Goal: Task Accomplishment & Management: Complete application form

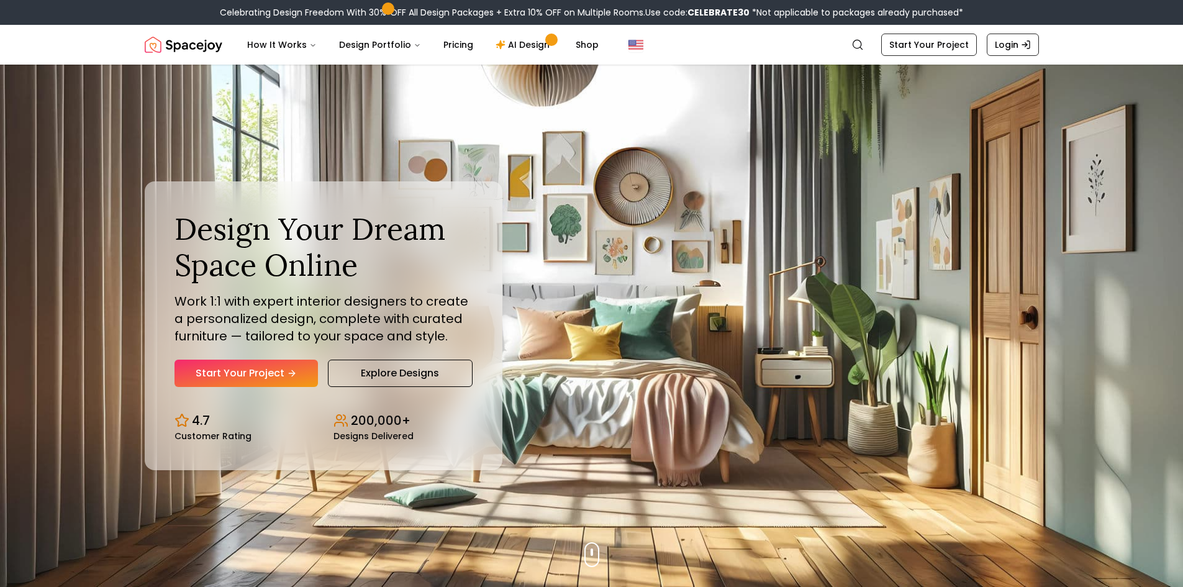
click at [237, 370] on link "Start Your Project" at bounding box center [246, 373] width 143 height 27
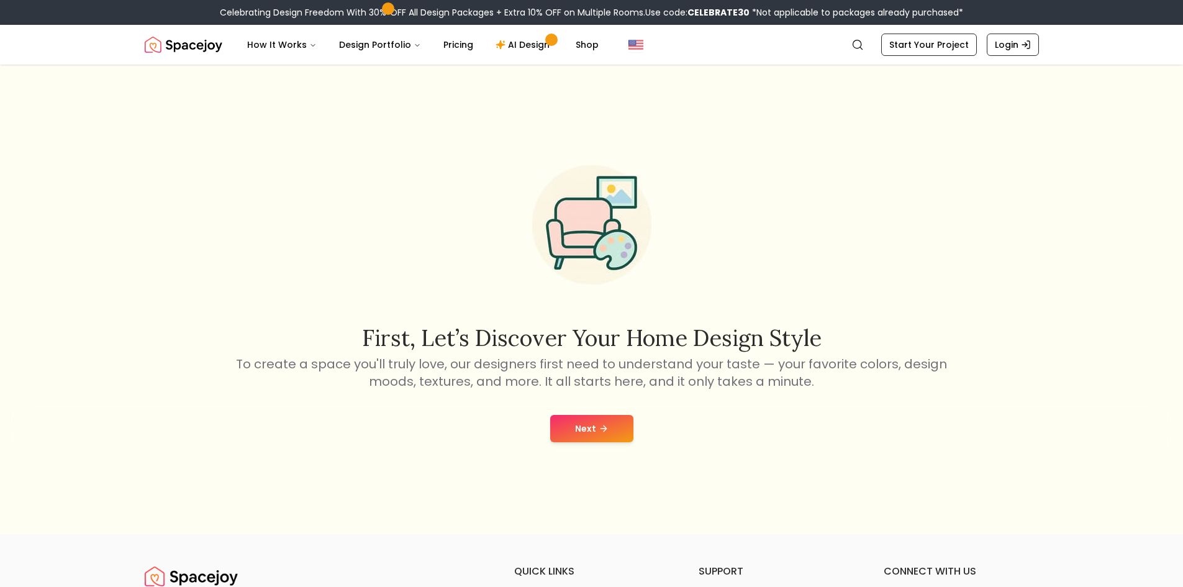
click at [577, 424] on button "Next" at bounding box center [591, 428] width 83 height 27
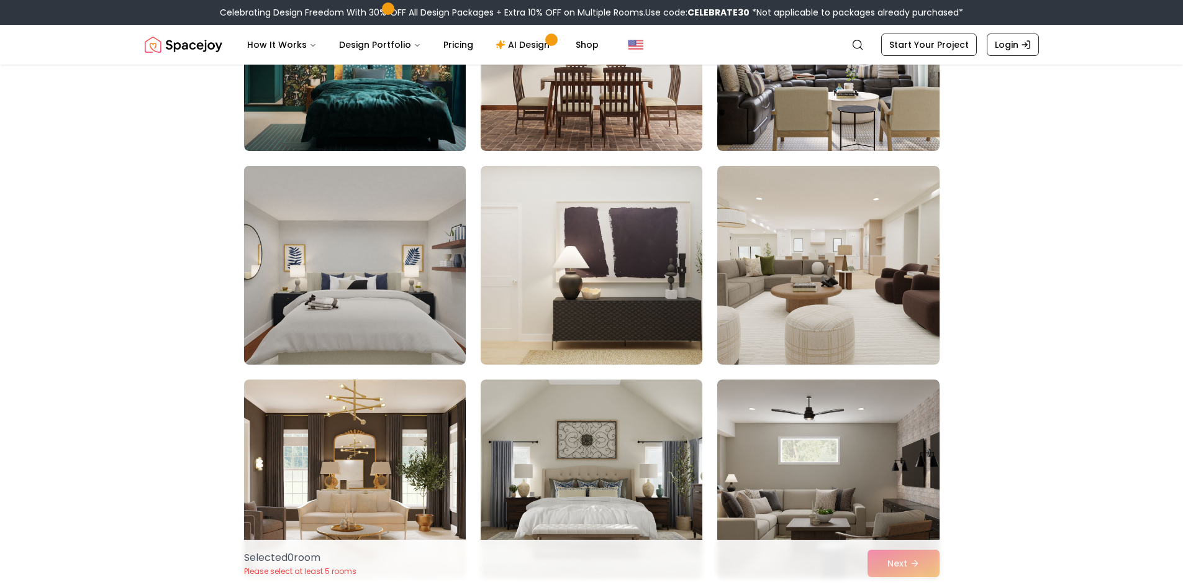
scroll to position [435, 0]
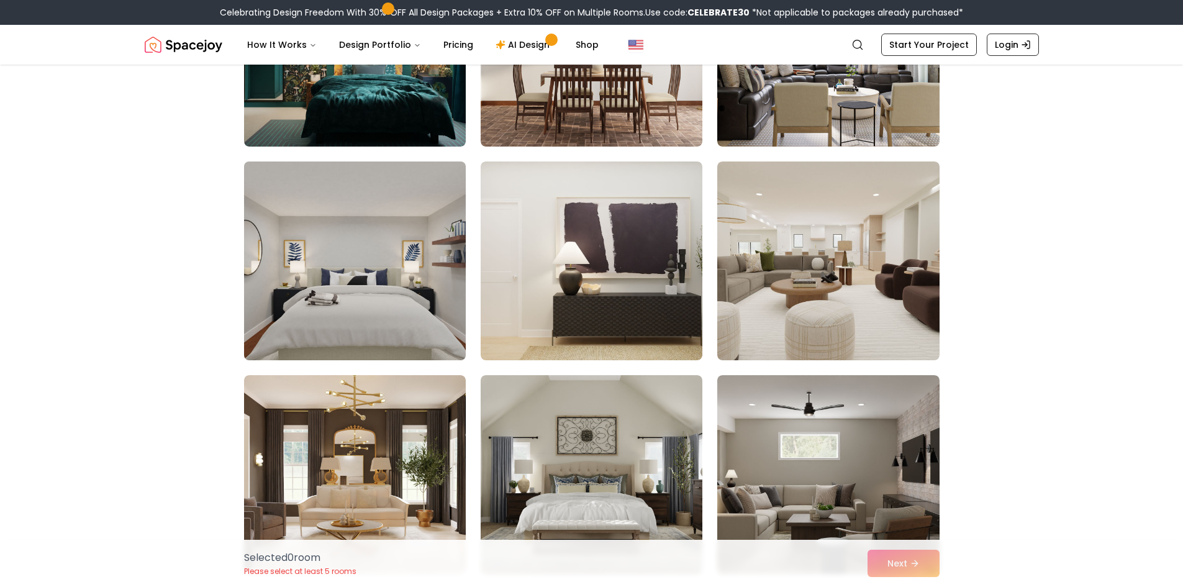
click at [406, 298] on img at bounding box center [355, 261] width 233 height 209
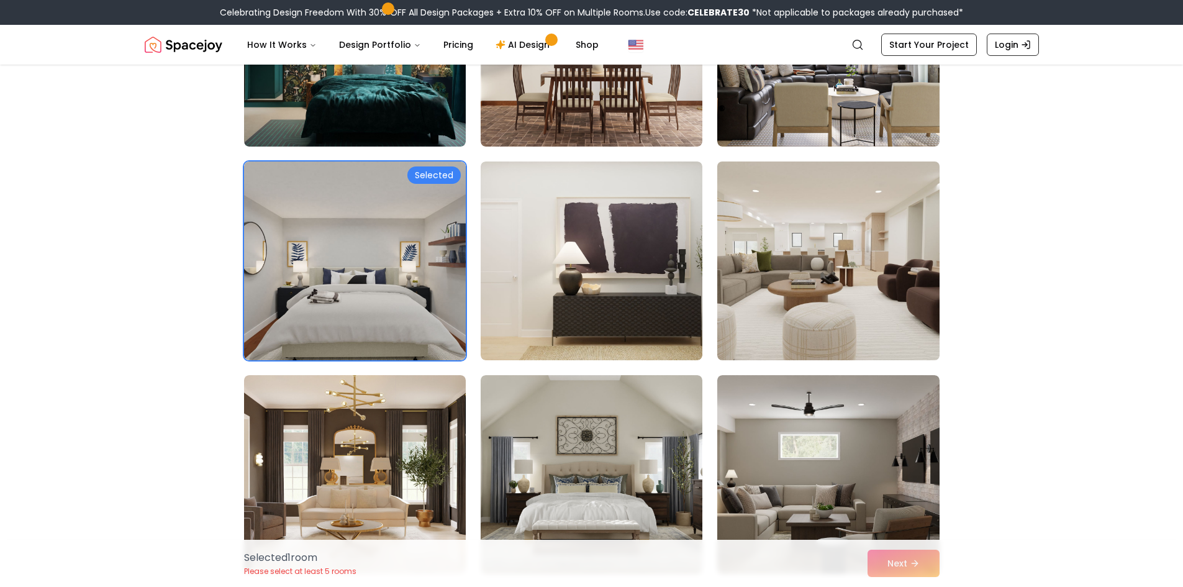
click at [764, 278] on img at bounding box center [828, 261] width 233 height 209
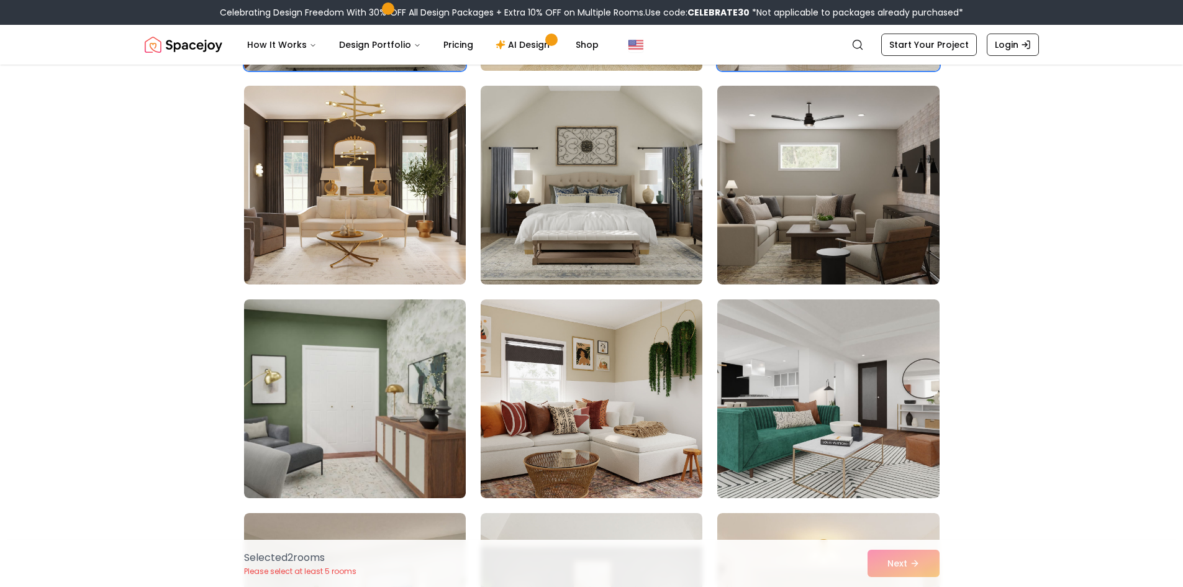
scroll to position [745, 0]
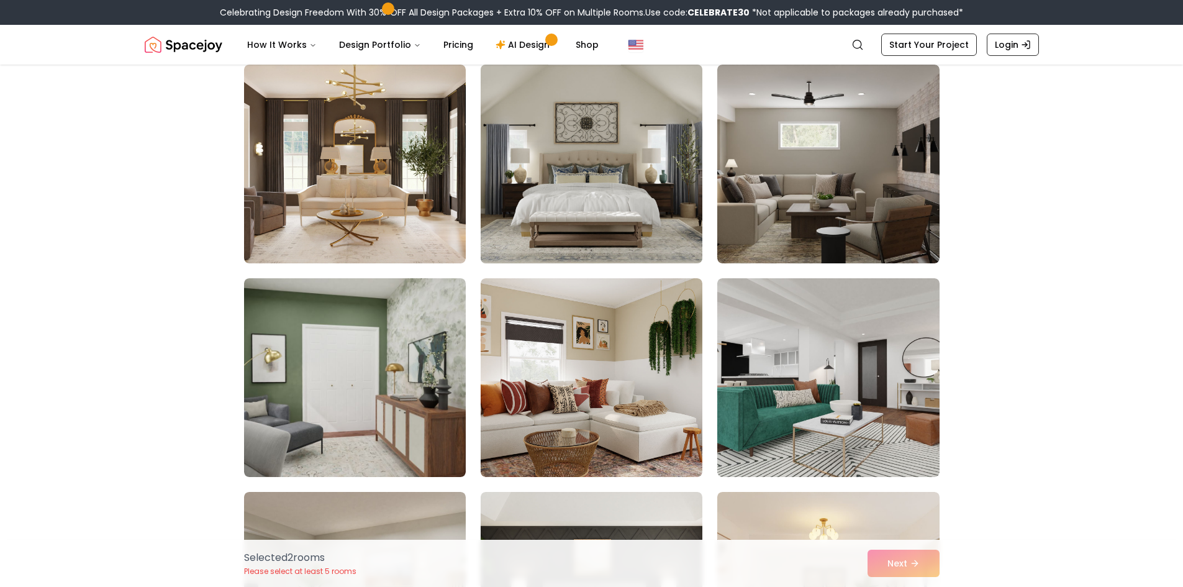
click at [557, 208] on img at bounding box center [591, 164] width 233 height 209
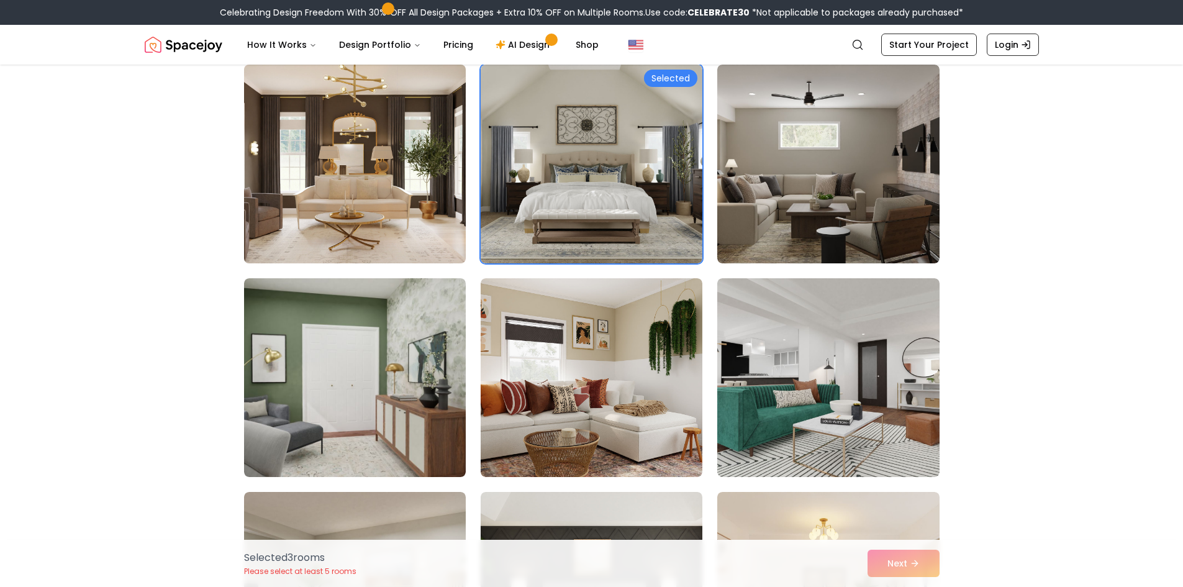
click at [380, 200] on img at bounding box center [355, 164] width 233 height 209
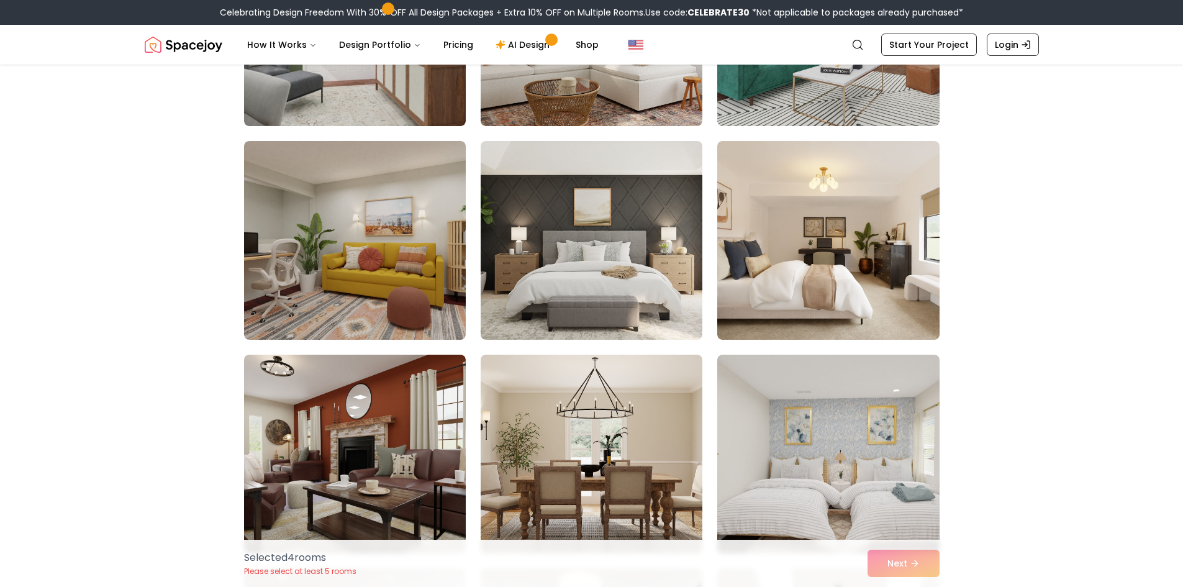
scroll to position [1118, 0]
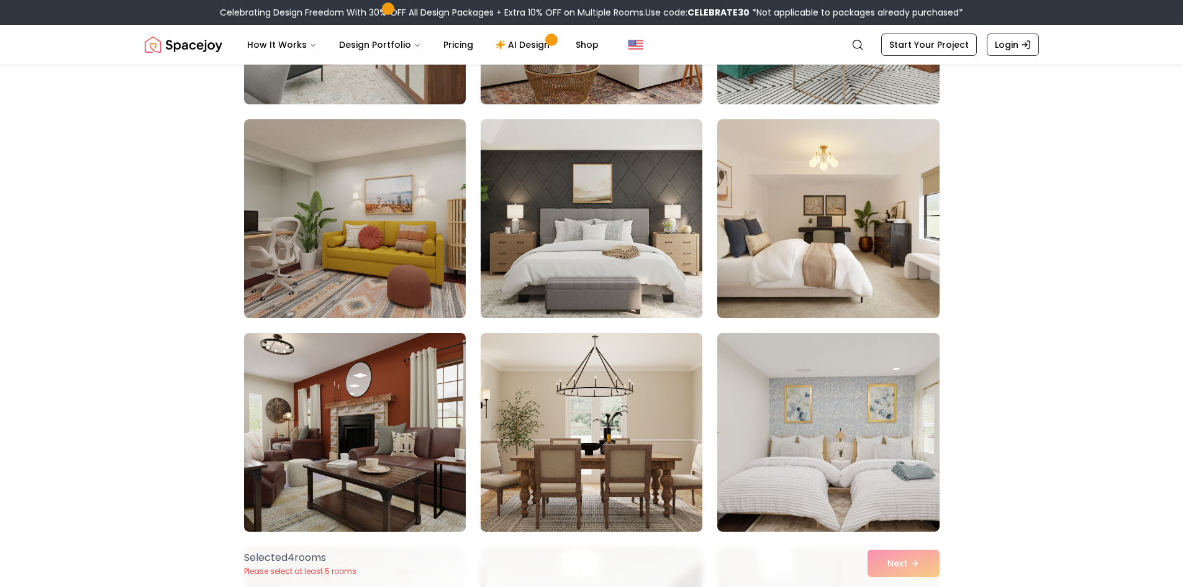
click at [606, 263] on img at bounding box center [591, 218] width 233 height 209
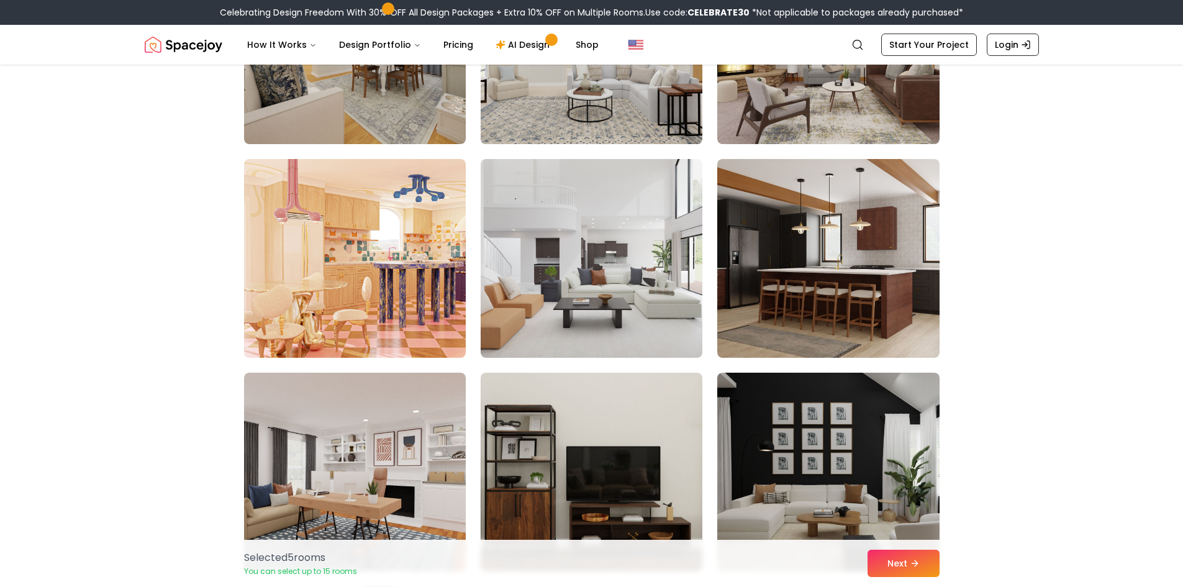
scroll to position [2422, 0]
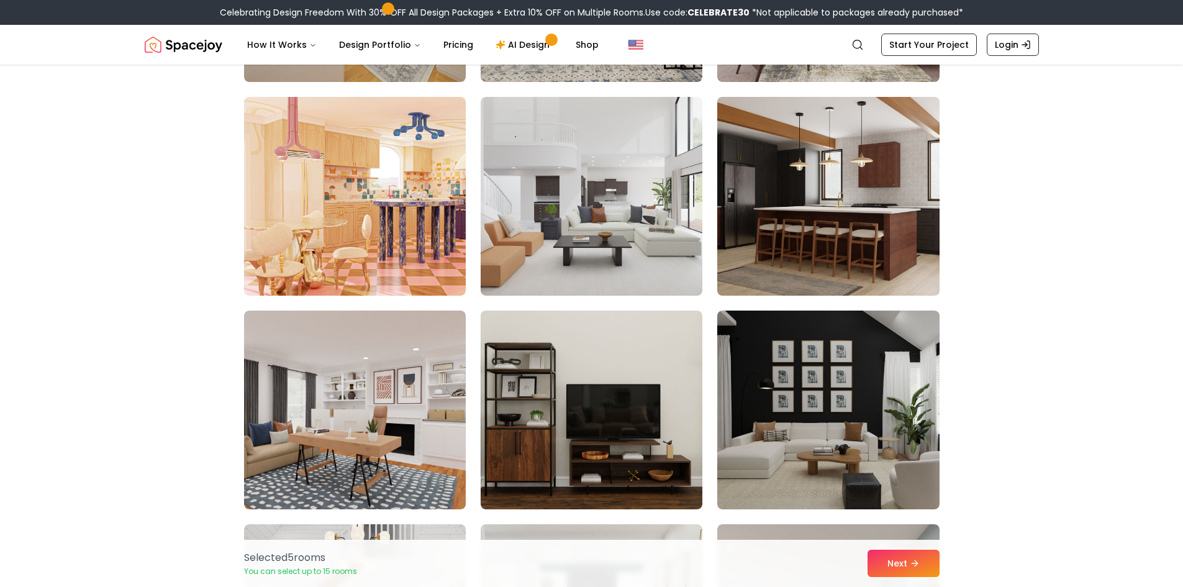
click at [777, 219] on img at bounding box center [828, 196] width 233 height 209
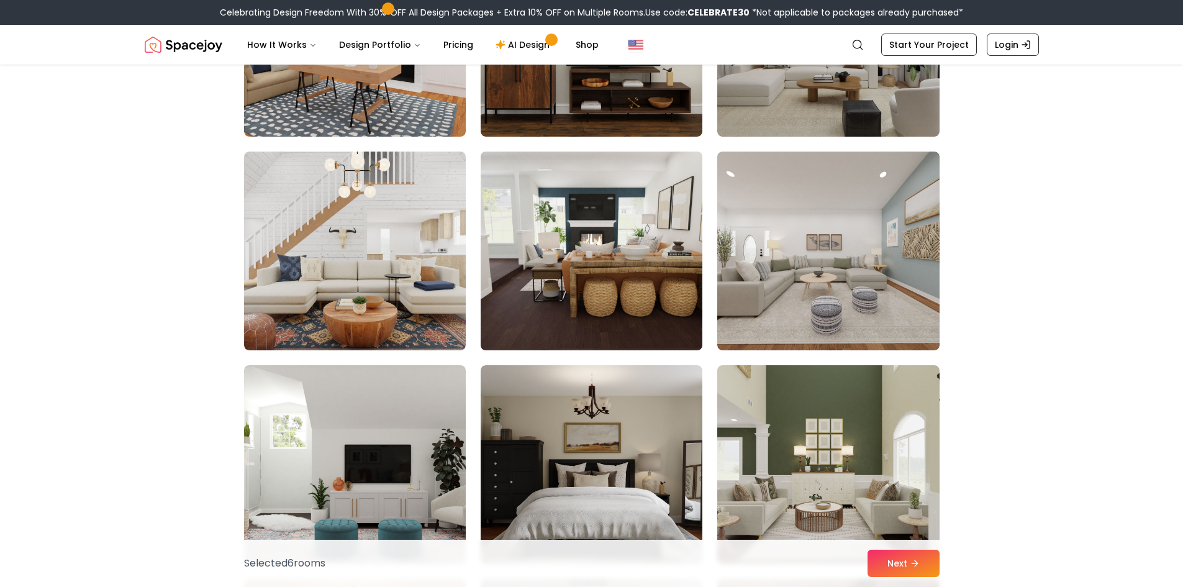
scroll to position [2857, 0]
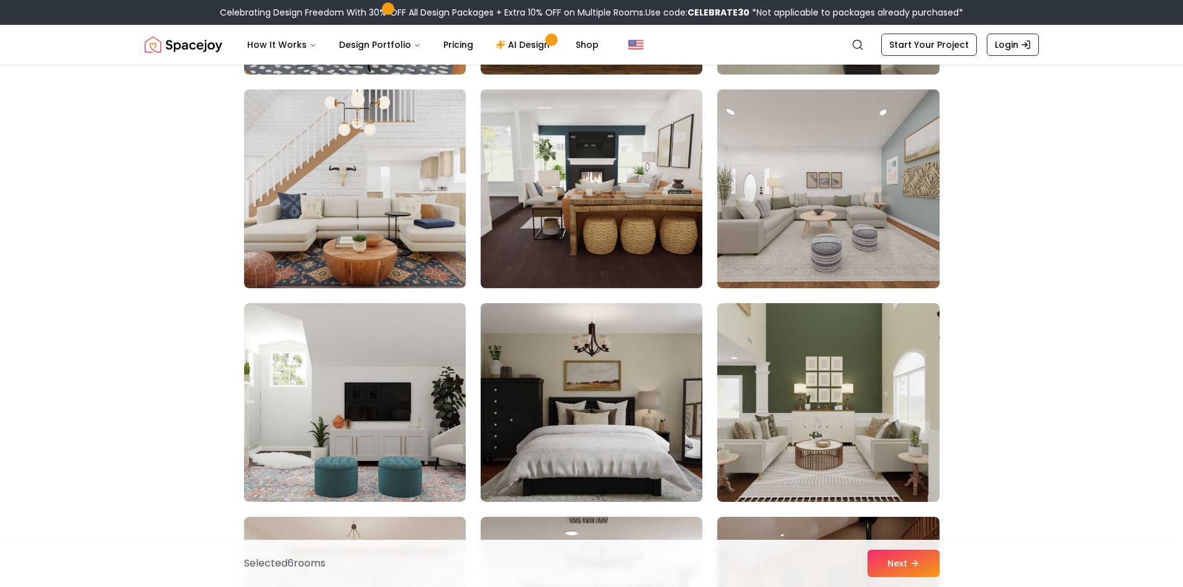
click at [639, 230] on img at bounding box center [591, 188] width 233 height 209
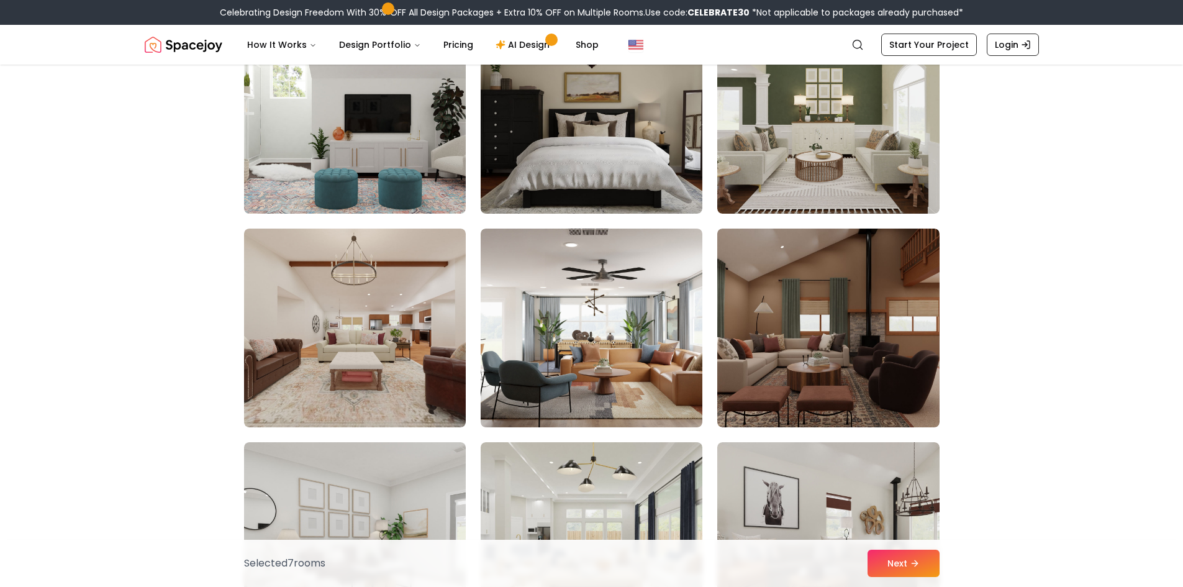
scroll to position [3168, 0]
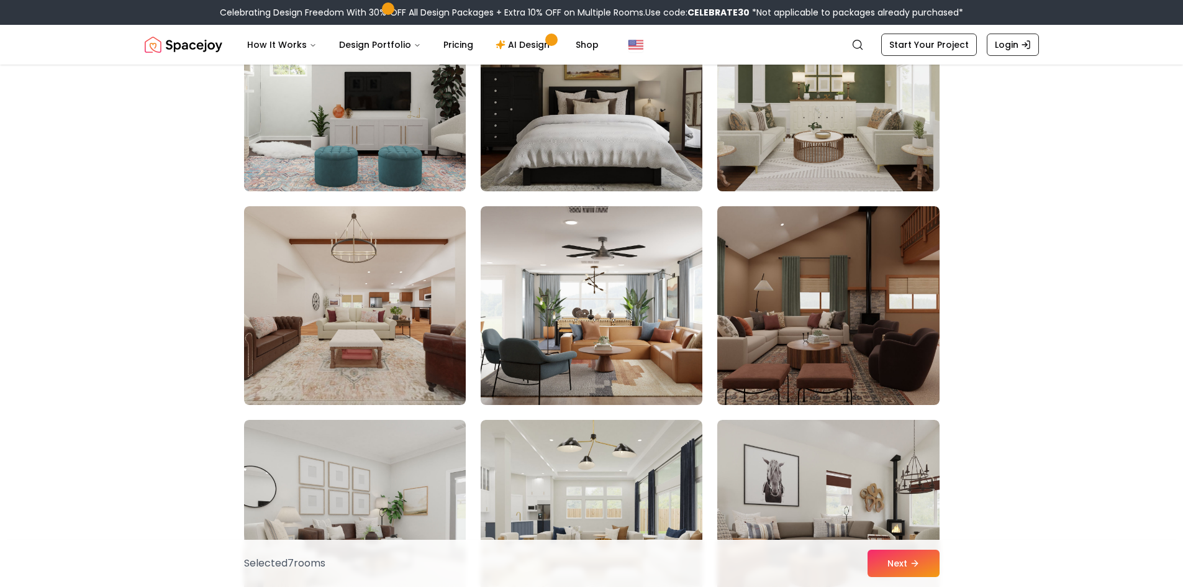
click at [739, 157] on img at bounding box center [828, 92] width 233 height 209
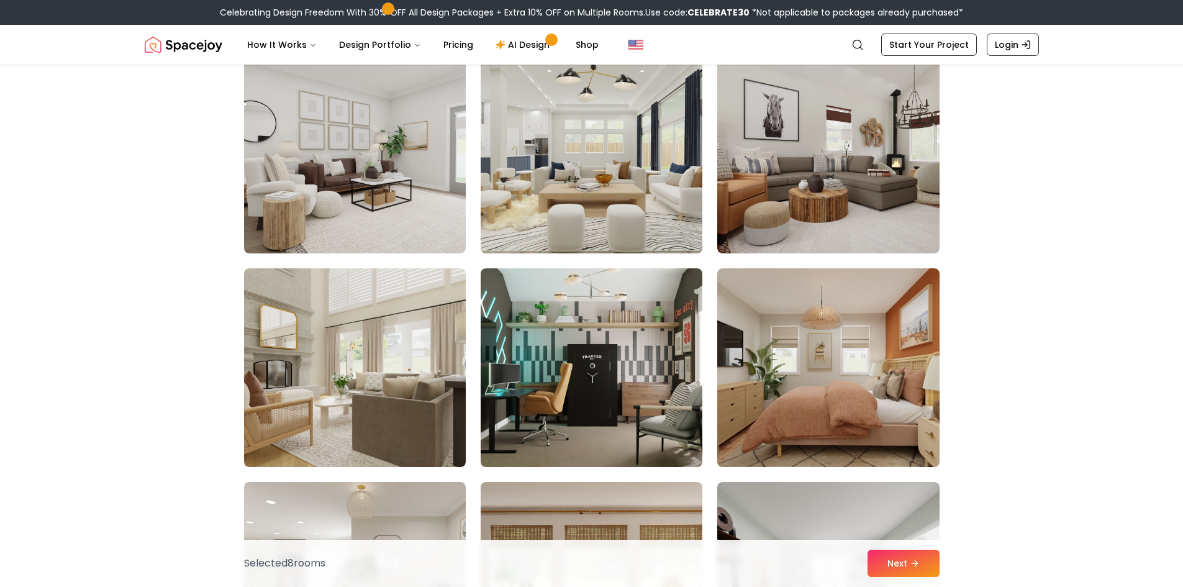
scroll to position [3540, 0]
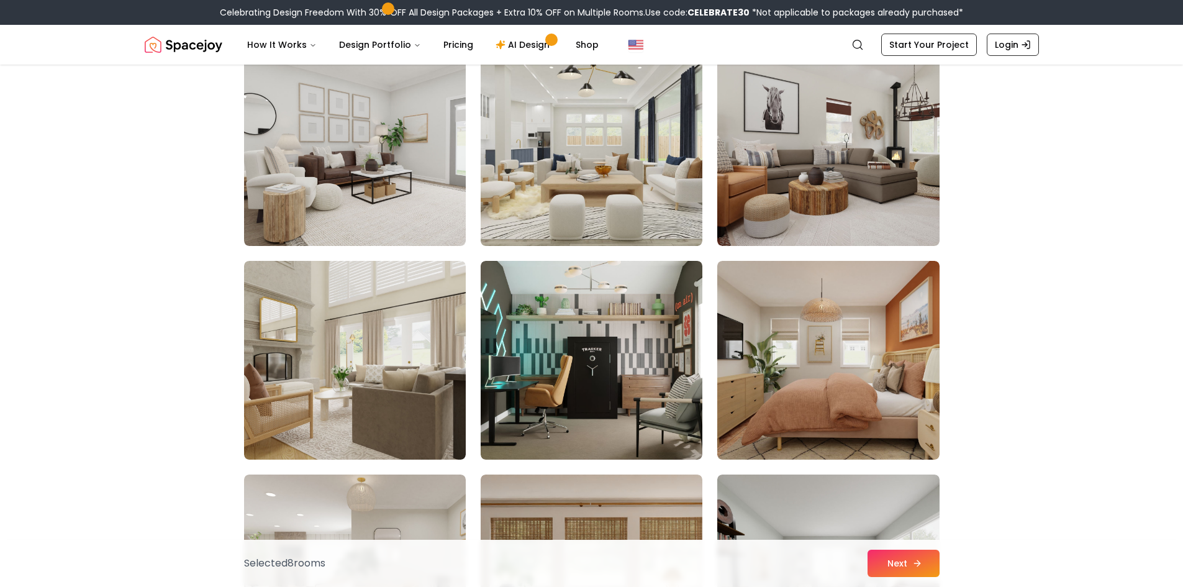
click at [912, 562] on icon at bounding box center [917, 563] width 10 height 10
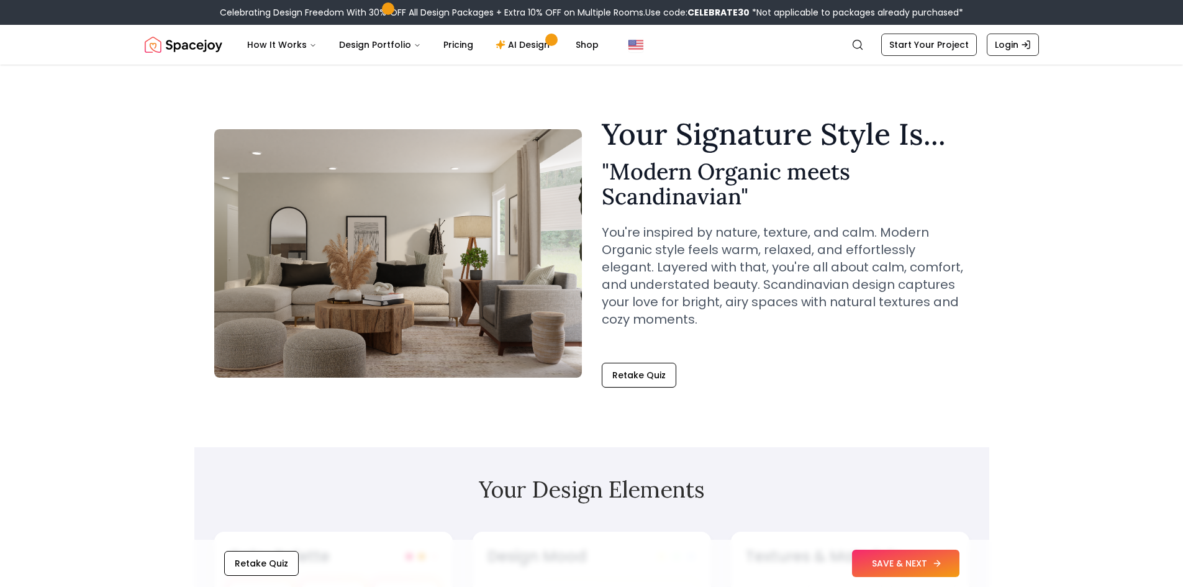
click at [932, 565] on icon at bounding box center [937, 563] width 10 height 10
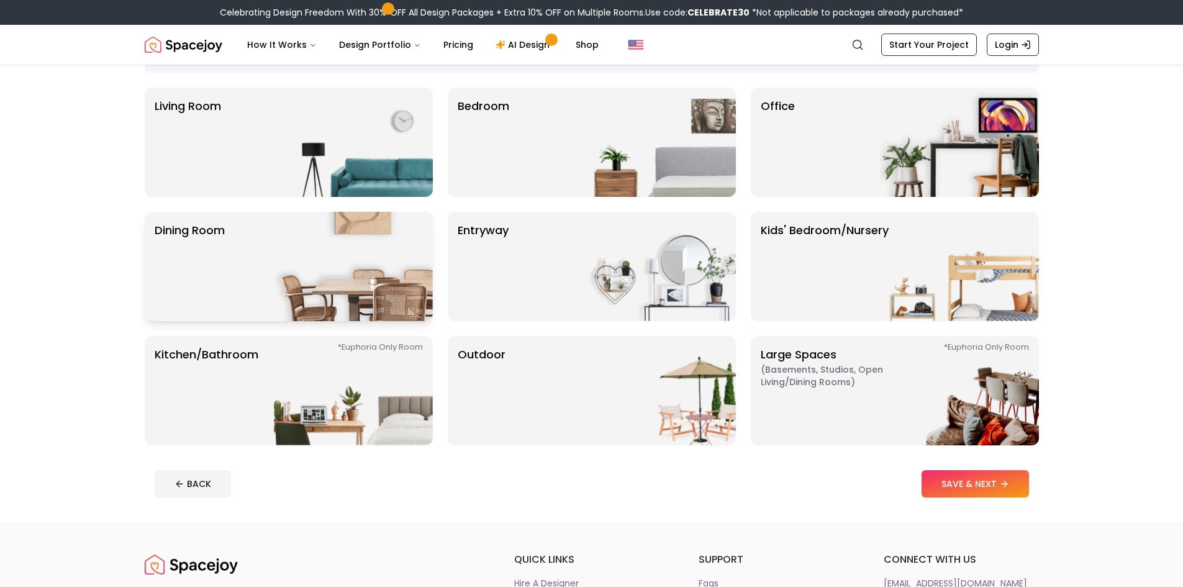
scroll to position [62, 0]
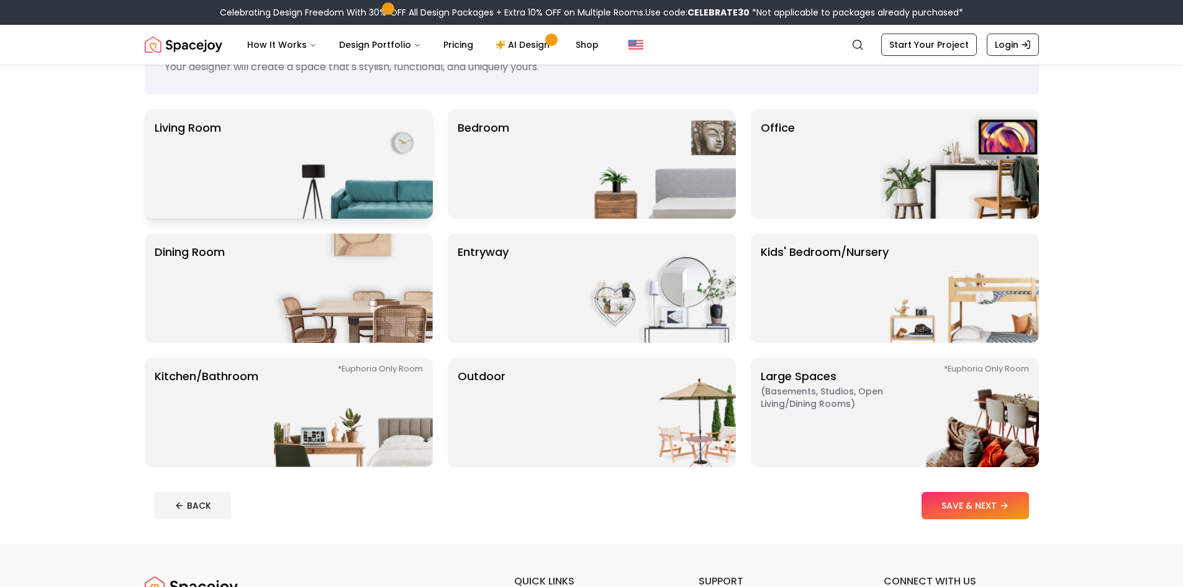
click at [353, 178] on img at bounding box center [353, 163] width 159 height 109
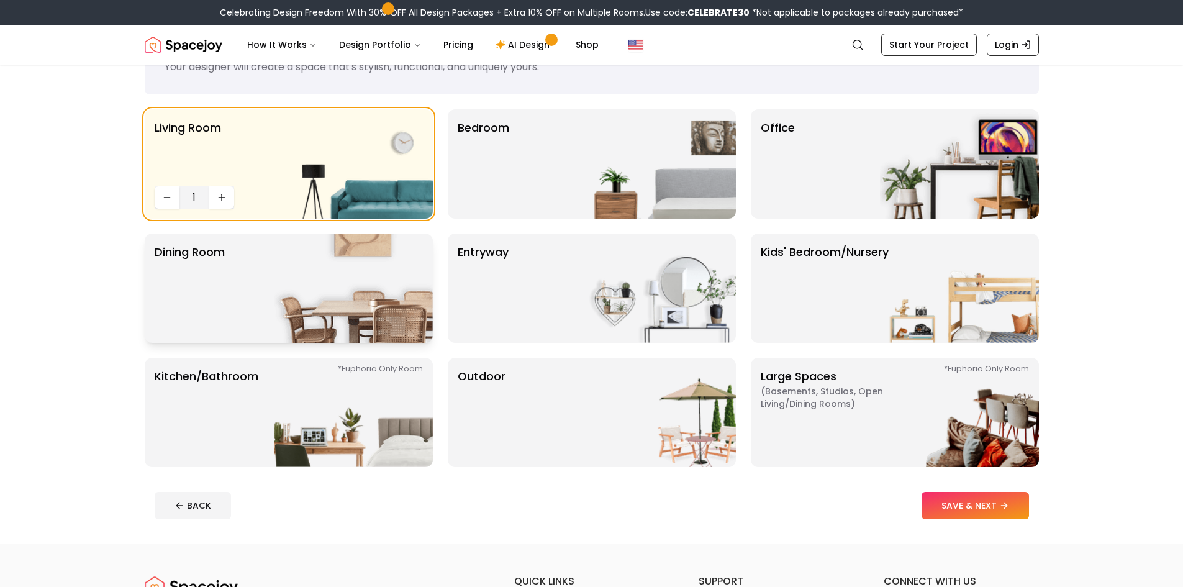
click at [361, 309] on img at bounding box center [353, 288] width 159 height 109
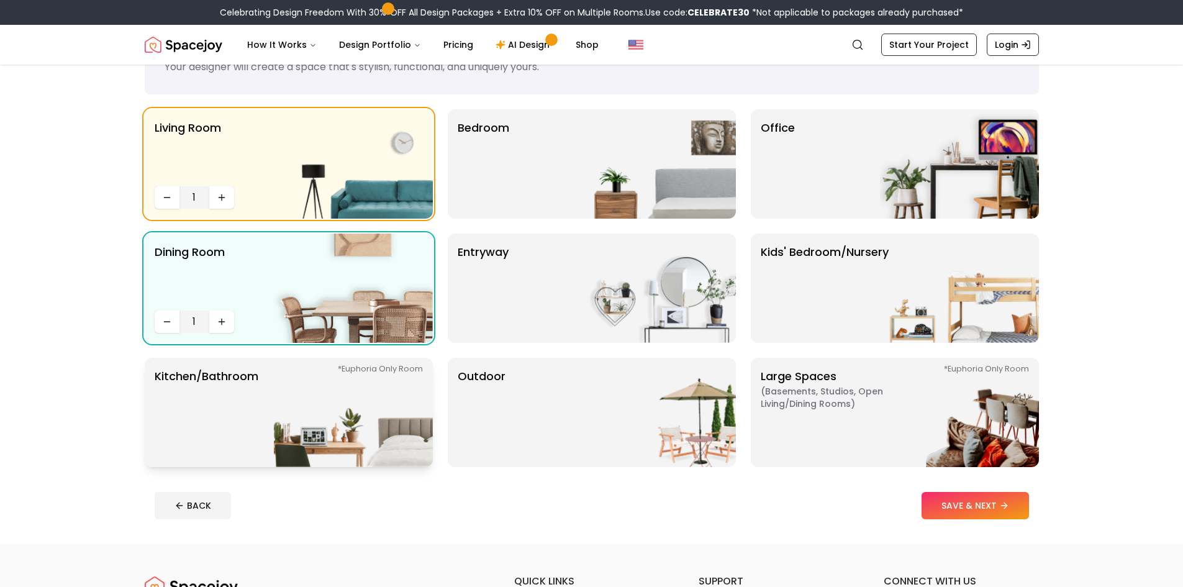
click at [366, 383] on img at bounding box center [353, 412] width 159 height 109
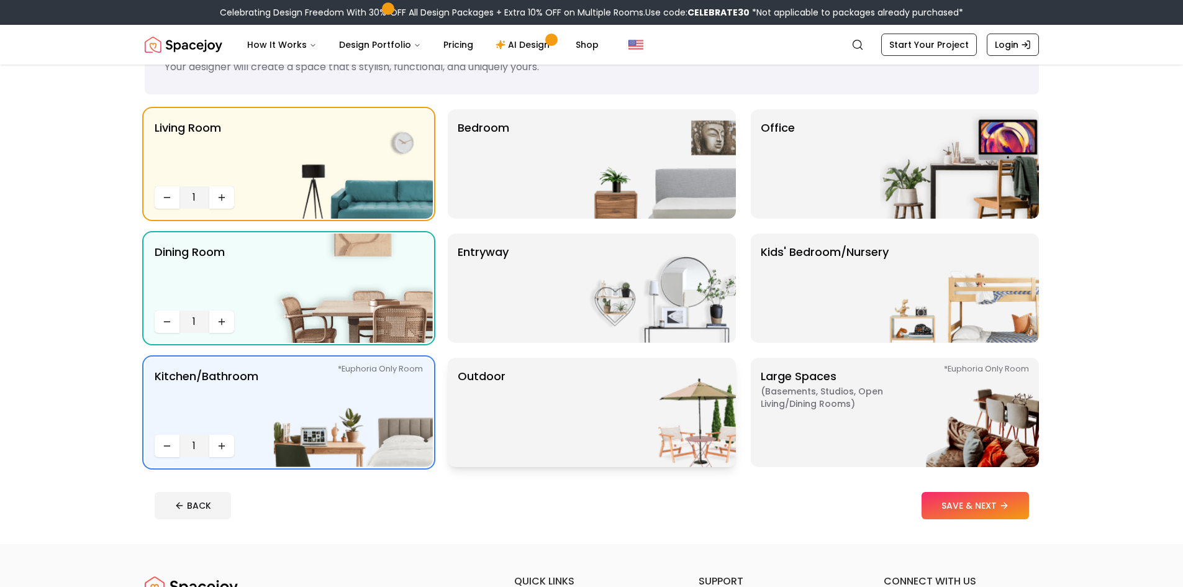
click at [522, 429] on div "Outdoor" at bounding box center [592, 412] width 288 height 109
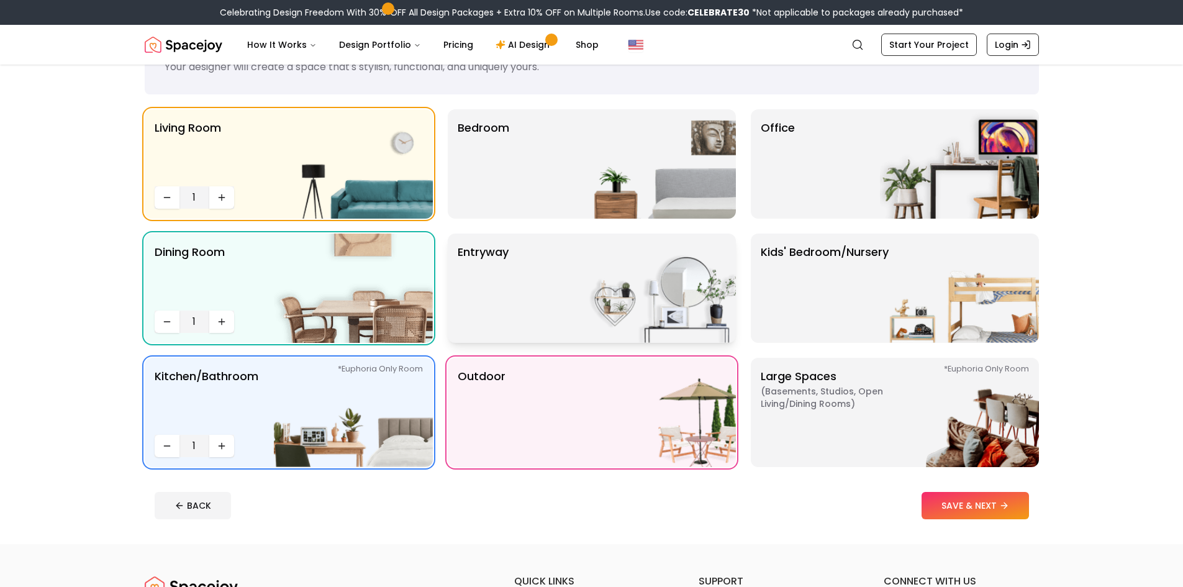
click at [550, 278] on div "entryway" at bounding box center [592, 288] width 288 height 109
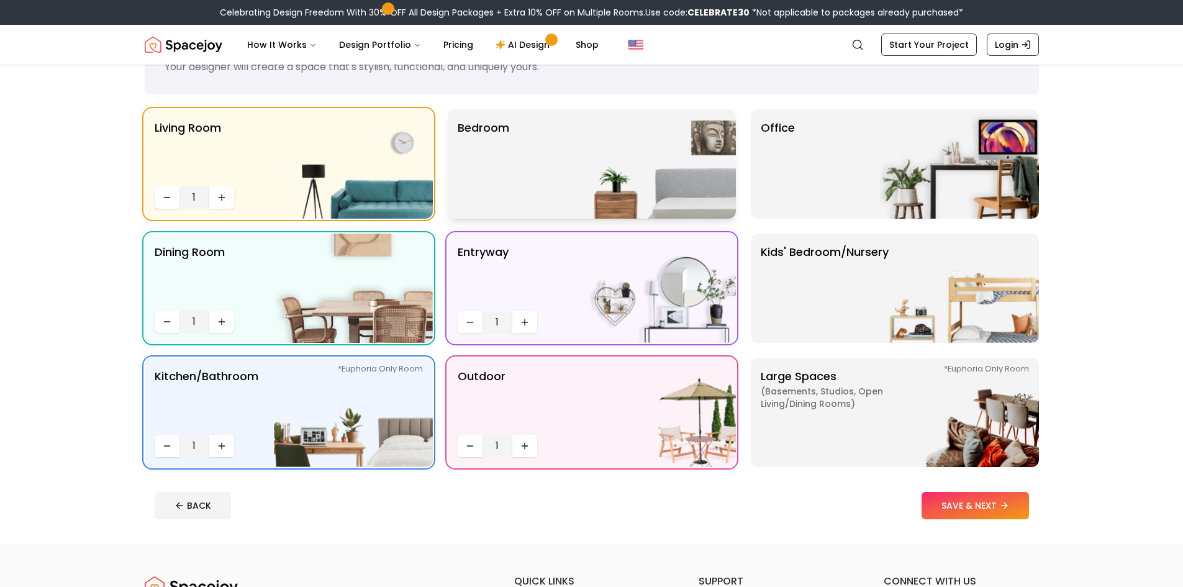
click at [542, 147] on div "Bedroom" at bounding box center [592, 163] width 288 height 109
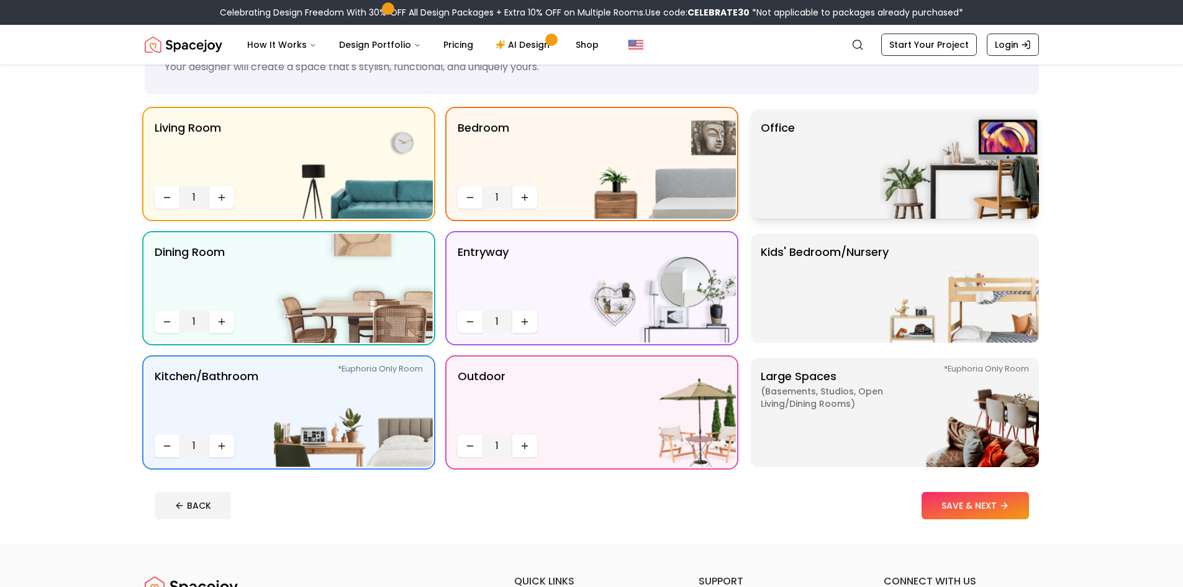
click at [819, 161] on div "Office" at bounding box center [895, 163] width 288 height 109
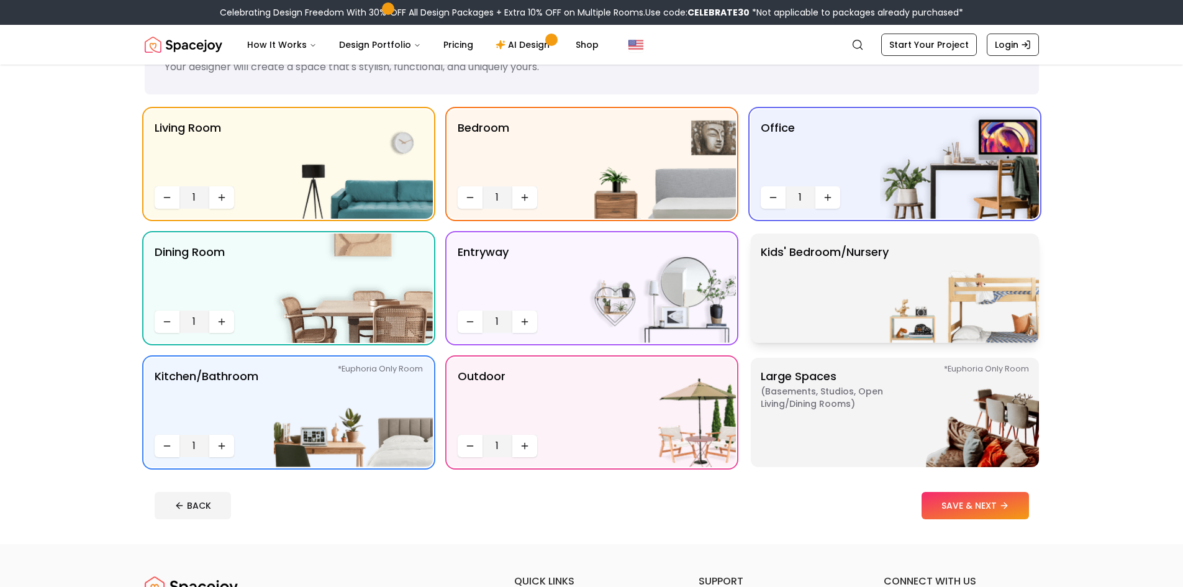
click at [828, 289] on p "Kids' Bedroom/Nursery" at bounding box center [825, 287] width 128 height 89
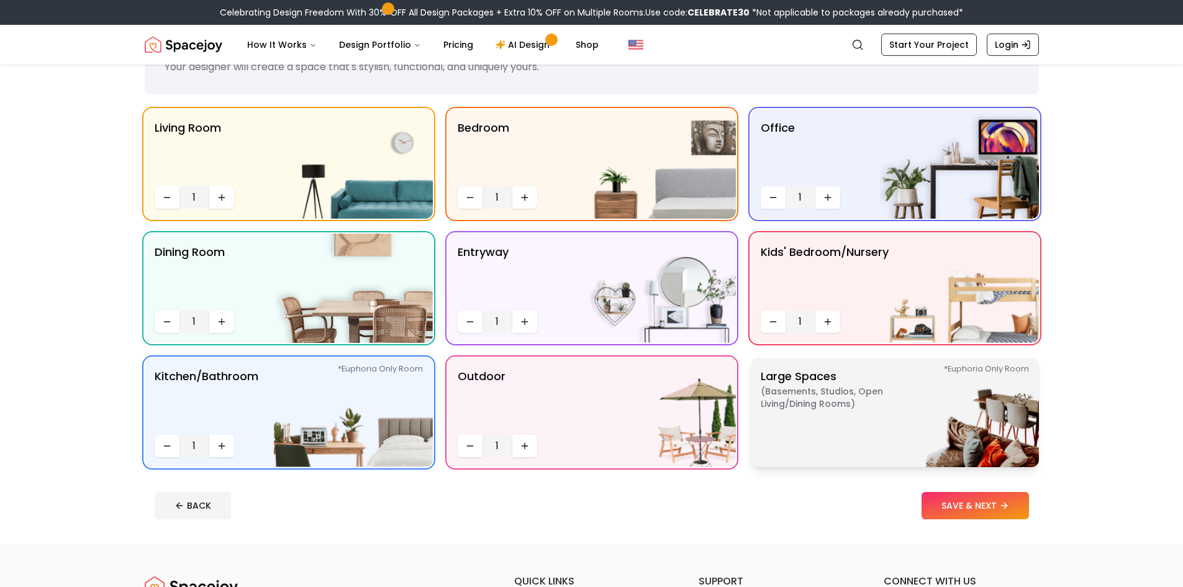
click at [838, 401] on span "( Basements, Studios, Open living/dining rooms )" at bounding box center [838, 397] width 155 height 25
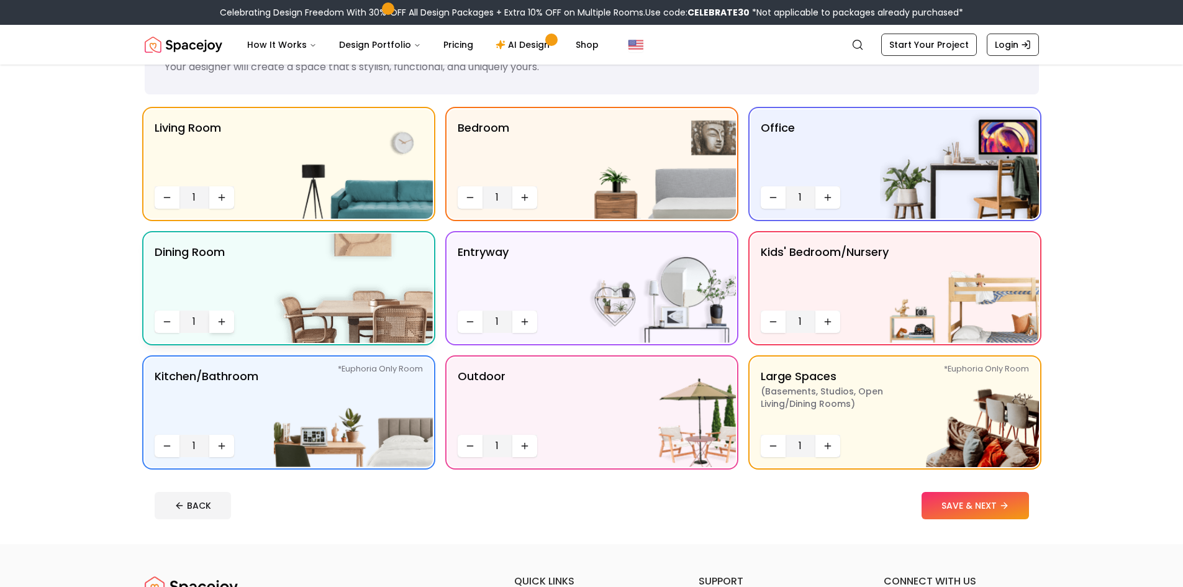
click at [222, 320] on icon "Increase quantity" at bounding box center [222, 322] width 0 height 6
click at [223, 450] on icon "Increase quantity" at bounding box center [222, 446] width 10 height 10
click at [222, 448] on icon "Increase quantity" at bounding box center [222, 446] width 0 height 6
click at [525, 196] on icon "Increase quantity" at bounding box center [525, 198] width 10 height 10
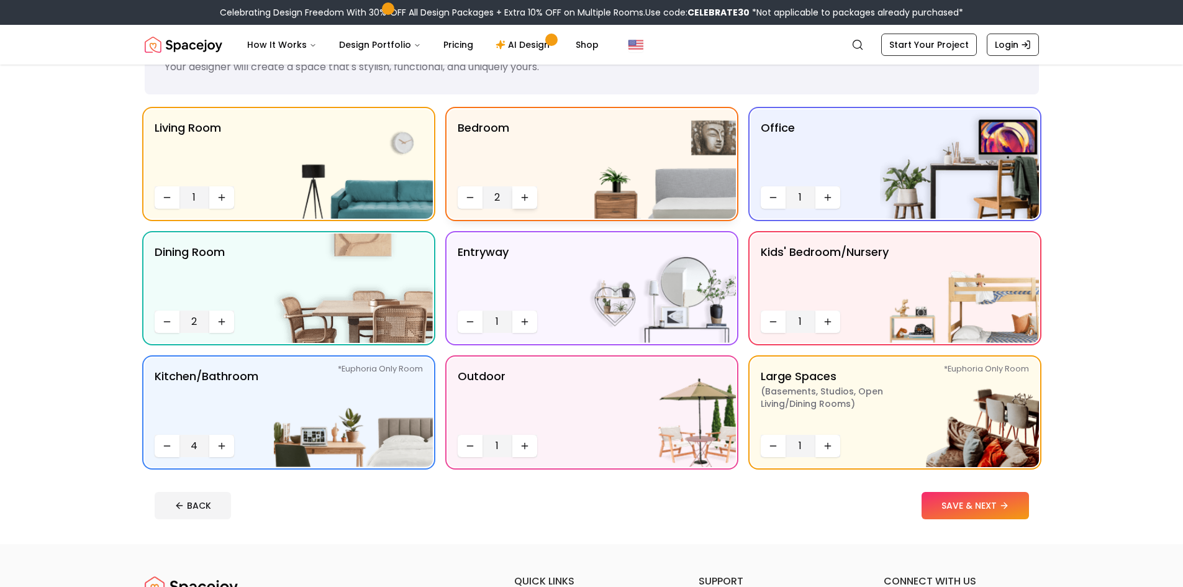
click at [526, 196] on icon "Increase quantity" at bounding box center [525, 198] width 10 height 10
click at [460, 196] on button "Decrease quantity" at bounding box center [470, 197] width 25 height 22
click at [532, 199] on button "Increase quantity" at bounding box center [524, 197] width 25 height 22
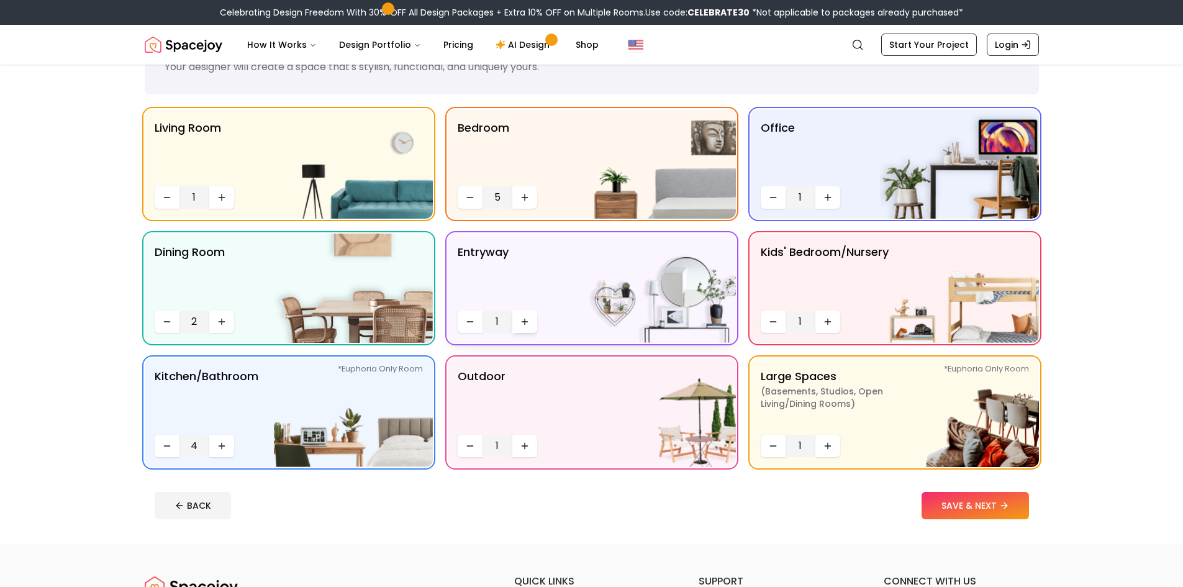
click at [525, 322] on icon "Increase quantity" at bounding box center [525, 322] width 0 height 6
click at [833, 445] on button "Increase quantity" at bounding box center [828, 446] width 25 height 22
click at [833, 447] on button "Increase quantity" at bounding box center [828, 446] width 25 height 22
click at [829, 446] on icon "Increase quantity" at bounding box center [828, 446] width 6 height 0
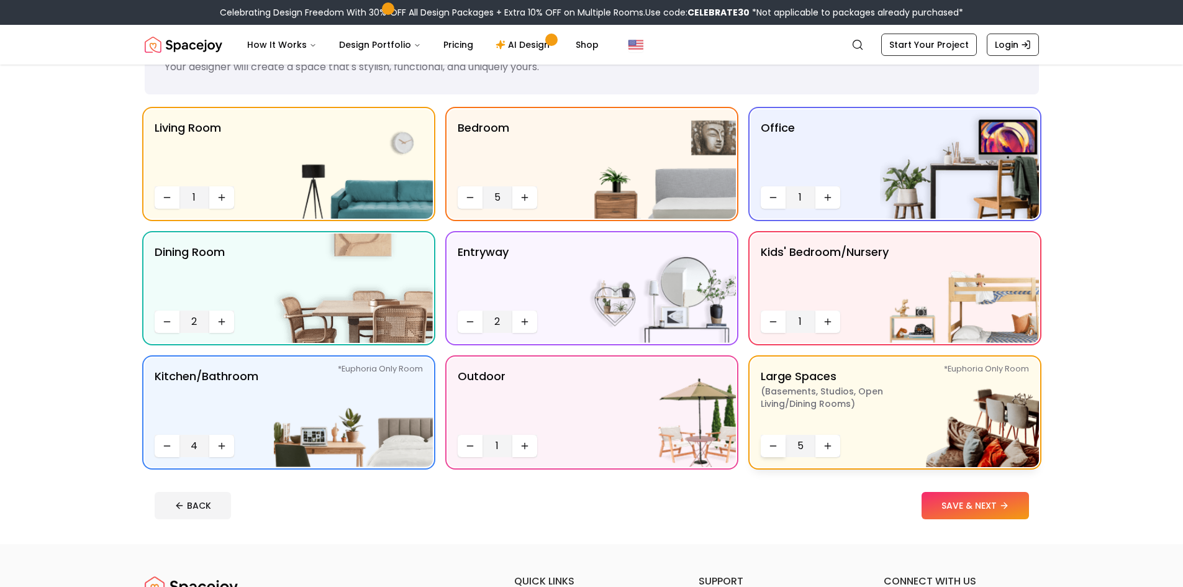
click at [779, 449] on button "Decrease quantity" at bounding box center [773, 446] width 25 height 22
click at [827, 198] on icon "Increase quantity" at bounding box center [828, 198] width 10 height 10
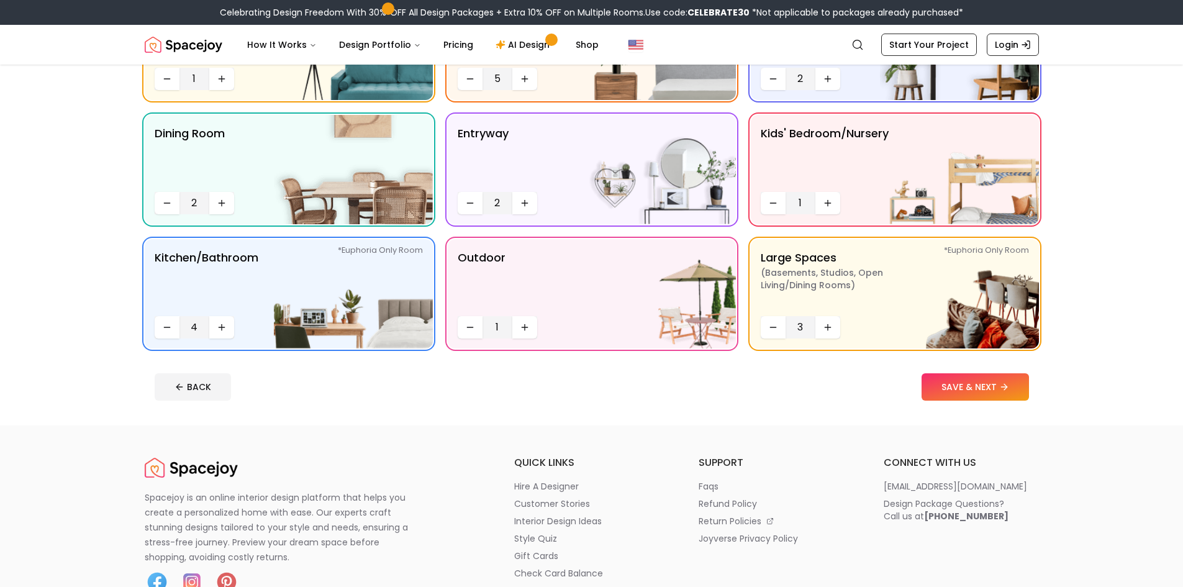
scroll to position [248, 0]
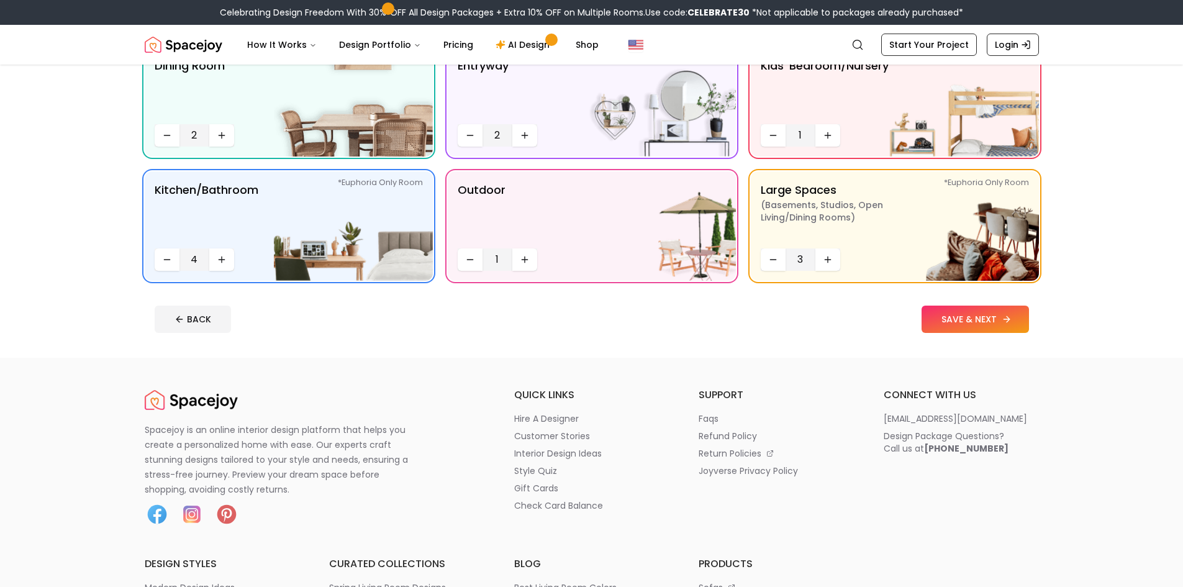
click at [932, 318] on button "SAVE & NEXT" at bounding box center [975, 319] width 107 height 27
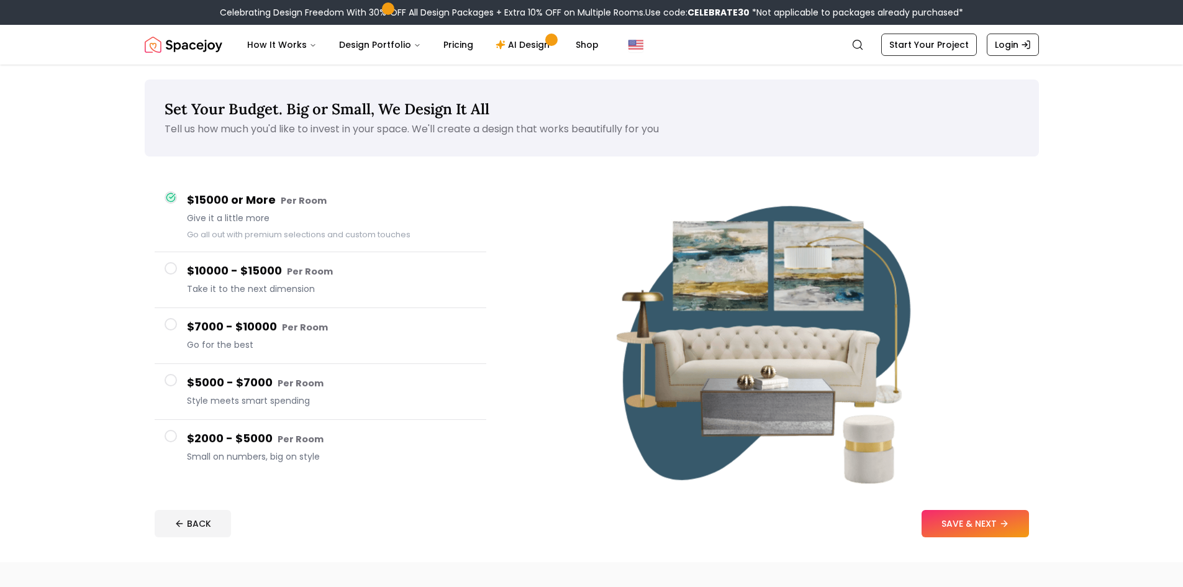
click at [963, 521] on button "SAVE & NEXT" at bounding box center [975, 523] width 107 height 27
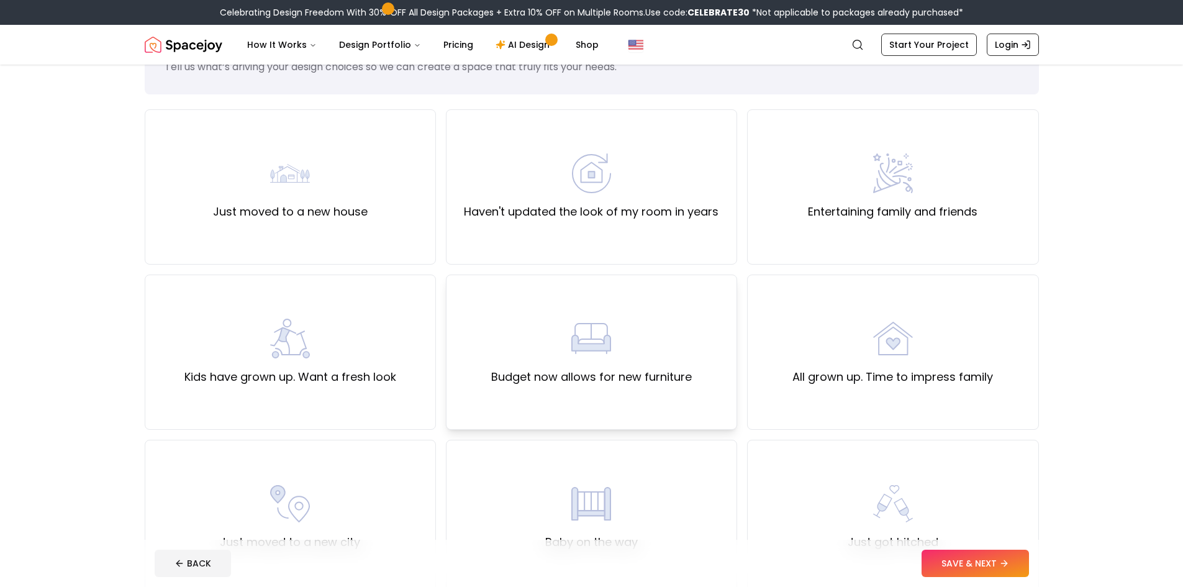
scroll to position [124, 0]
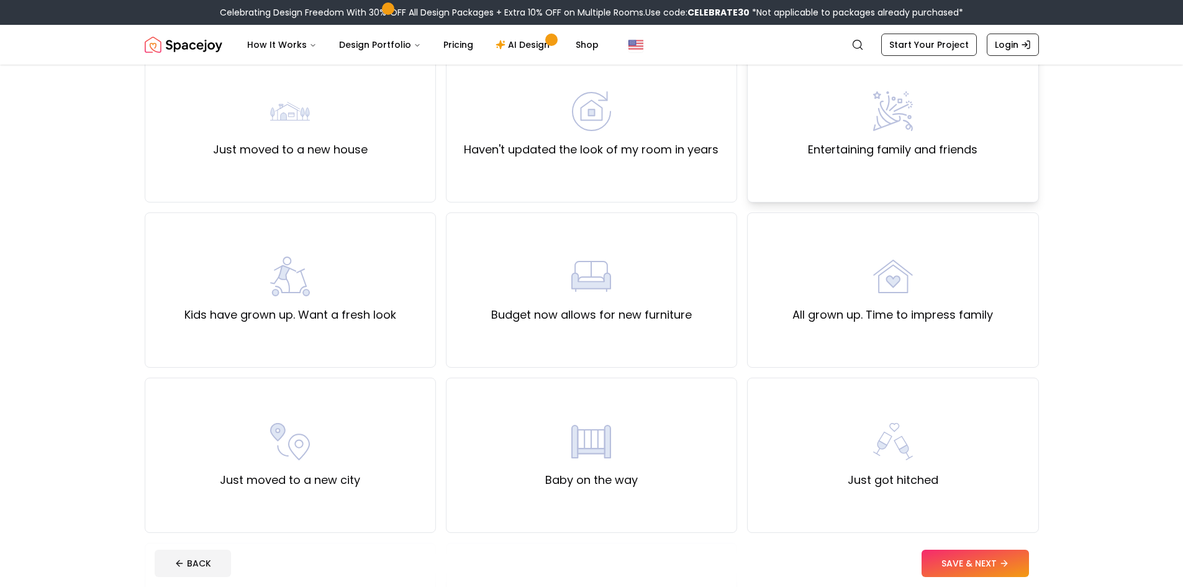
click at [816, 128] on div "Entertaining family and friends" at bounding box center [893, 124] width 170 height 67
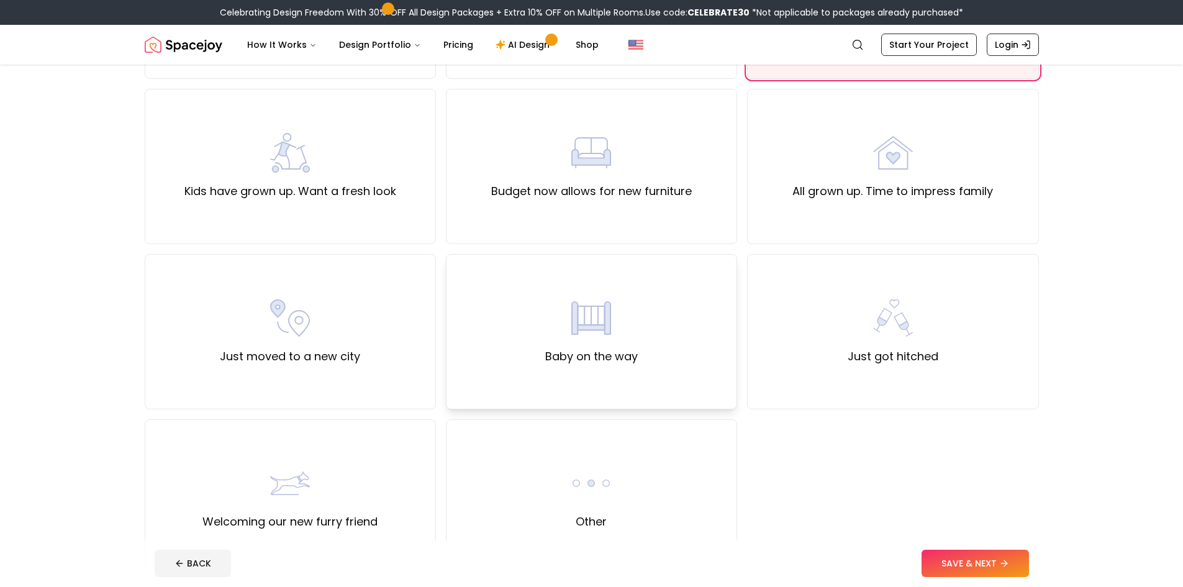
scroll to position [248, 0]
click at [797, 227] on div "All grown up. Time to impress family" at bounding box center [892, 165] width 291 height 155
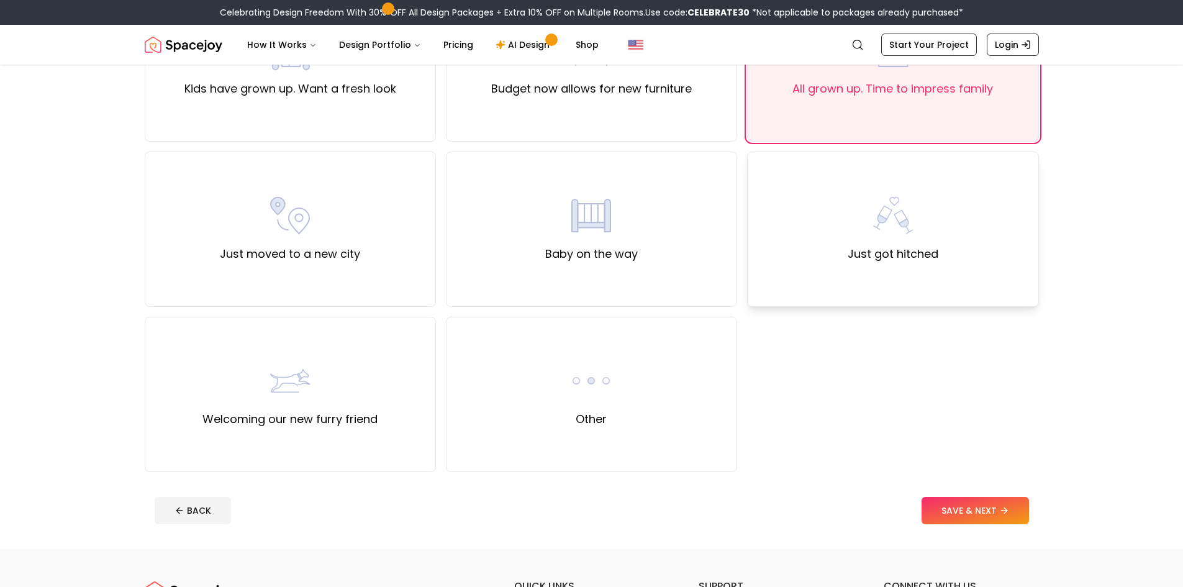
scroll to position [373, 0]
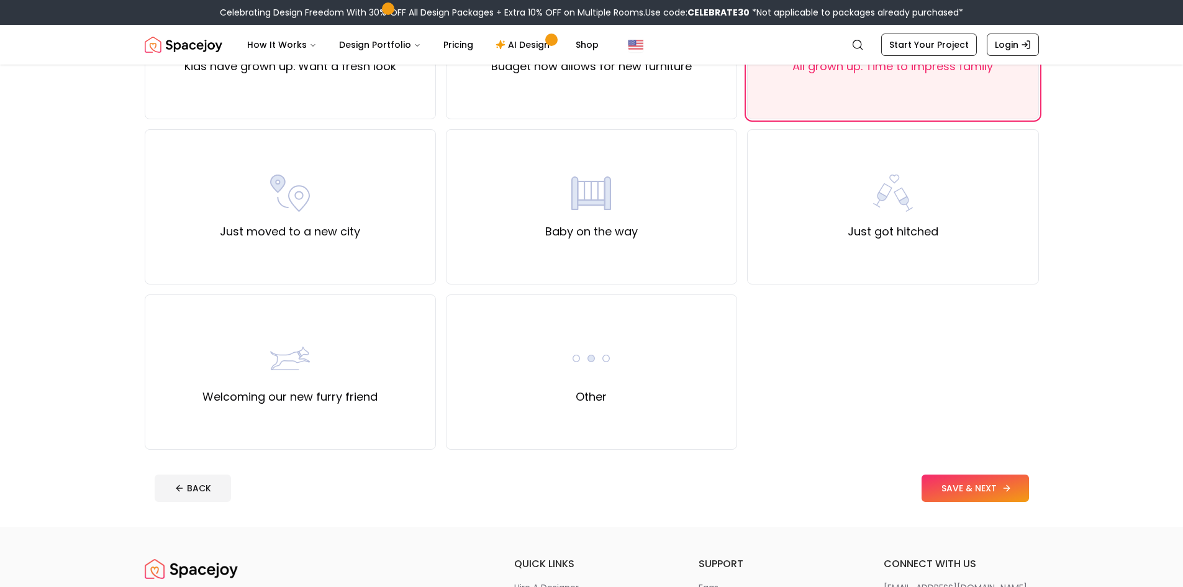
click at [965, 483] on button "SAVE & NEXT" at bounding box center [975, 488] width 107 height 27
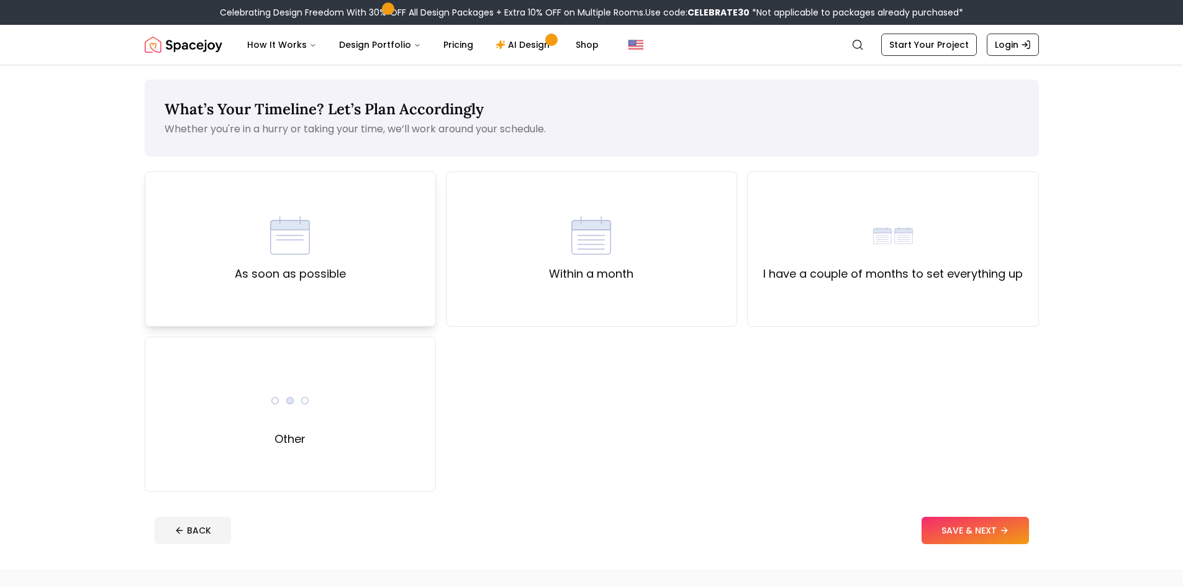
click at [347, 246] on div "As soon as possible" at bounding box center [290, 248] width 291 height 155
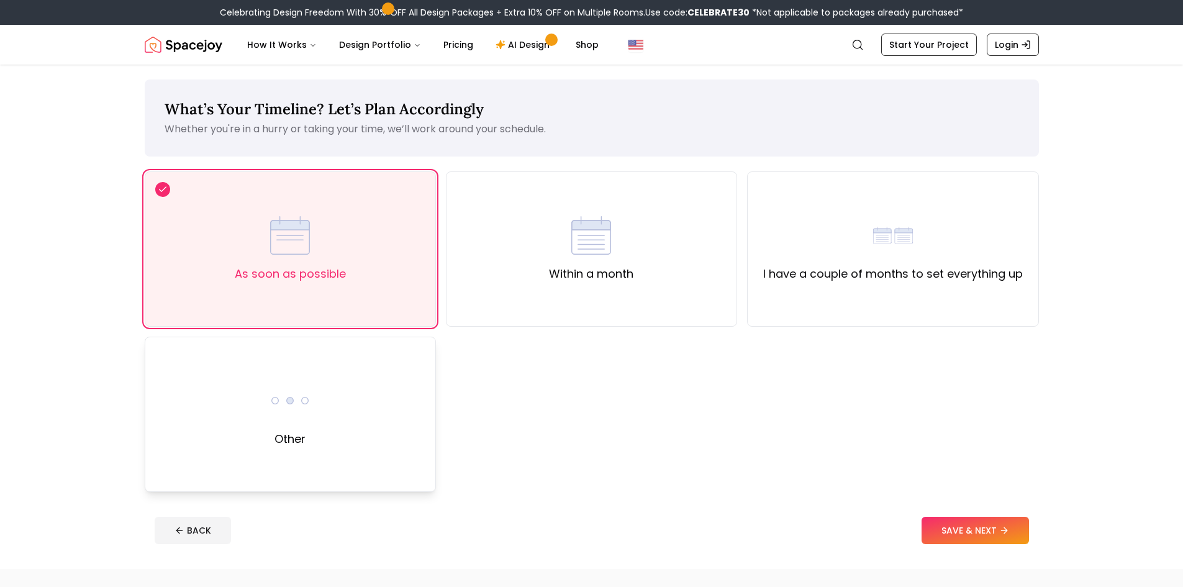
click at [306, 369] on div "Other" at bounding box center [290, 414] width 291 height 155
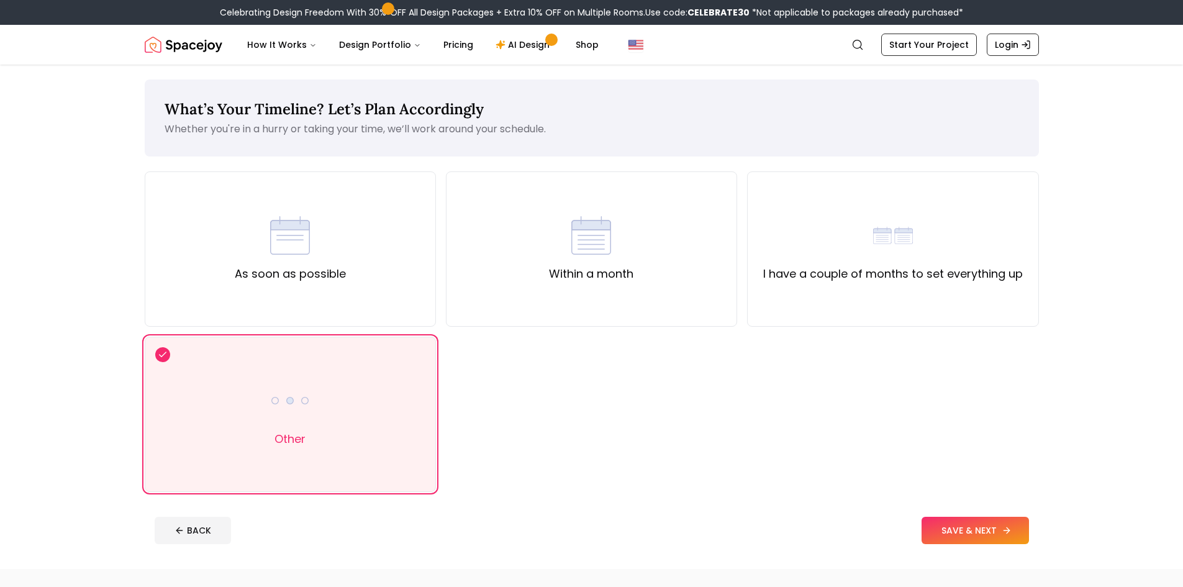
click at [989, 531] on button "SAVE & NEXT" at bounding box center [975, 530] width 107 height 27
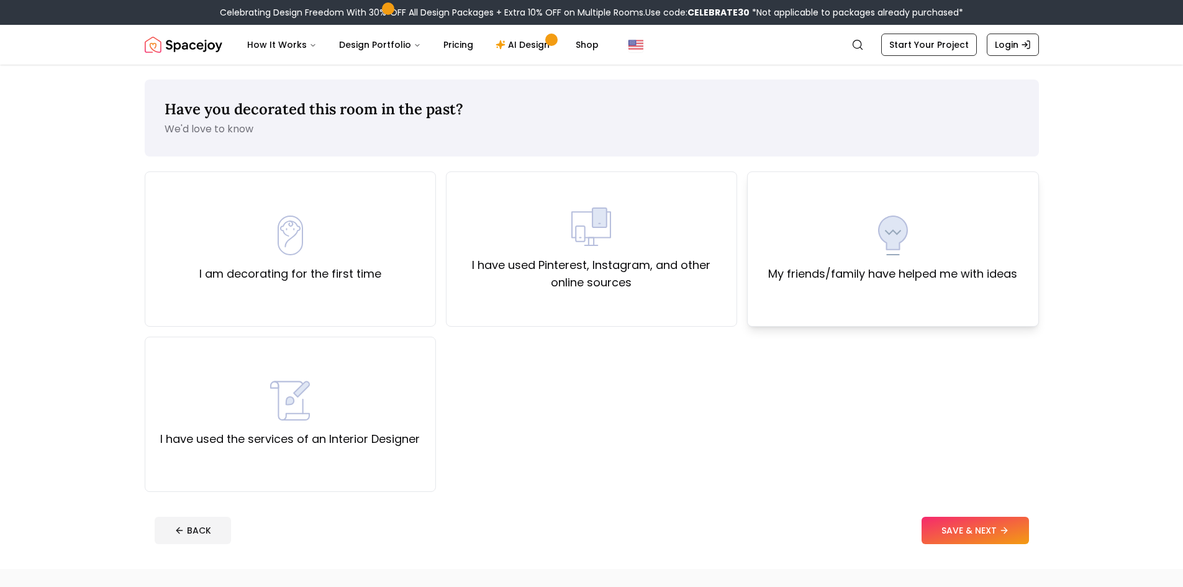
click at [843, 288] on div "My friends/family have helped me with ideas" at bounding box center [892, 248] width 291 height 155
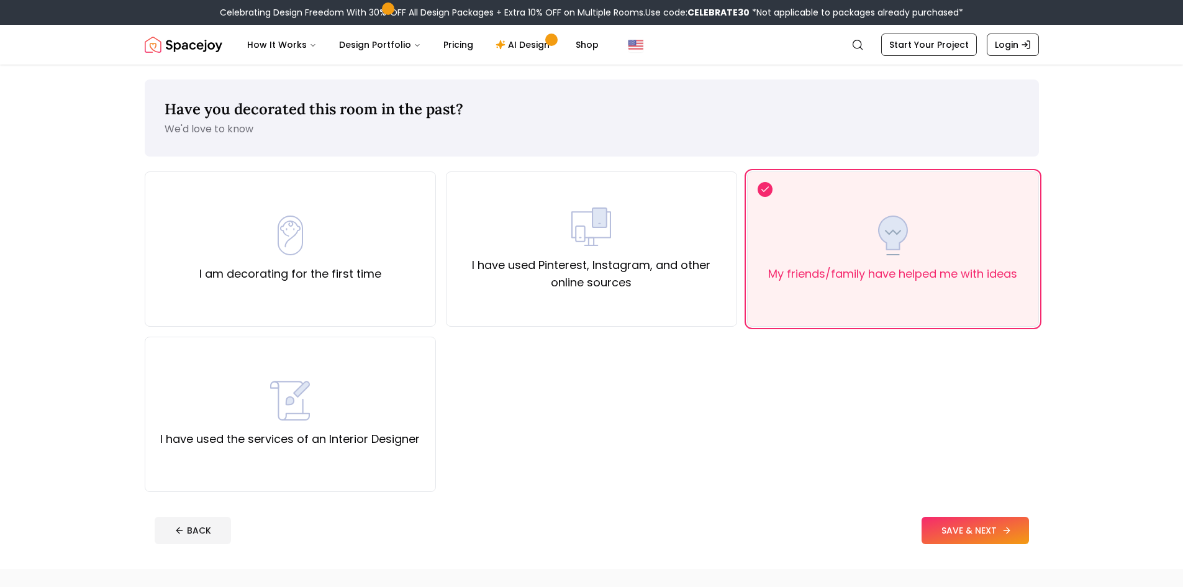
click at [960, 520] on button "SAVE & NEXT" at bounding box center [975, 530] width 107 height 27
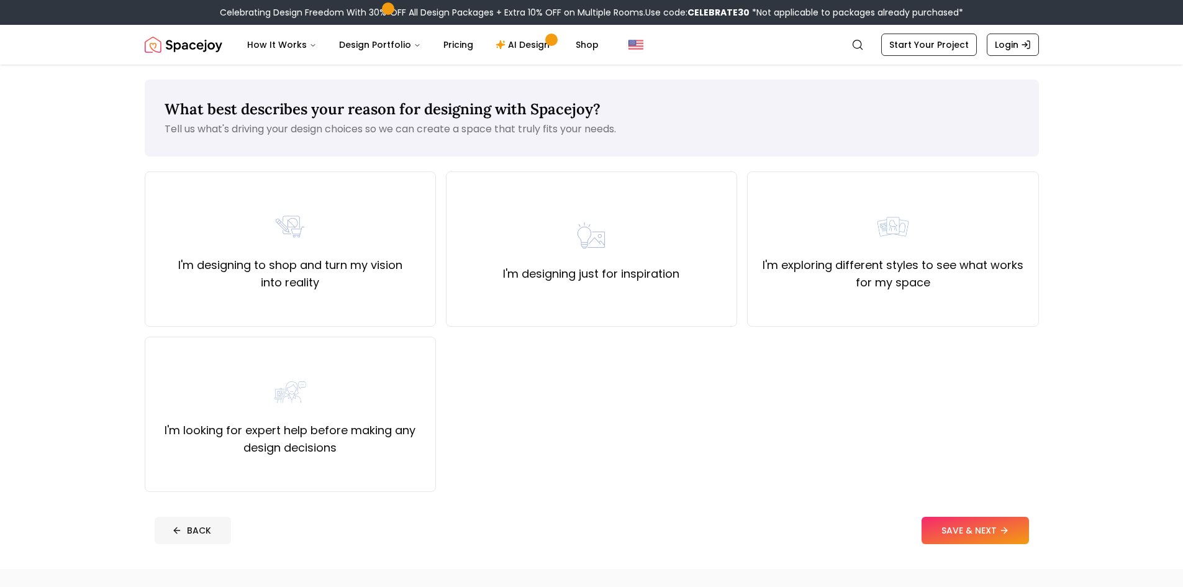
drag, startPoint x: 174, startPoint y: 532, endPoint x: 182, endPoint y: 529, distance: 8.7
click at [175, 532] on icon at bounding box center [177, 530] width 10 height 10
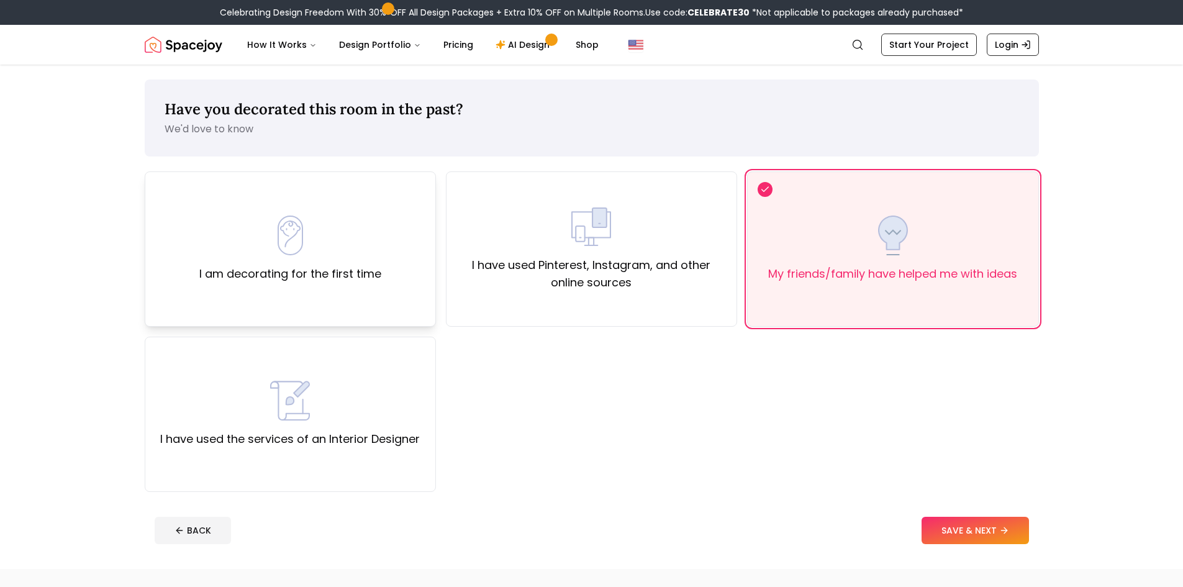
click at [289, 280] on label "I am decorating for the first time" at bounding box center [290, 273] width 182 height 17
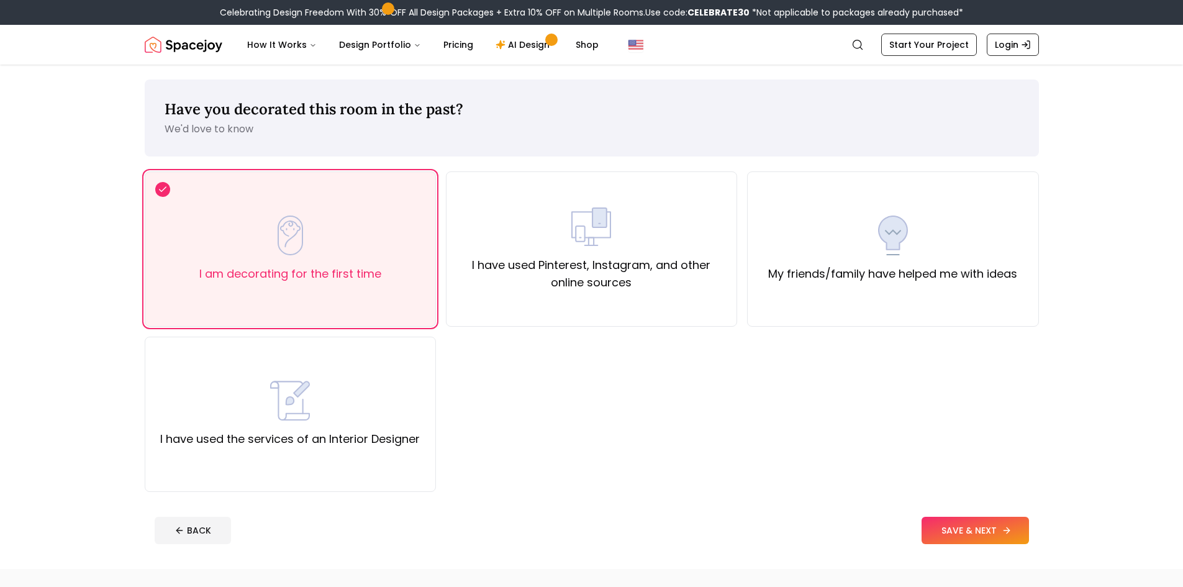
click at [935, 534] on button "SAVE & NEXT" at bounding box center [975, 530] width 107 height 27
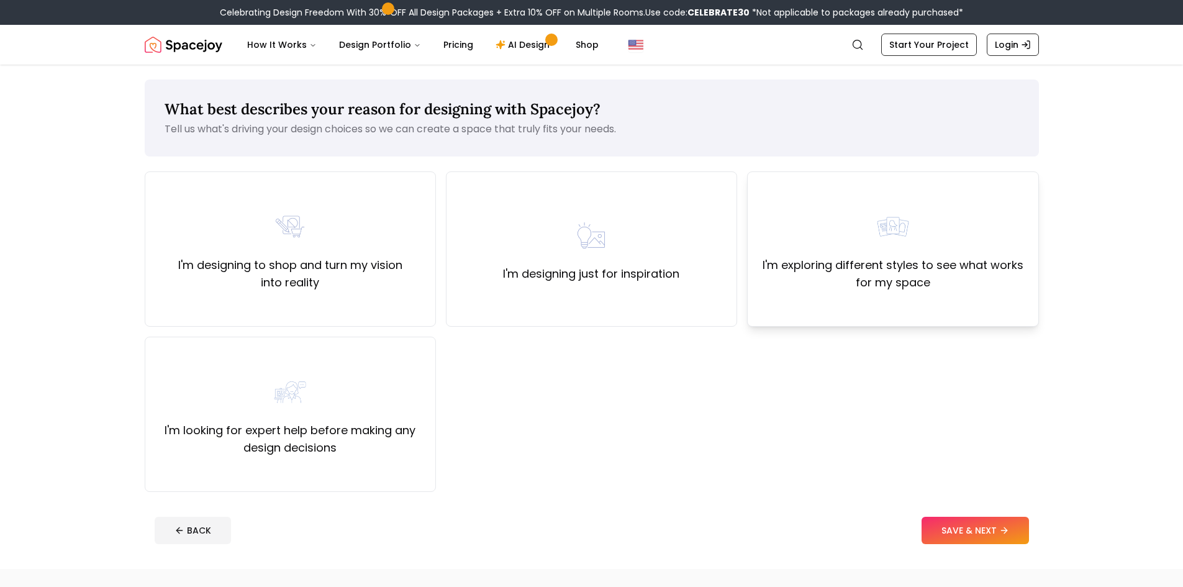
drag, startPoint x: 804, startPoint y: 302, endPoint x: 806, endPoint y: 316, distance: 13.2
click at [804, 303] on div "I'm exploring different styles to see what works for my space" at bounding box center [892, 248] width 291 height 155
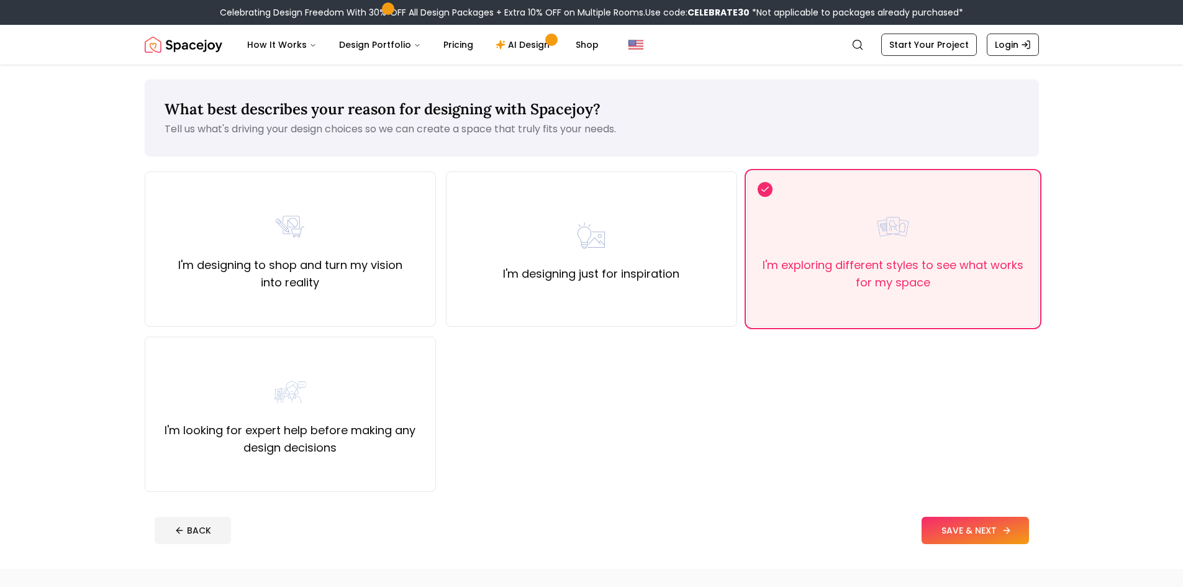
click at [953, 527] on button "SAVE & NEXT" at bounding box center [975, 530] width 107 height 27
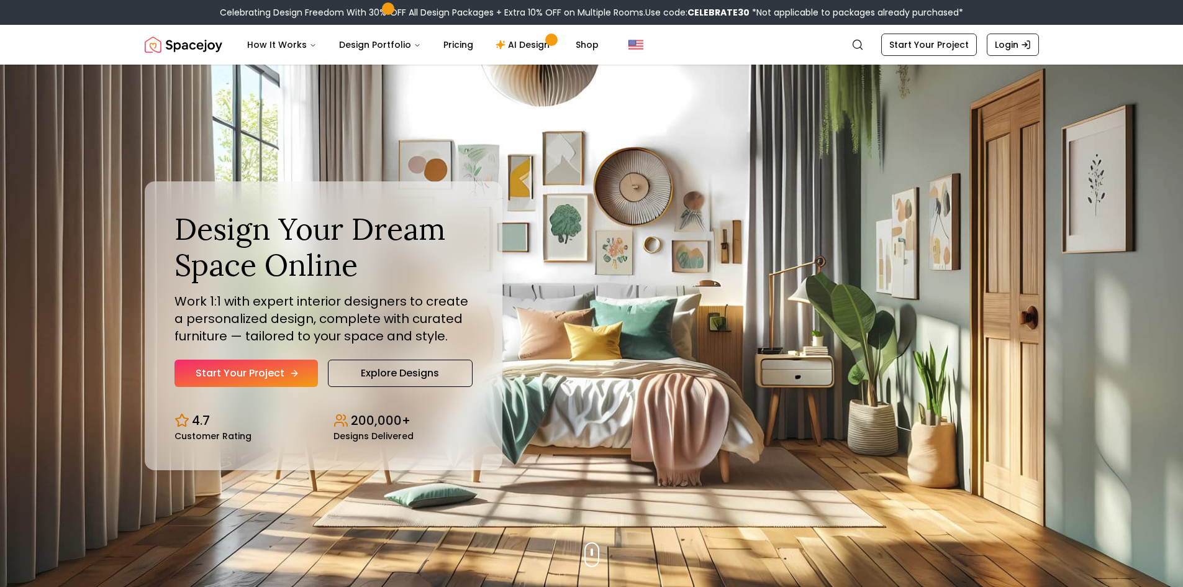
click at [284, 366] on link "Start Your Project" at bounding box center [246, 373] width 143 height 27
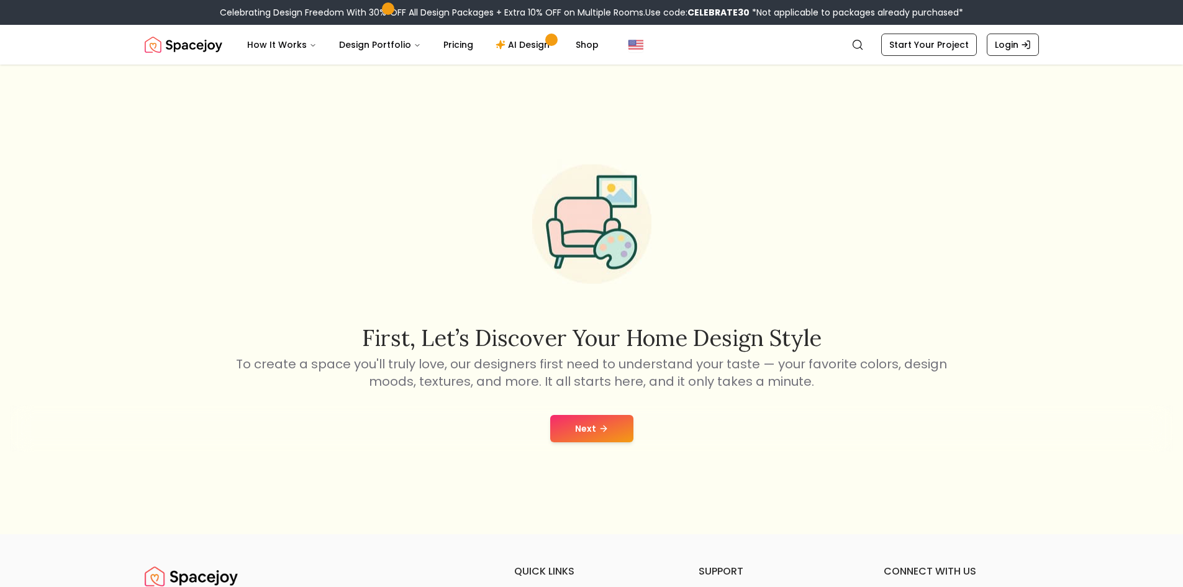
click at [580, 428] on button "Next" at bounding box center [591, 428] width 83 height 27
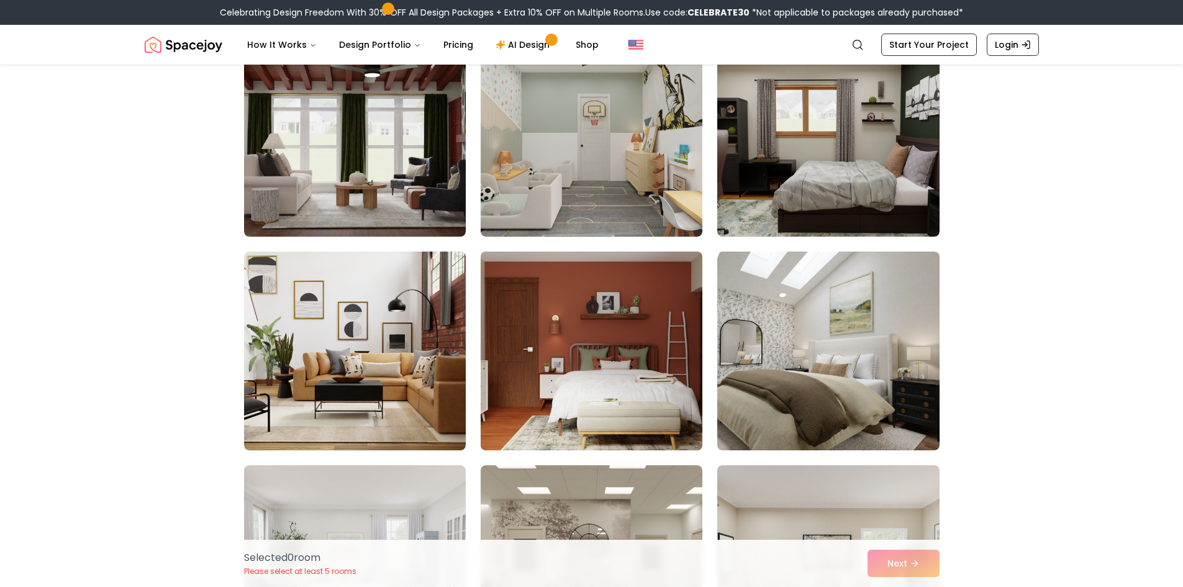
scroll to position [311, 0]
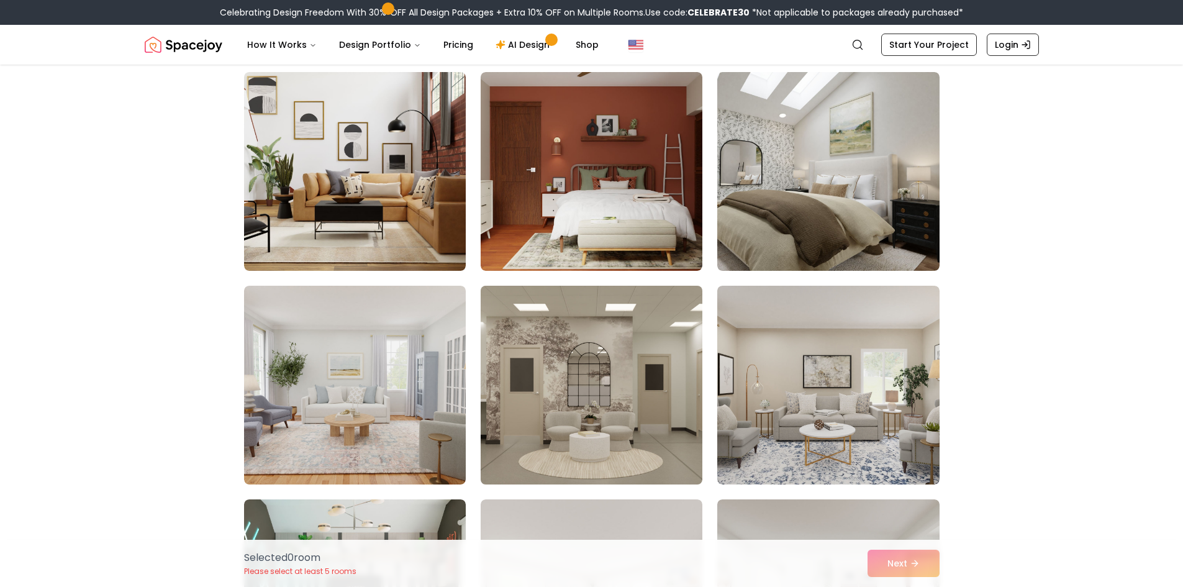
click at [615, 413] on img at bounding box center [591, 385] width 233 height 209
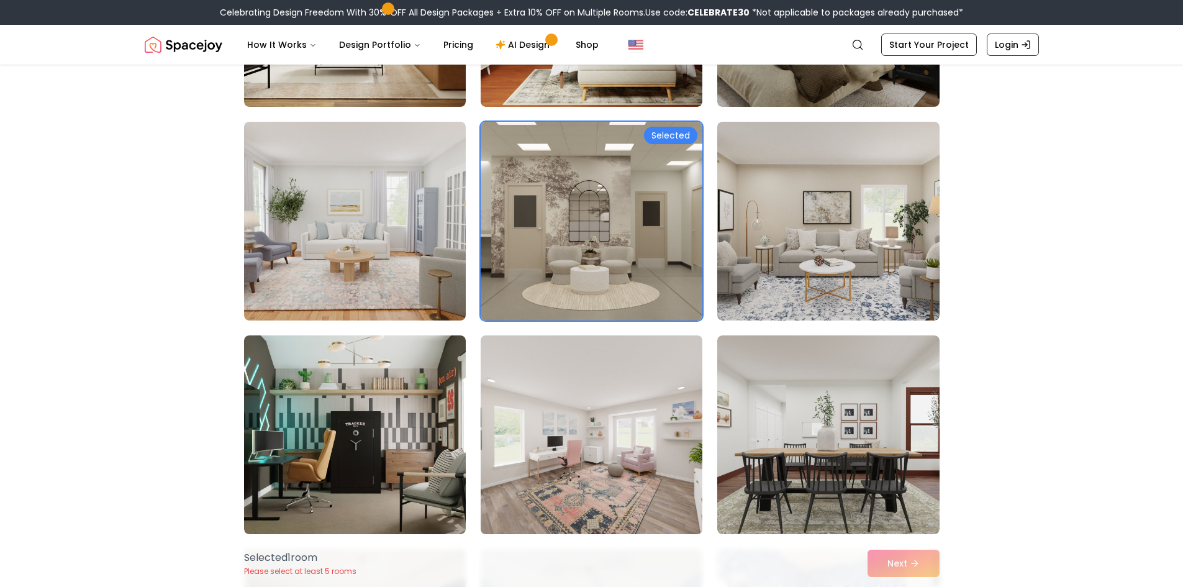
scroll to position [497, 0]
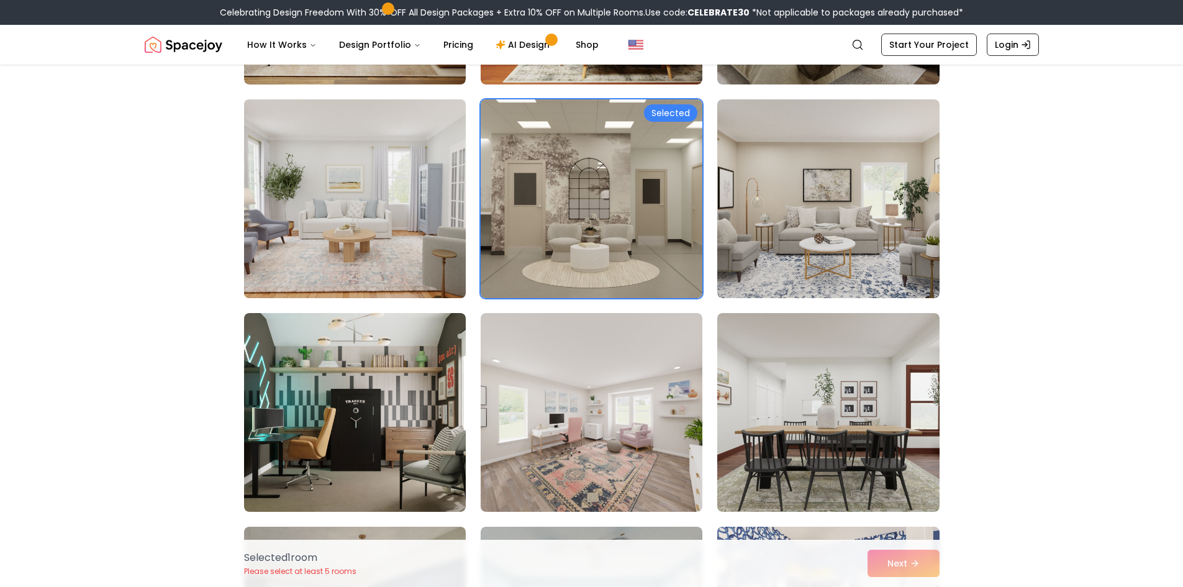
click at [338, 245] on img at bounding box center [355, 198] width 233 height 209
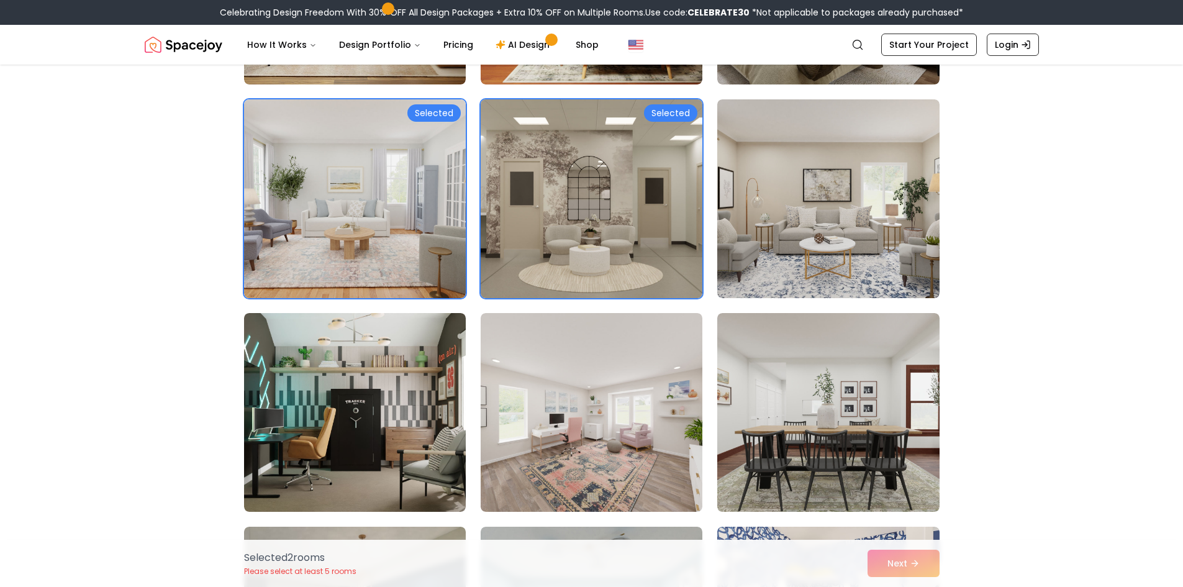
click at [599, 139] on img at bounding box center [591, 198] width 233 height 209
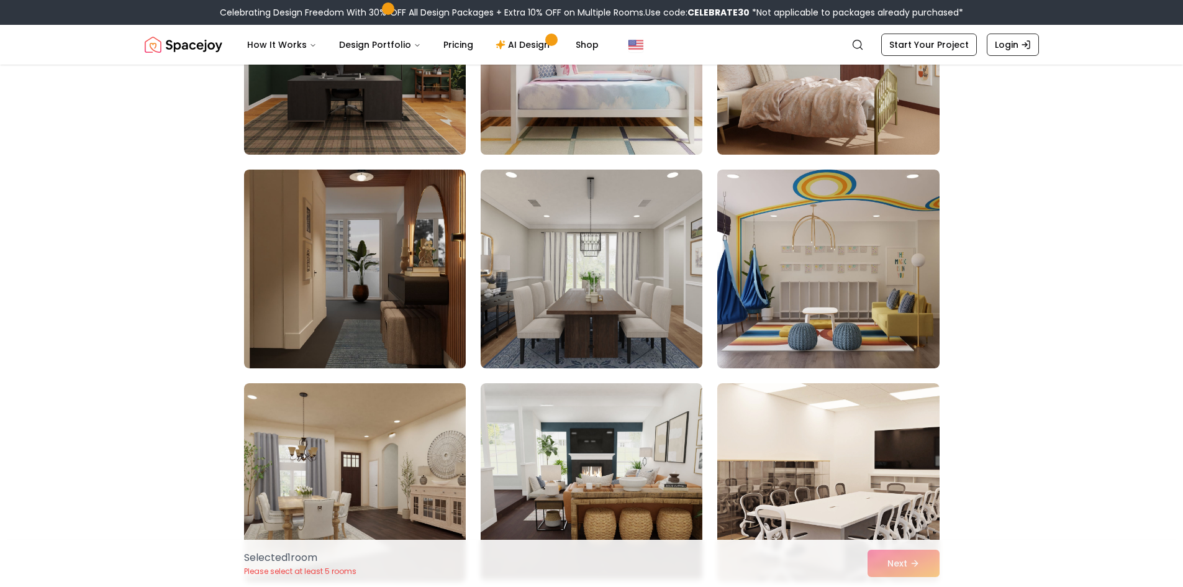
scroll to position [2981, 0]
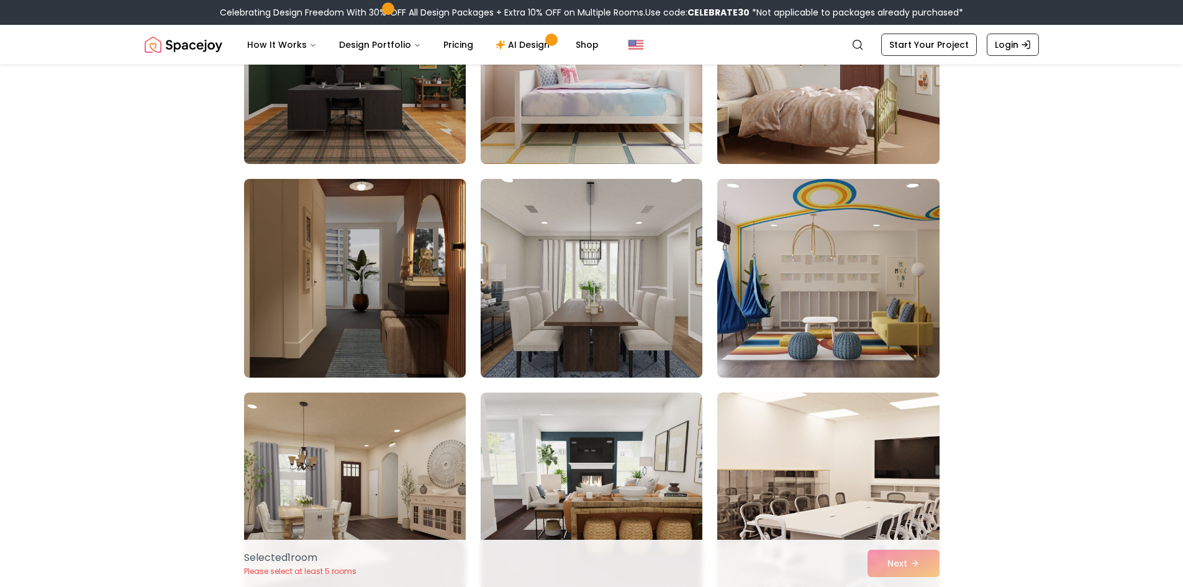
click at [598, 335] on img at bounding box center [591, 278] width 233 height 209
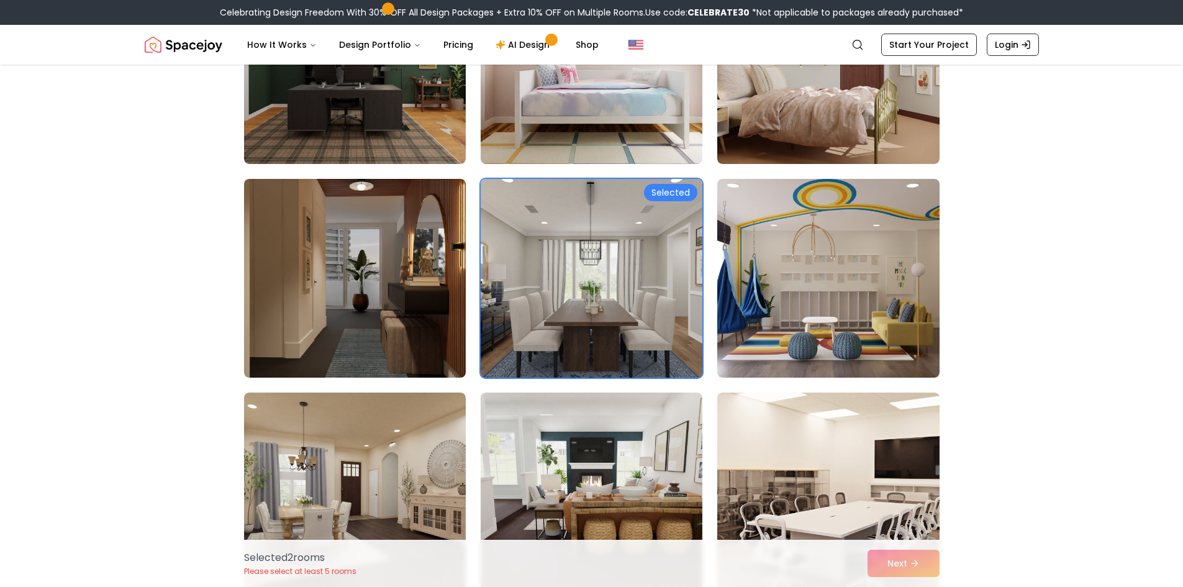
scroll to position [3043, 0]
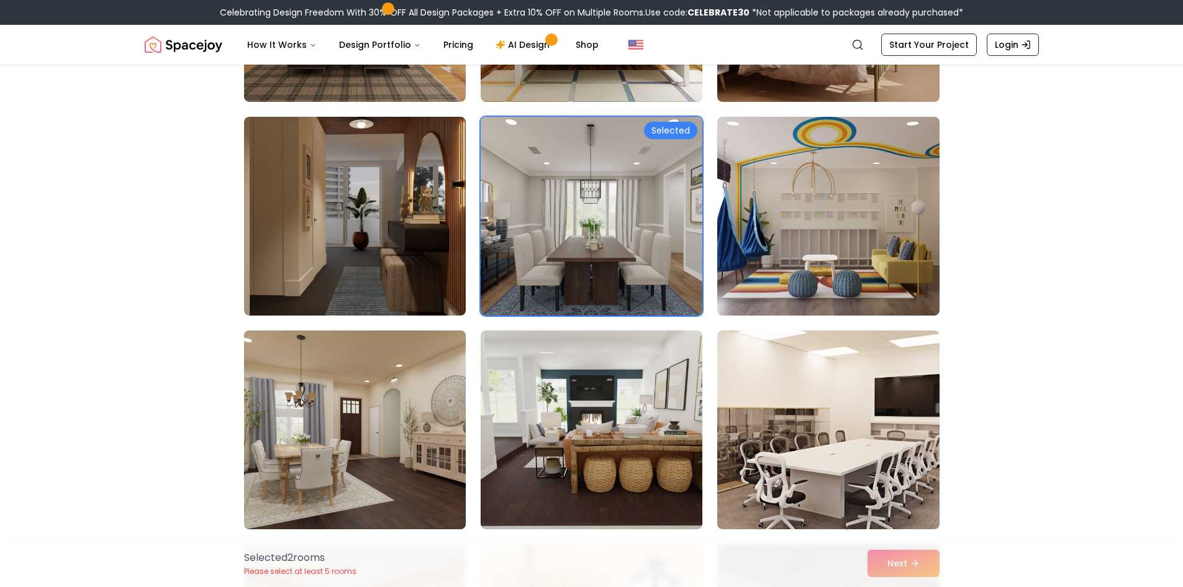
click at [411, 430] on img at bounding box center [355, 429] width 233 height 209
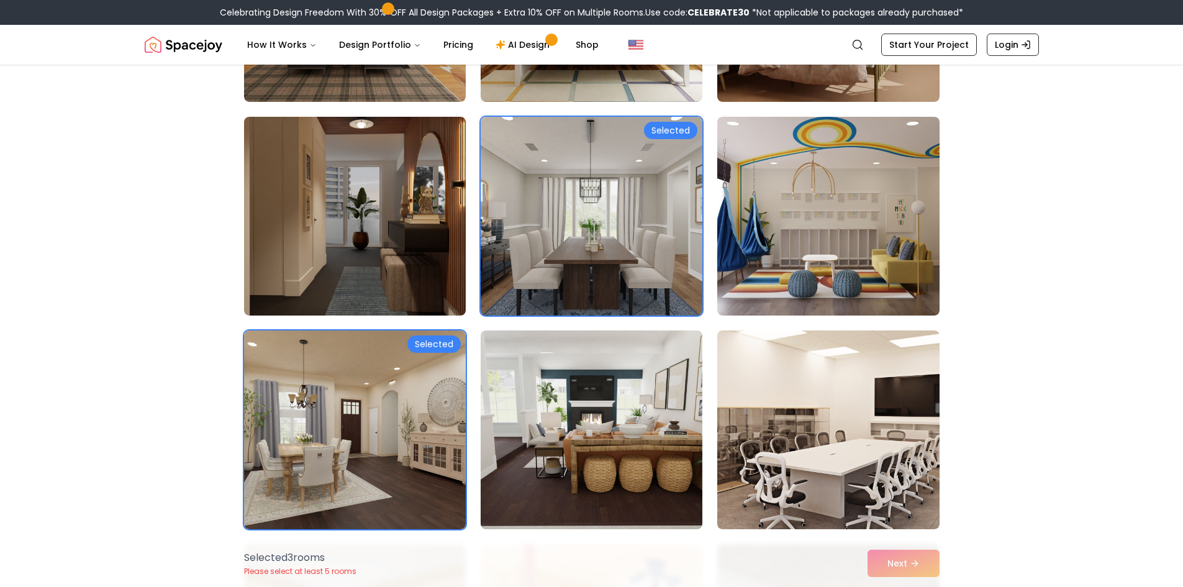
click at [557, 282] on img at bounding box center [591, 216] width 233 height 209
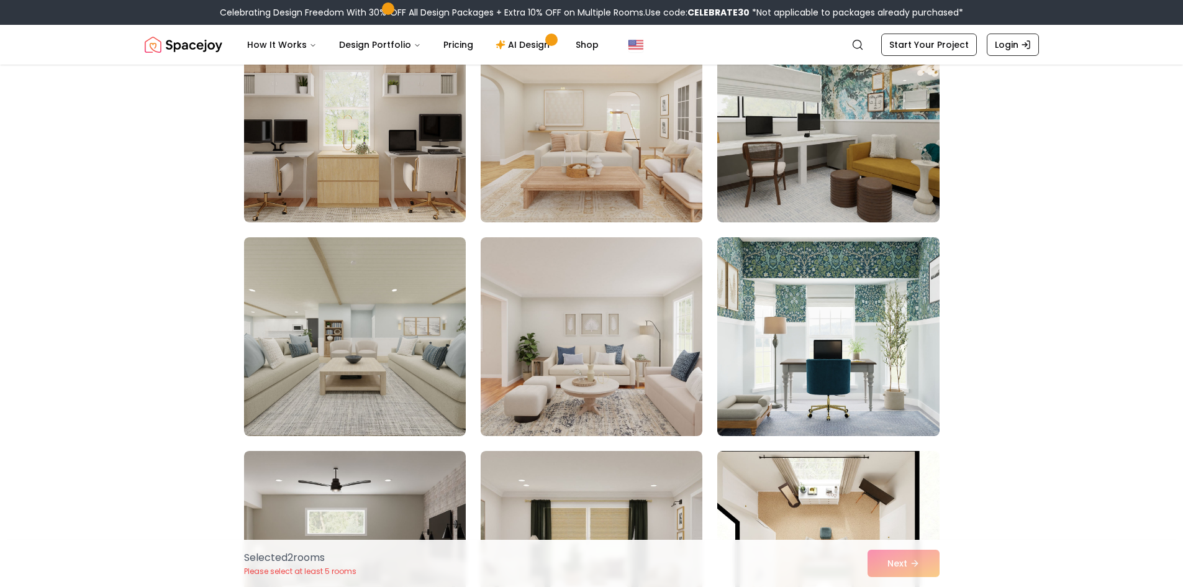
scroll to position [6149, 0]
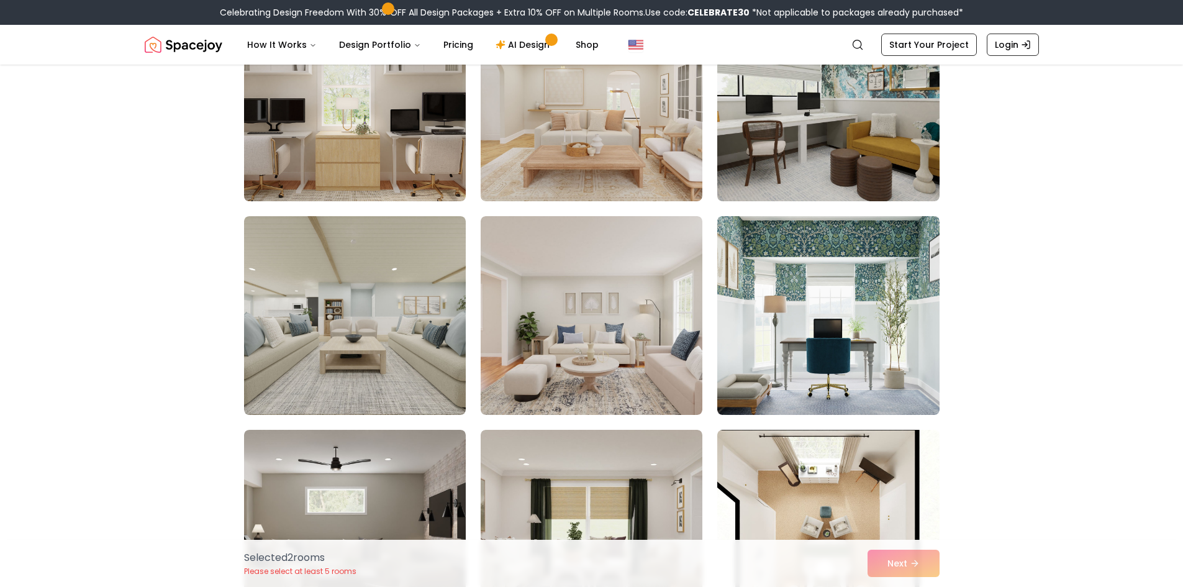
click at [371, 157] on img at bounding box center [355, 102] width 233 height 209
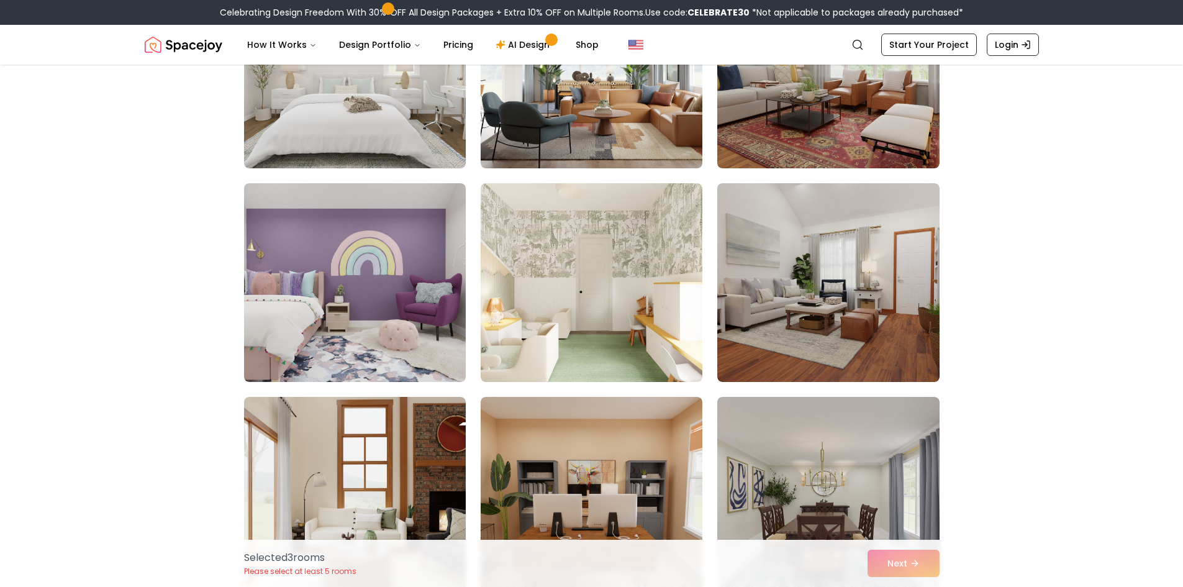
scroll to position [3851, 0]
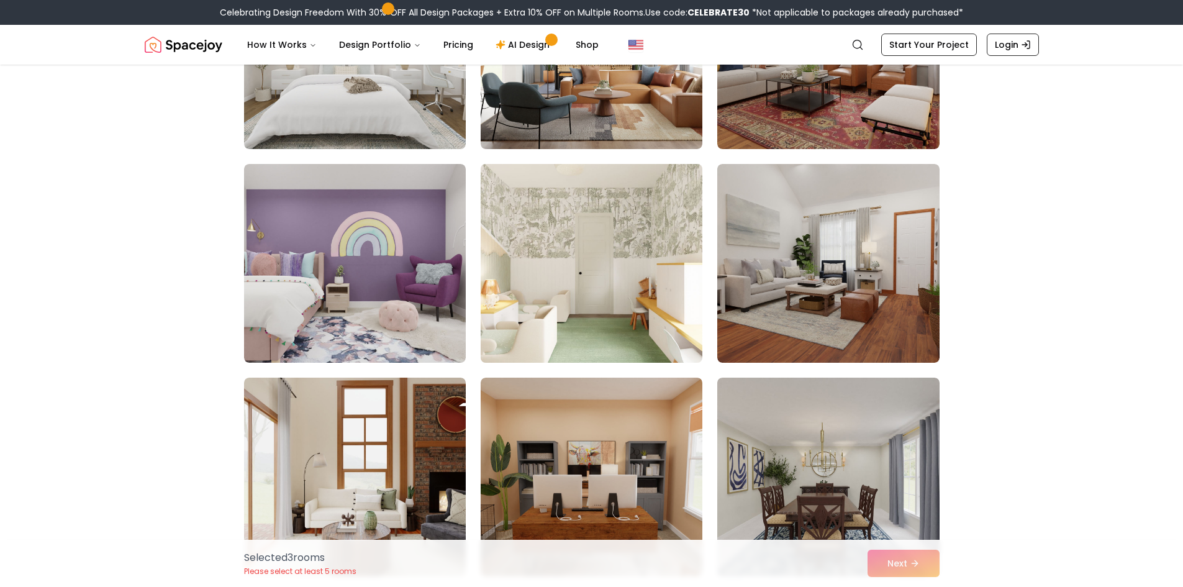
click at [596, 327] on img at bounding box center [591, 263] width 233 height 209
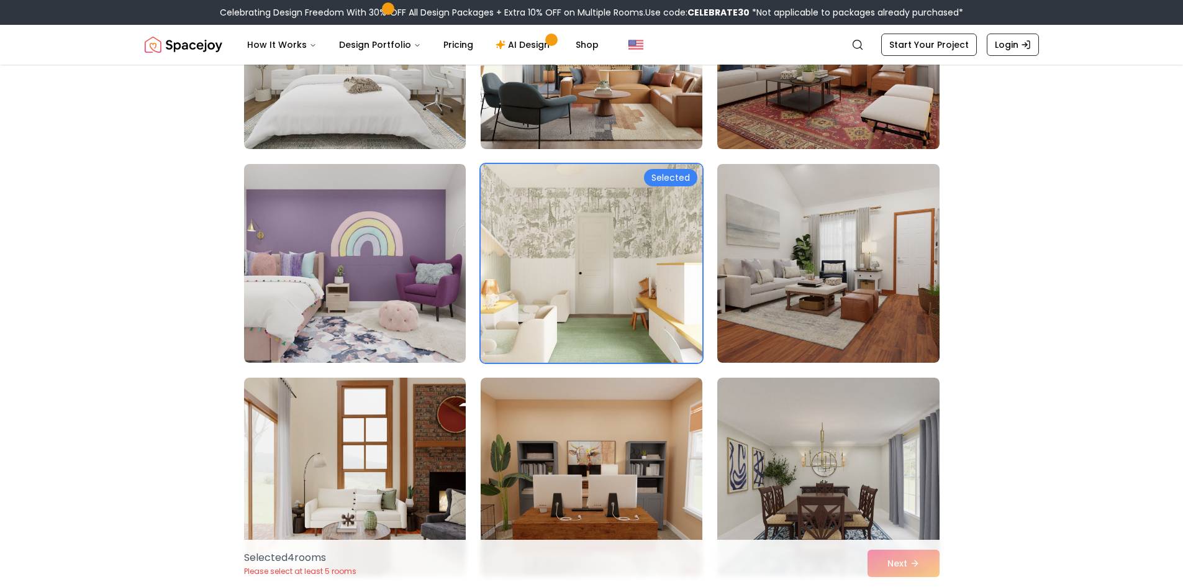
click at [596, 332] on img at bounding box center [591, 263] width 233 height 209
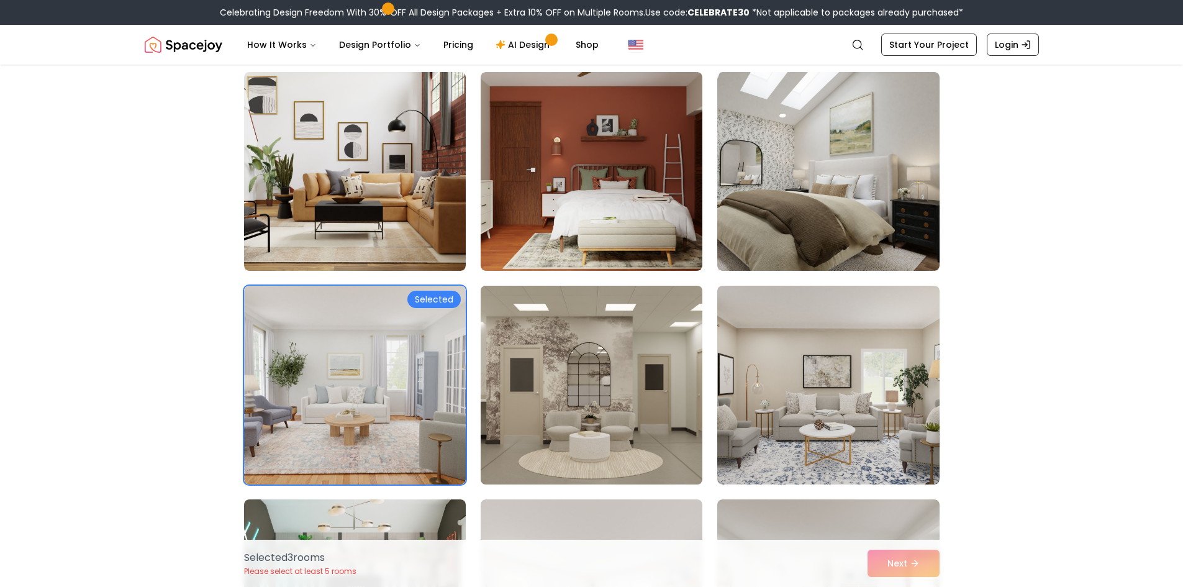
scroll to position [248, 0]
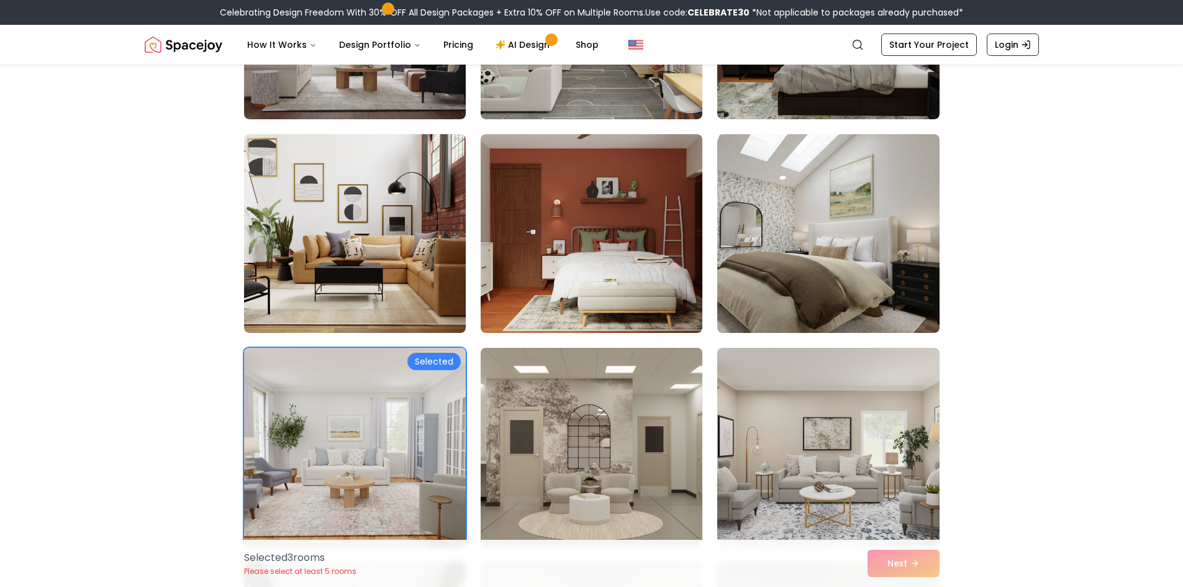
click at [550, 383] on img at bounding box center [591, 447] width 233 height 209
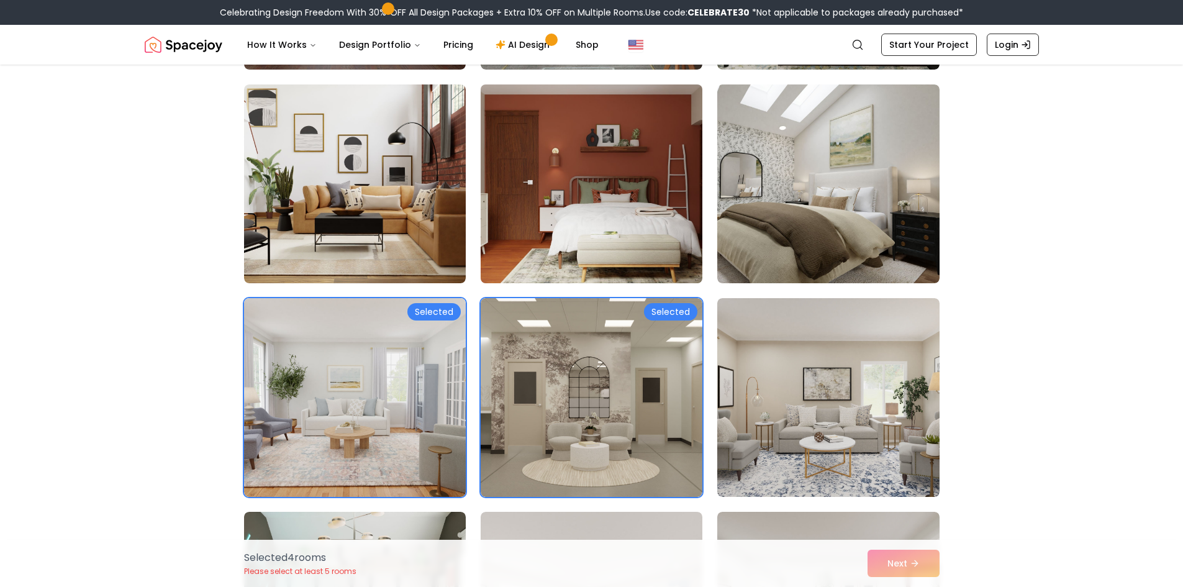
scroll to position [311, 0]
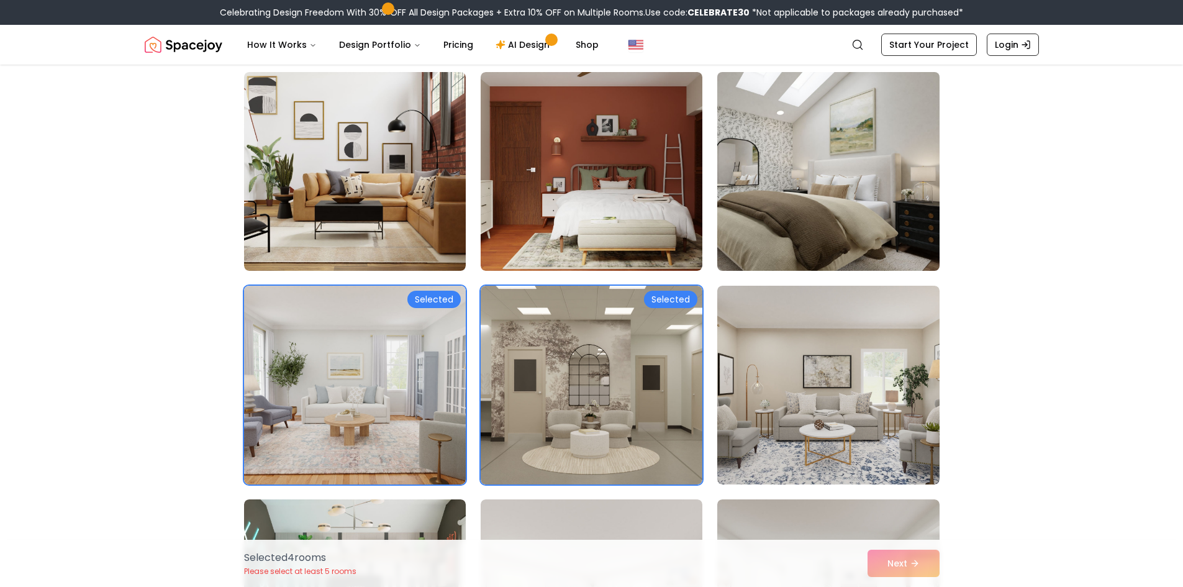
click at [778, 261] on img at bounding box center [828, 171] width 233 height 209
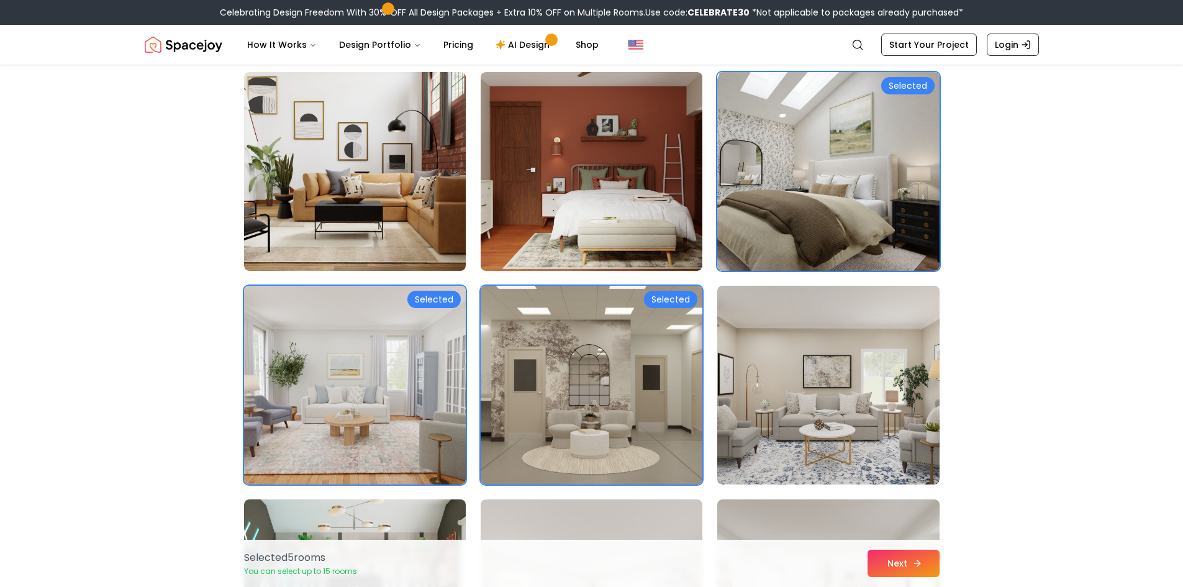
click at [911, 568] on button "Next" at bounding box center [904, 563] width 72 height 27
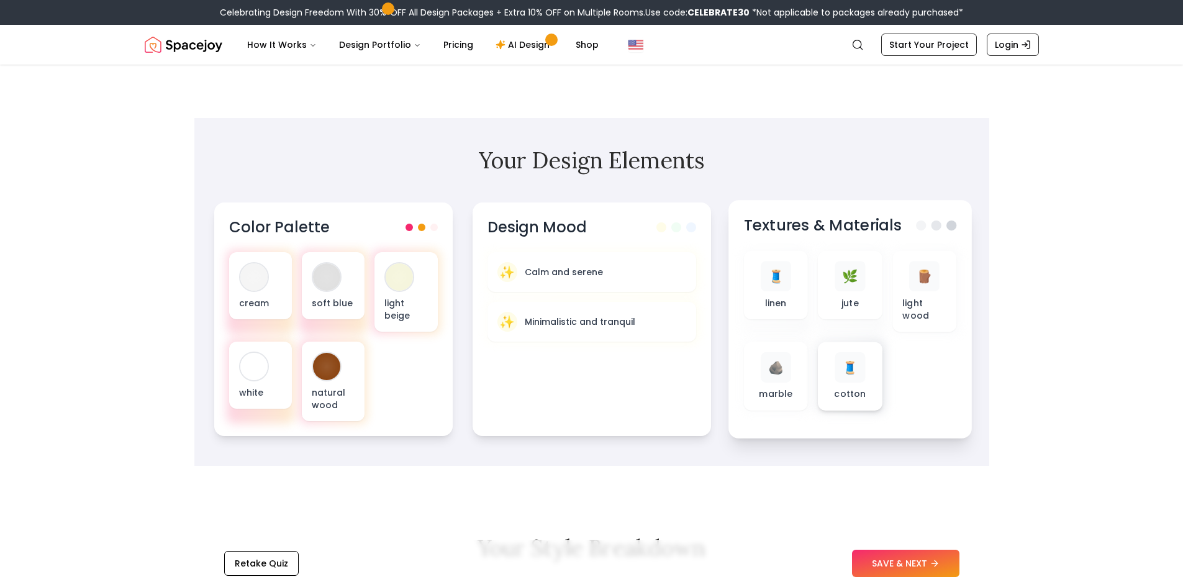
scroll to position [311, 0]
click at [606, 271] on div "✨ Calm and serene" at bounding box center [591, 270] width 193 height 20
click at [596, 255] on div "✨ Calm and serene" at bounding box center [591, 270] width 213 height 40
click at [588, 261] on div "✨ Calm and serene" at bounding box center [591, 270] width 193 height 20
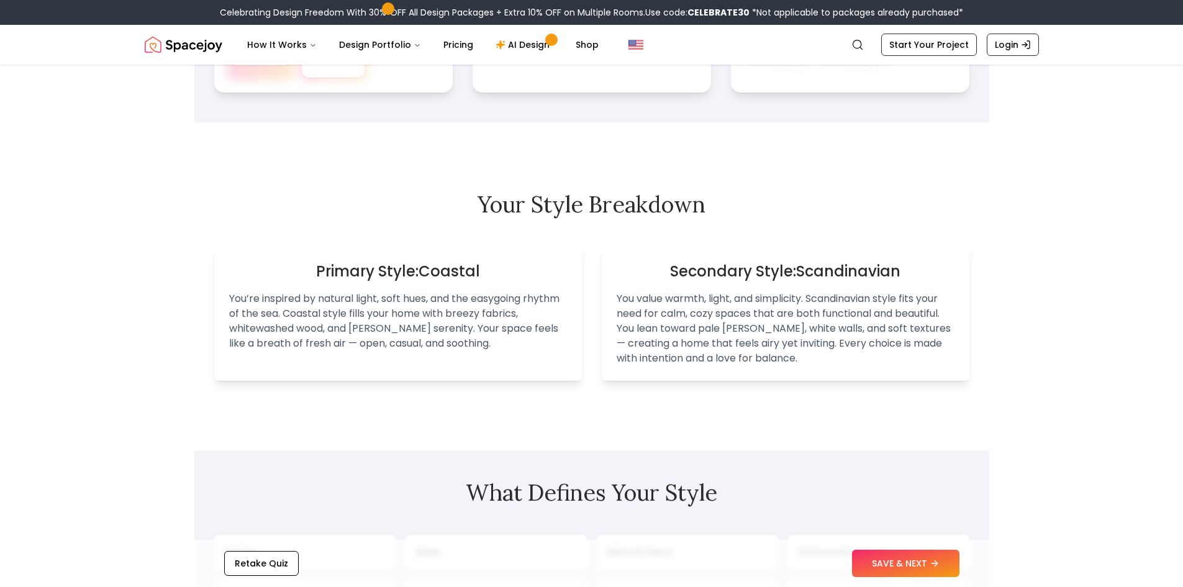
scroll to position [559, 0]
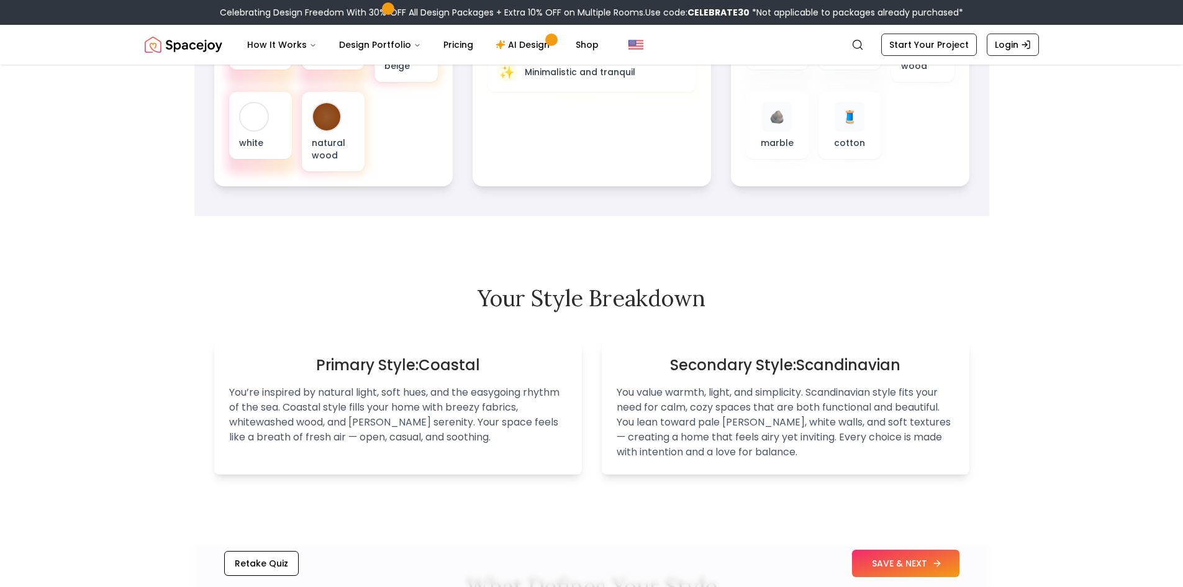
click at [888, 560] on button "SAVE & NEXT" at bounding box center [905, 563] width 107 height 27
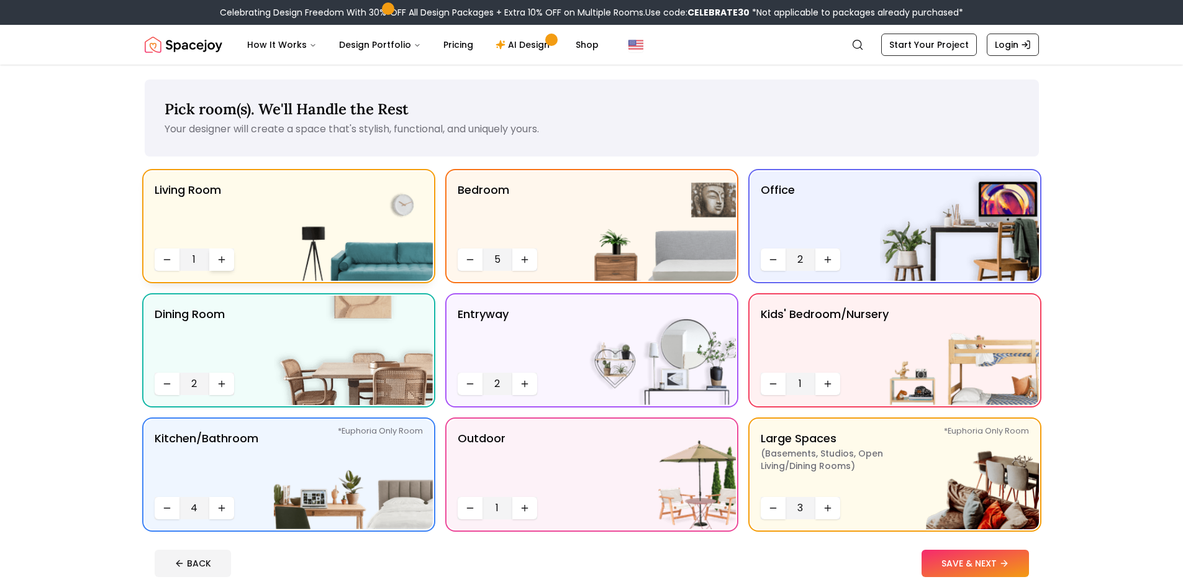
click at [219, 259] on icon "Increase quantity" at bounding box center [222, 260] width 10 height 10
click at [226, 376] on button "Increase quantity" at bounding box center [221, 384] width 25 height 22
click at [166, 388] on icon "Decrease quantity" at bounding box center [167, 384] width 10 height 10
click at [213, 385] on button "Increase quantity" at bounding box center [221, 384] width 25 height 22
click at [155, 388] on button "Decrease quantity" at bounding box center [167, 384] width 25 height 22
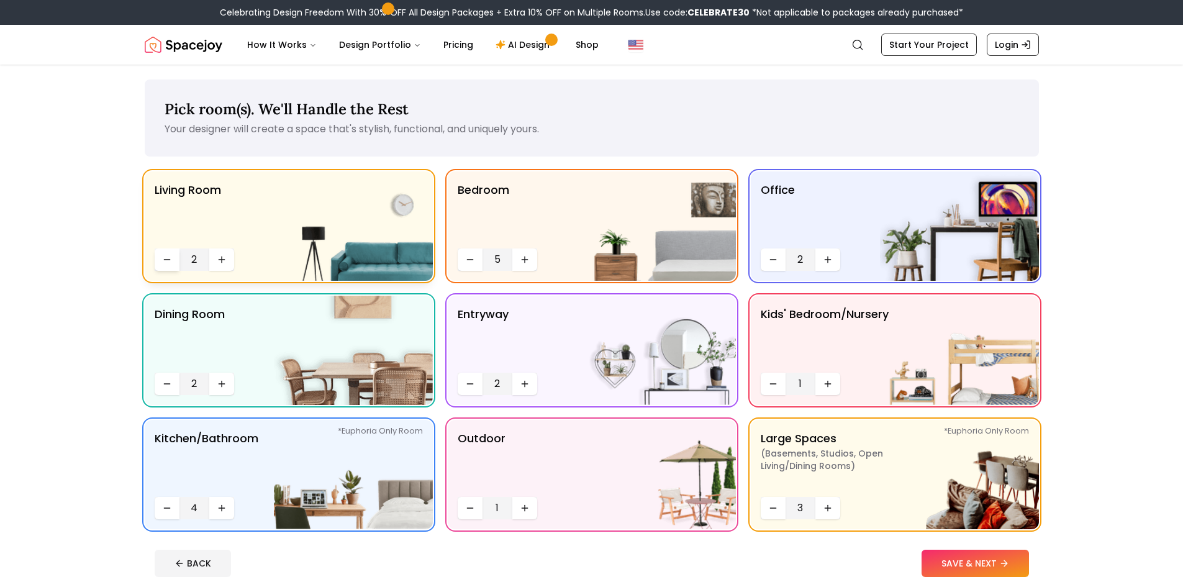
click at [175, 256] on button "Decrease quantity" at bounding box center [167, 259] width 25 height 22
click at [230, 259] on button "Increase quantity" at bounding box center [221, 259] width 25 height 22
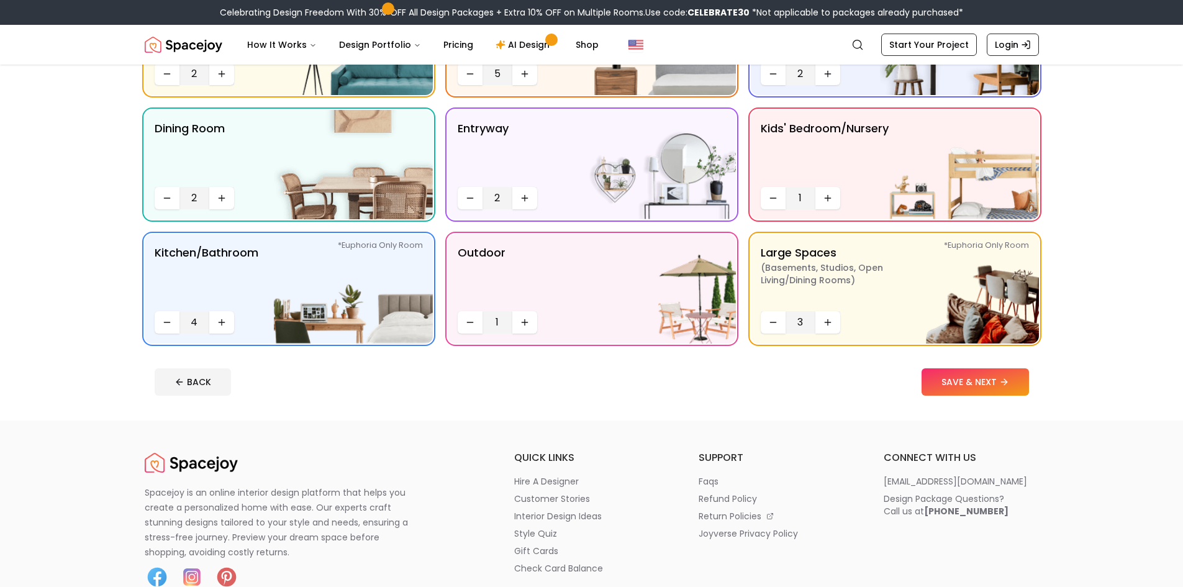
scroll to position [186, 0]
click at [952, 379] on button "SAVE & NEXT" at bounding box center [975, 381] width 107 height 27
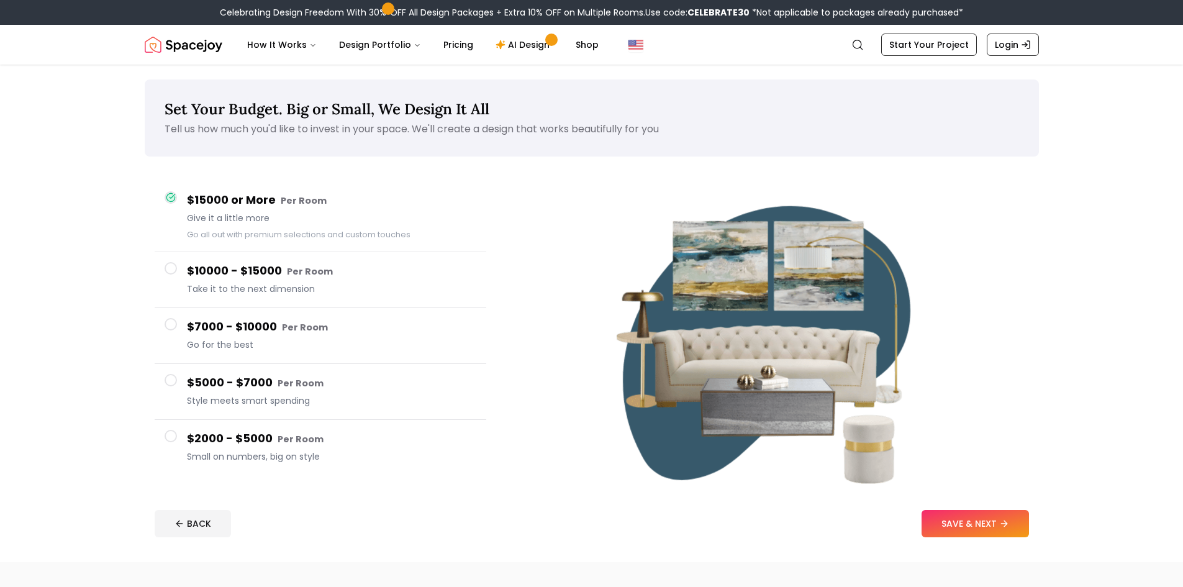
click at [344, 439] on h4 "$2000 - $5000 Per Room" at bounding box center [331, 439] width 289 height 18
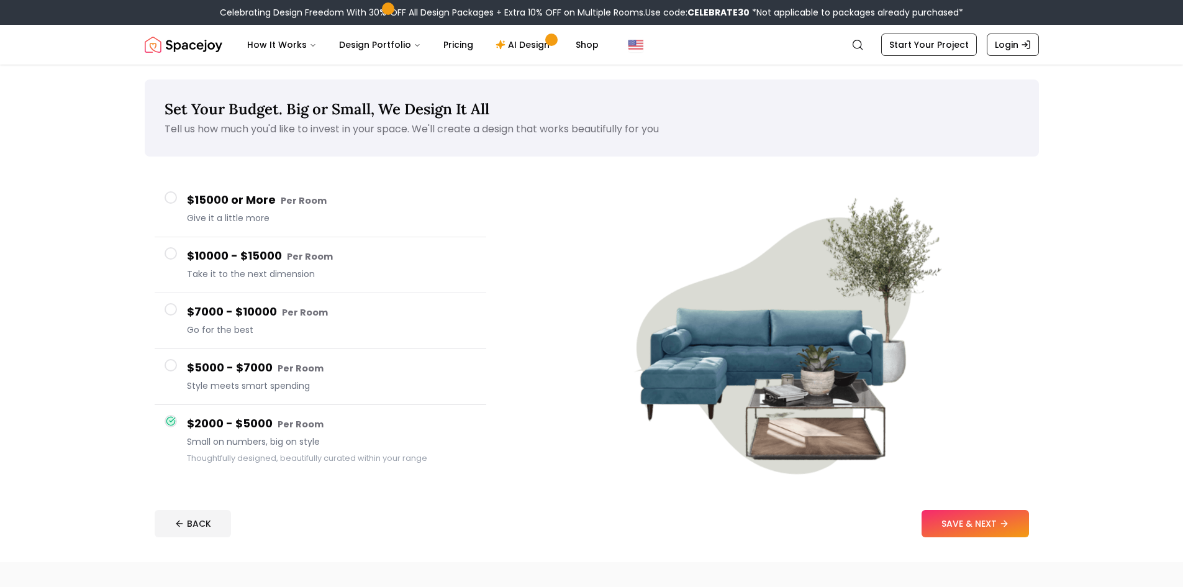
click at [261, 214] on span "Give it a little more" at bounding box center [331, 218] width 289 height 12
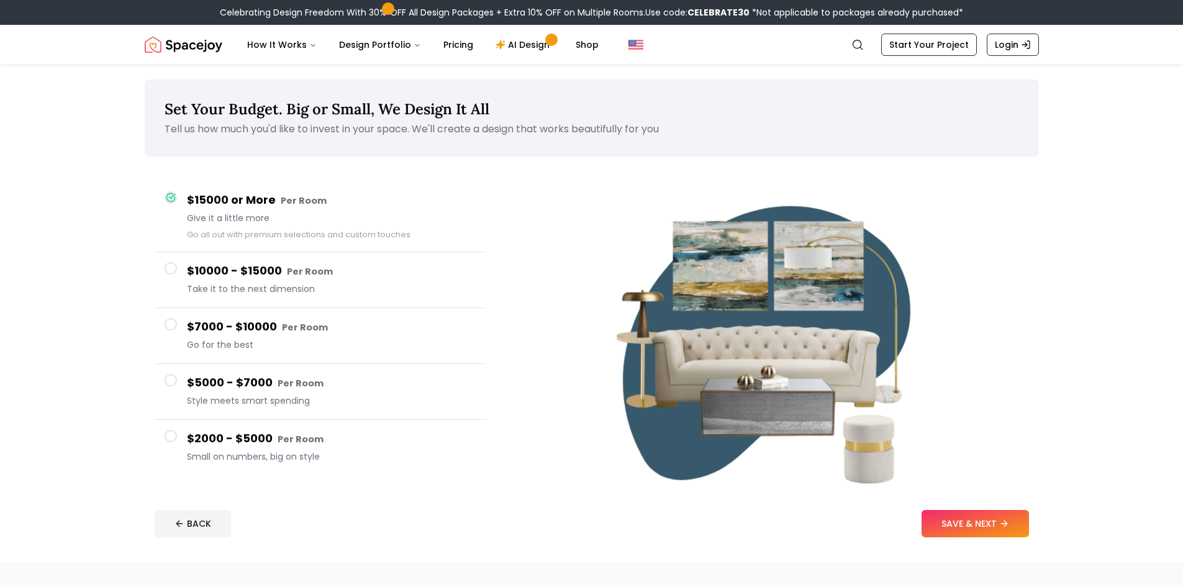
click at [334, 460] on span "Small on numbers, big on style" at bounding box center [331, 456] width 289 height 12
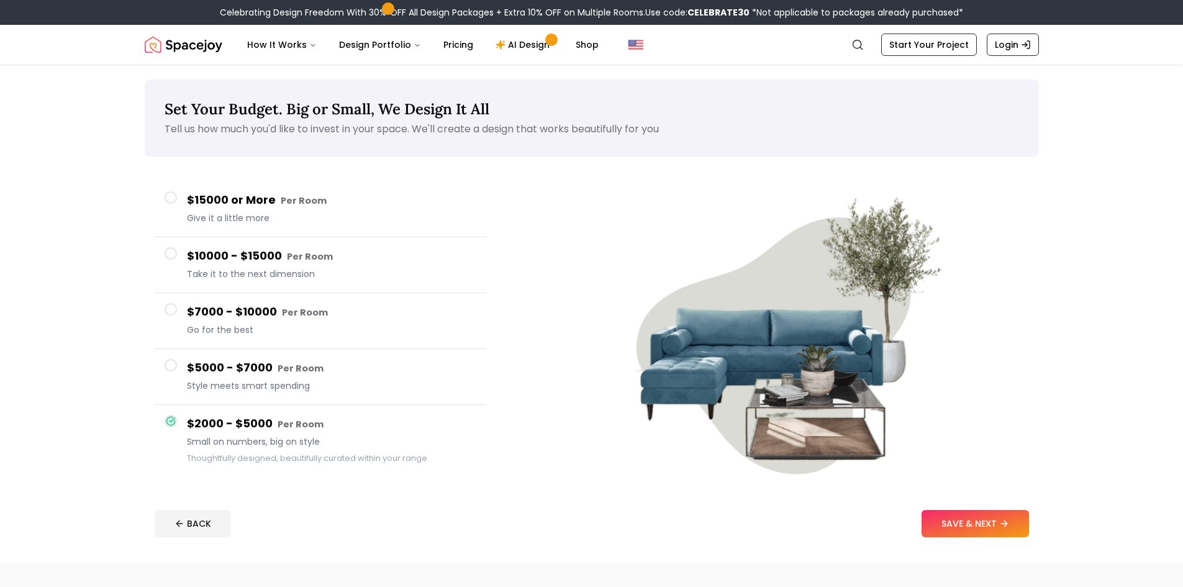
click at [323, 375] on h4 "$5000 - $7000 Per Room" at bounding box center [331, 368] width 289 height 18
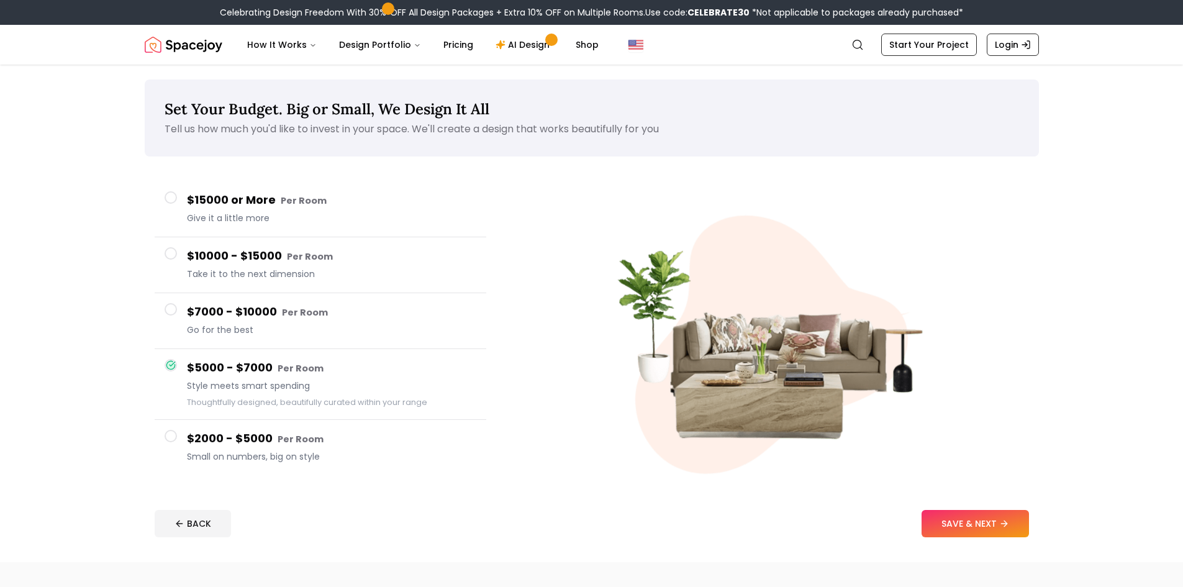
click at [322, 325] on span "Go for the best" at bounding box center [331, 330] width 289 height 12
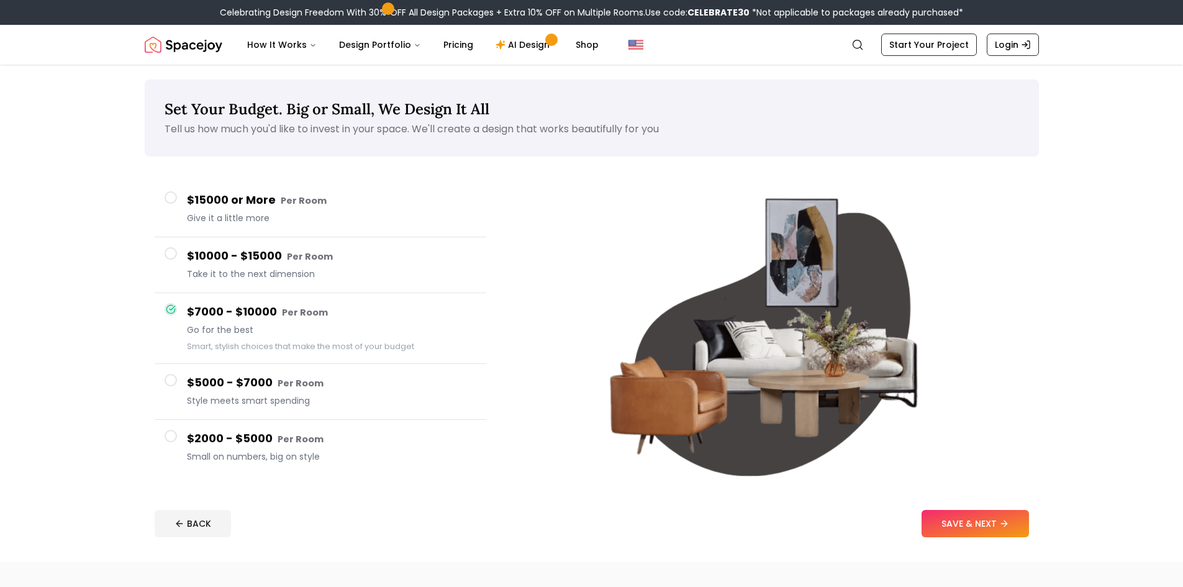
click at [292, 281] on div "$10000 - $15000 Per Room Take it to the next dimension" at bounding box center [331, 264] width 289 height 35
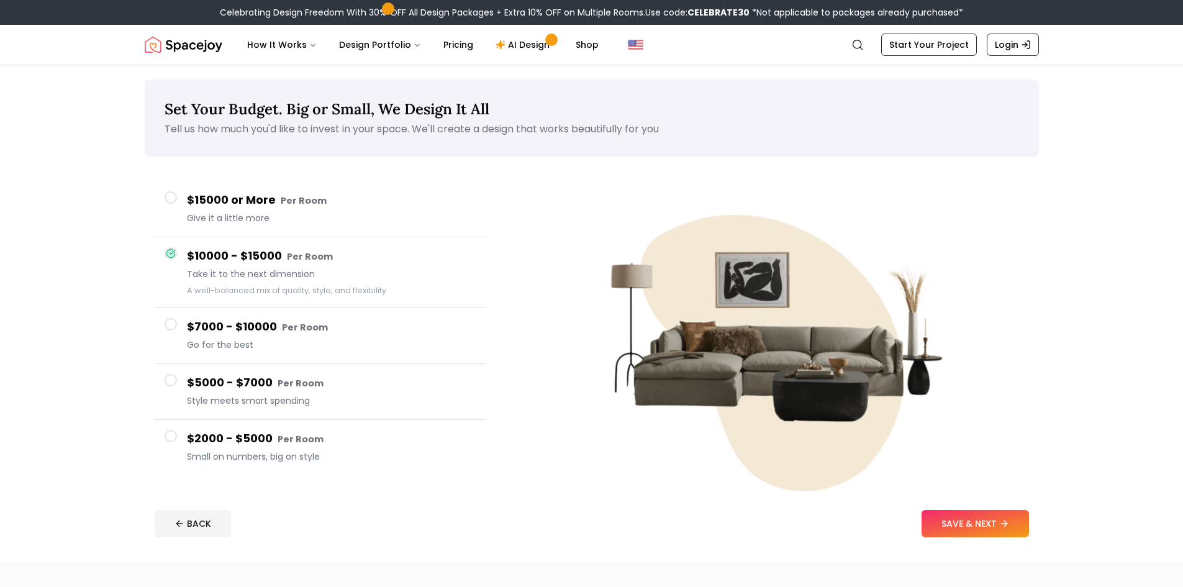
click at [272, 225] on div "$15000 or More Per Room Give it a little more" at bounding box center [331, 208] width 289 height 35
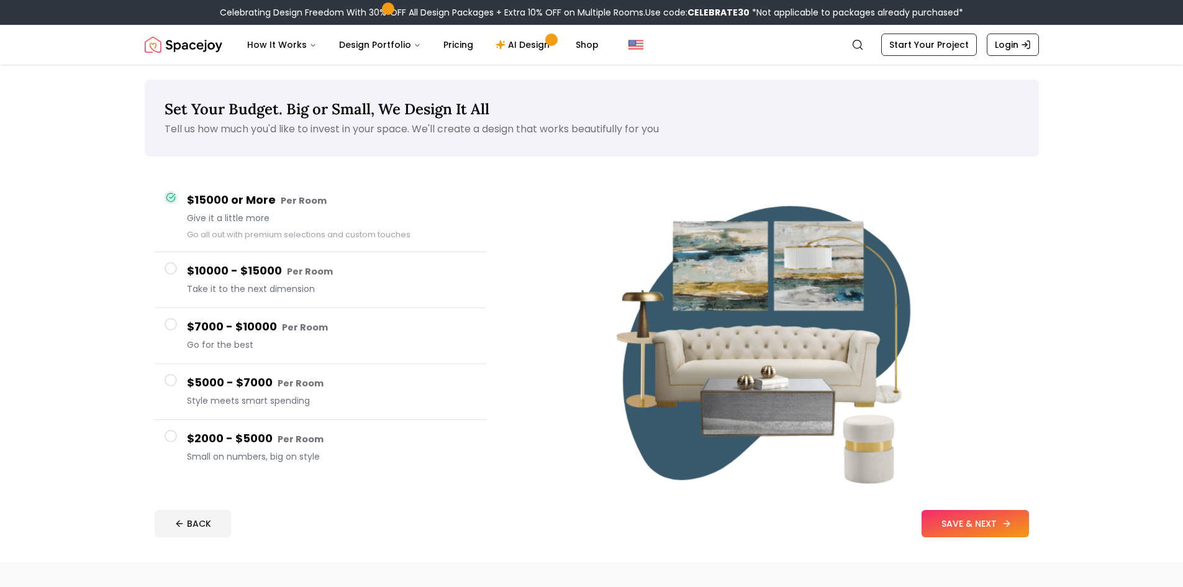
click at [977, 520] on button "SAVE & NEXT" at bounding box center [975, 523] width 107 height 27
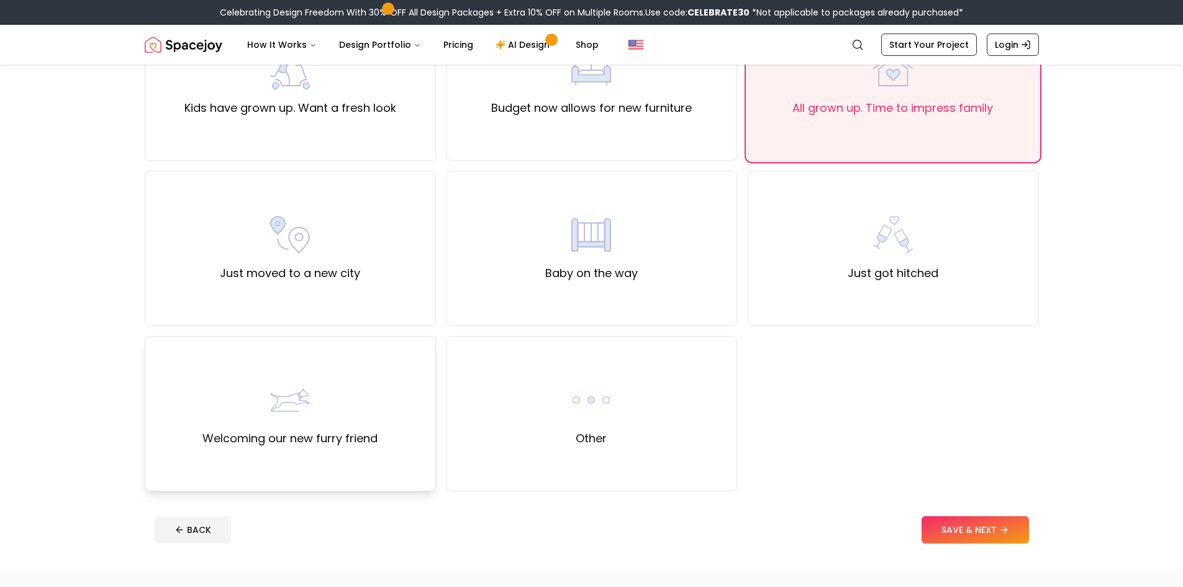
scroll to position [248, 0]
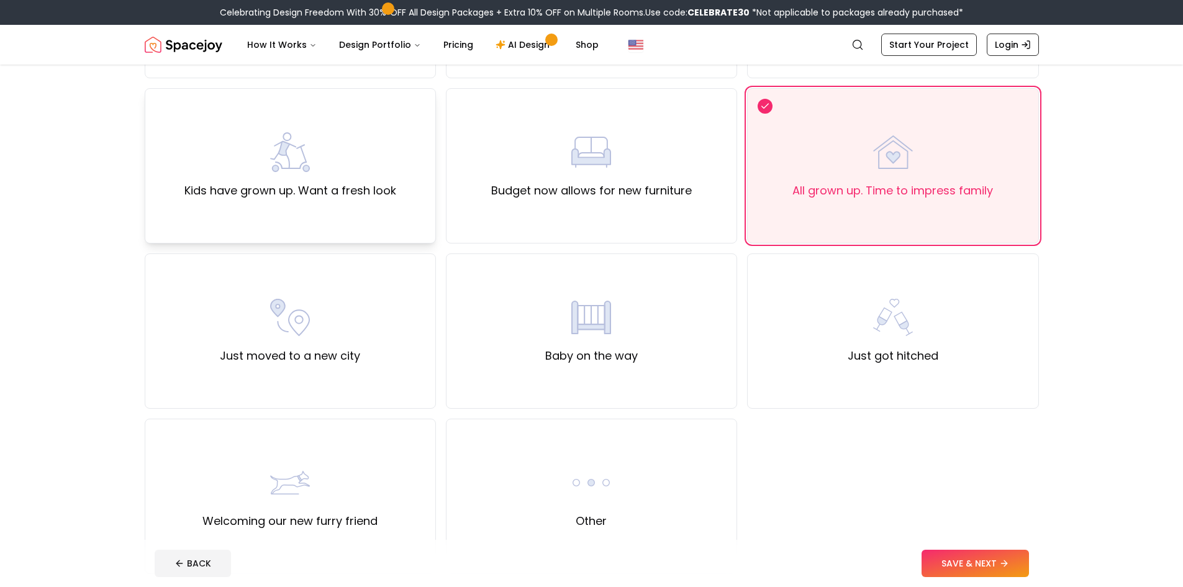
click at [344, 219] on div "Kids have grown up. Want a fresh look" at bounding box center [290, 165] width 291 height 155
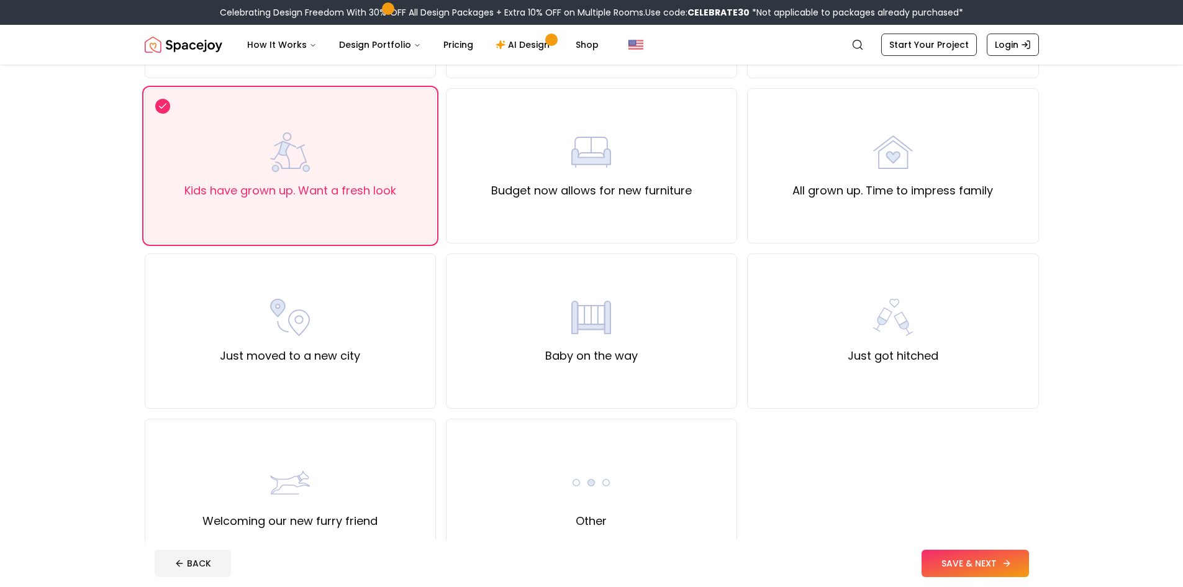
click at [962, 555] on button "SAVE & NEXT" at bounding box center [975, 563] width 107 height 27
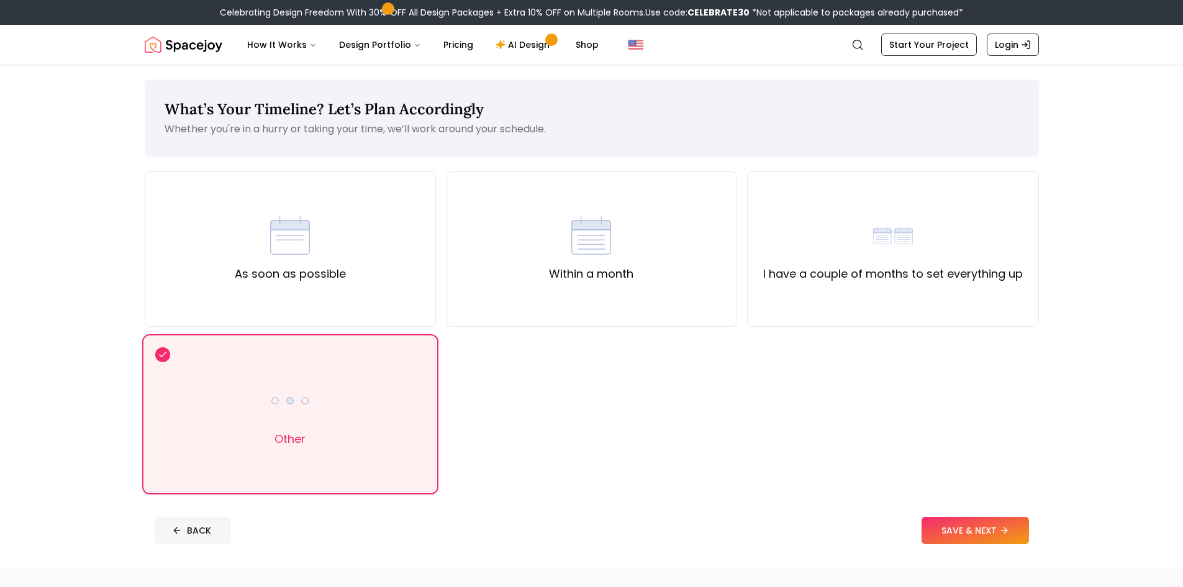
click at [209, 534] on button "BACK" at bounding box center [193, 530] width 76 height 27
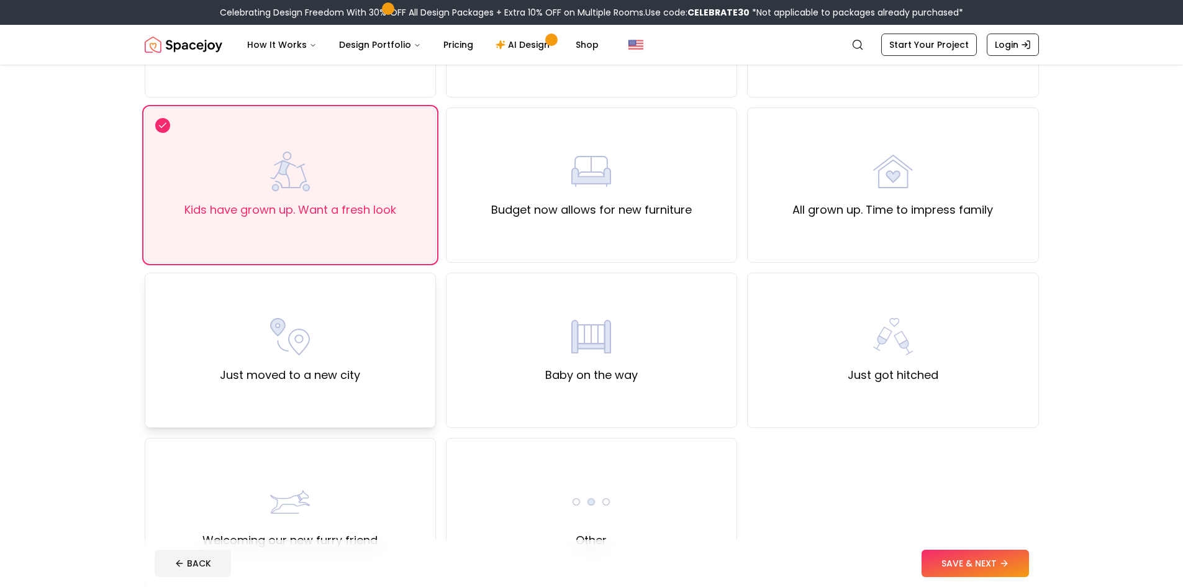
scroll to position [248, 0]
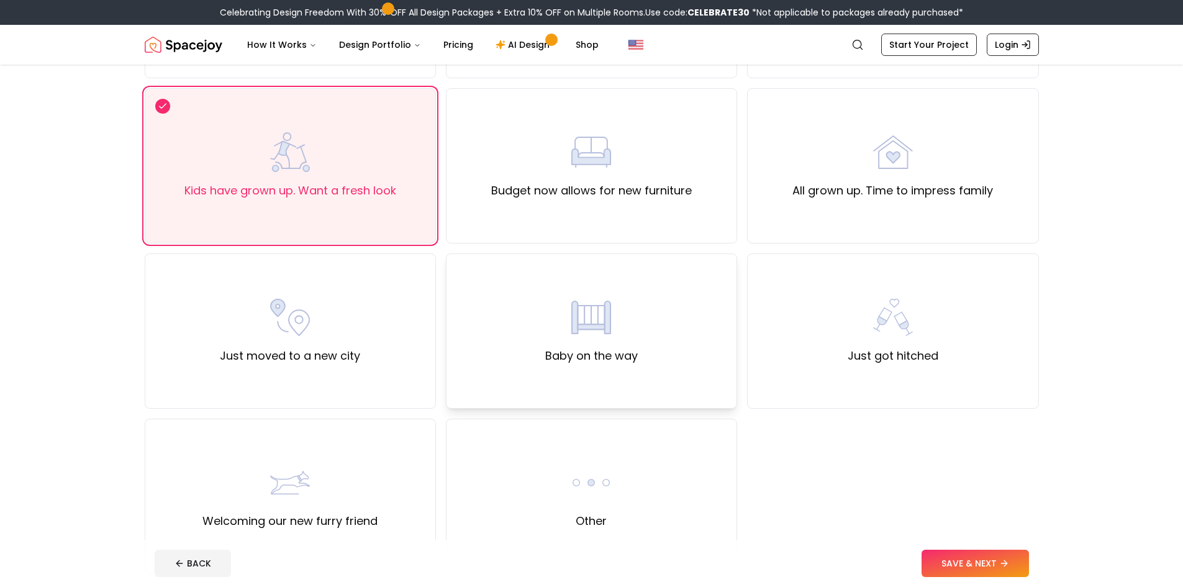
click at [591, 363] on label "Baby on the way" at bounding box center [591, 355] width 93 height 17
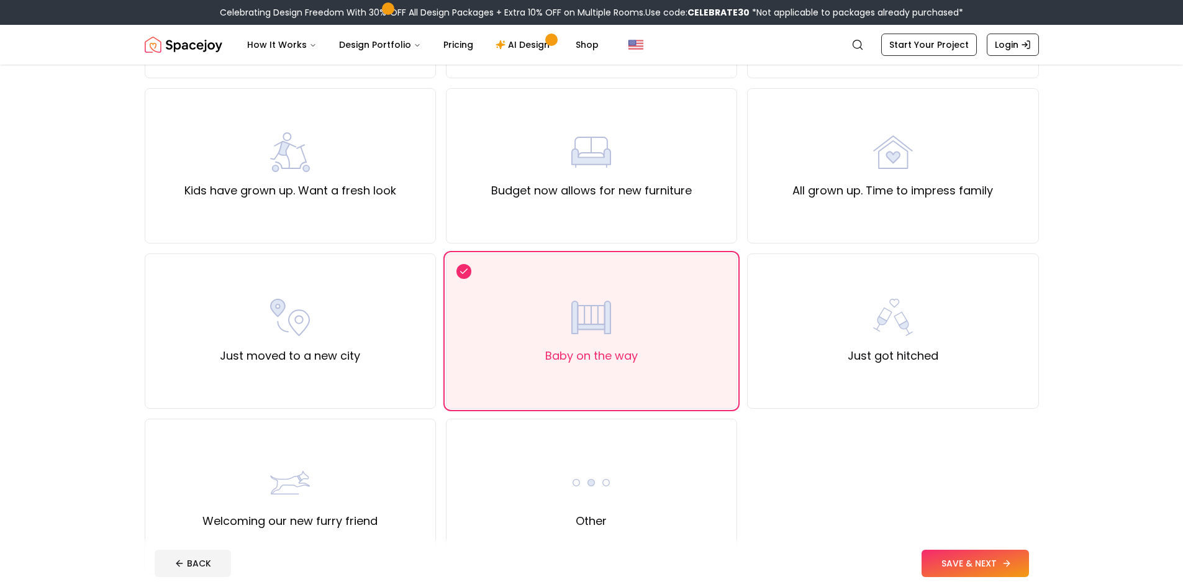
click at [965, 561] on button "SAVE & NEXT" at bounding box center [975, 563] width 107 height 27
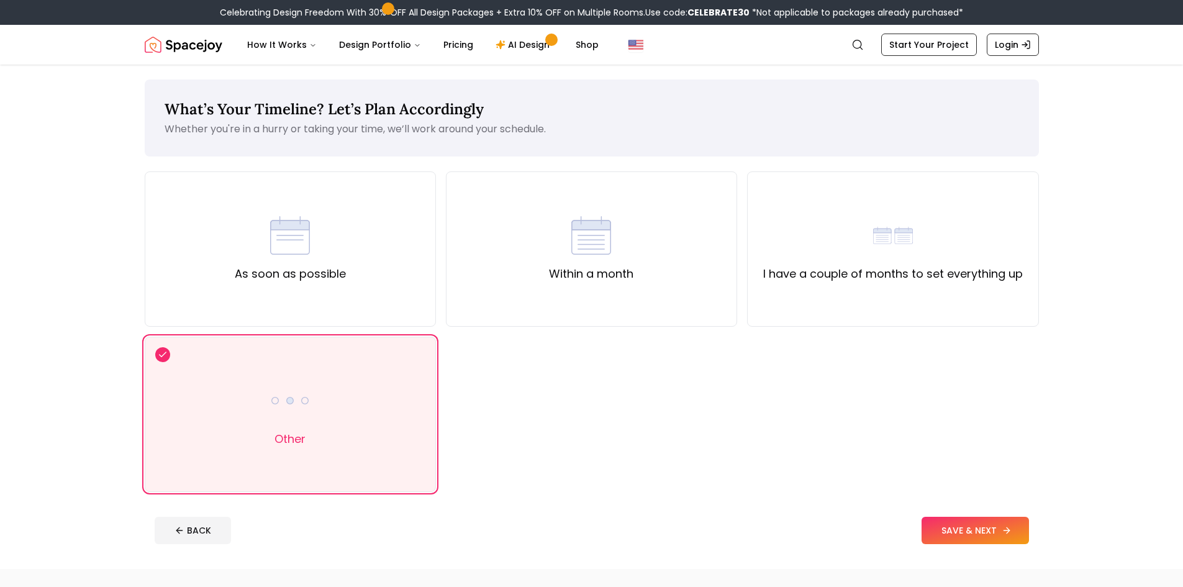
click at [981, 531] on button "SAVE & NEXT" at bounding box center [975, 530] width 107 height 27
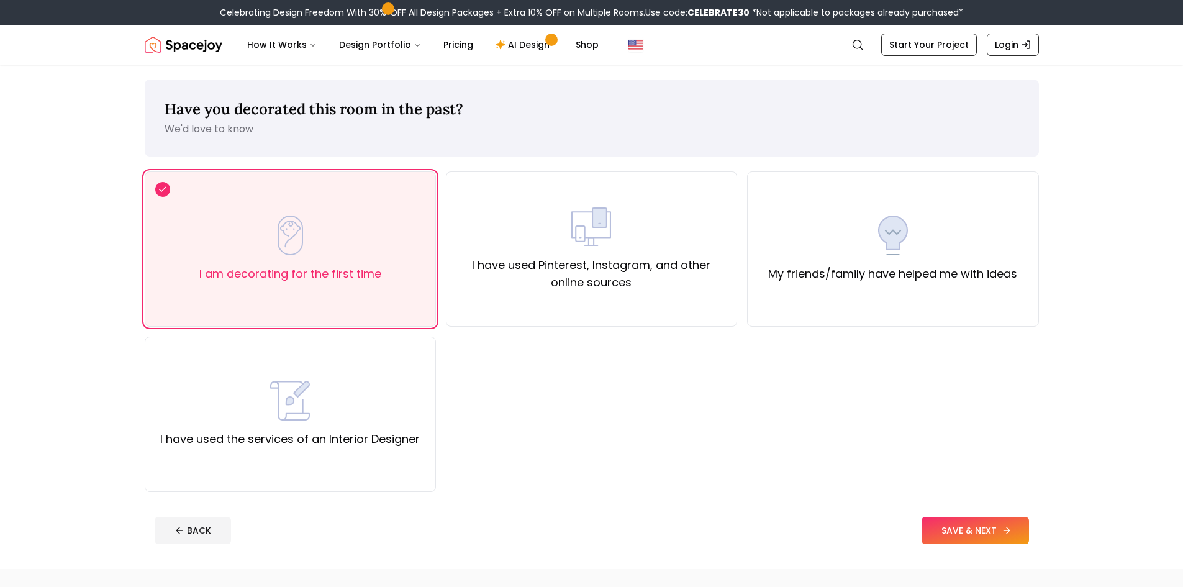
click at [956, 522] on button "SAVE & NEXT" at bounding box center [975, 530] width 107 height 27
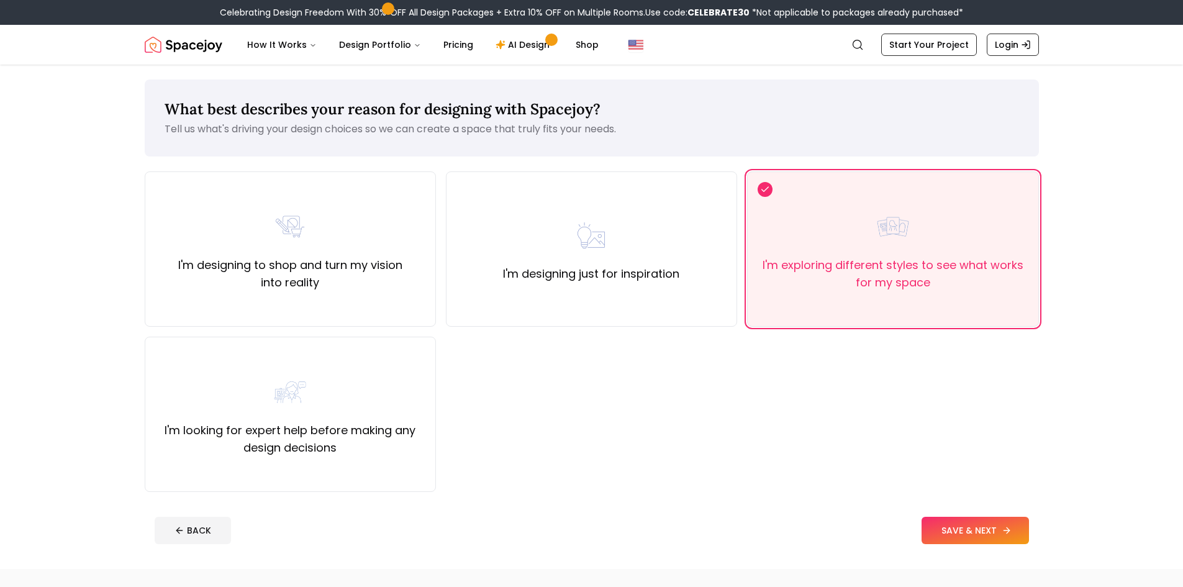
click at [958, 524] on button "SAVE & NEXT" at bounding box center [975, 530] width 107 height 27
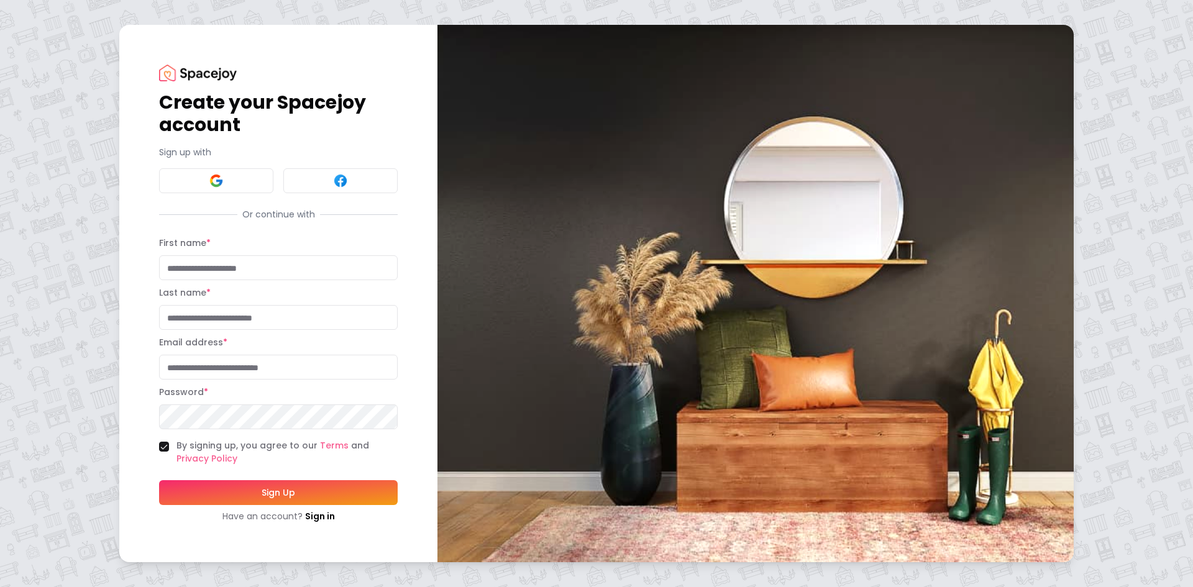
click at [236, 271] on input "First name *" at bounding box center [278, 267] width 239 height 25
type input "*"
click at [178, 272] on input "*******" at bounding box center [278, 267] width 239 height 25
type input "********"
click at [199, 309] on input "Last name *" at bounding box center [278, 317] width 239 height 25
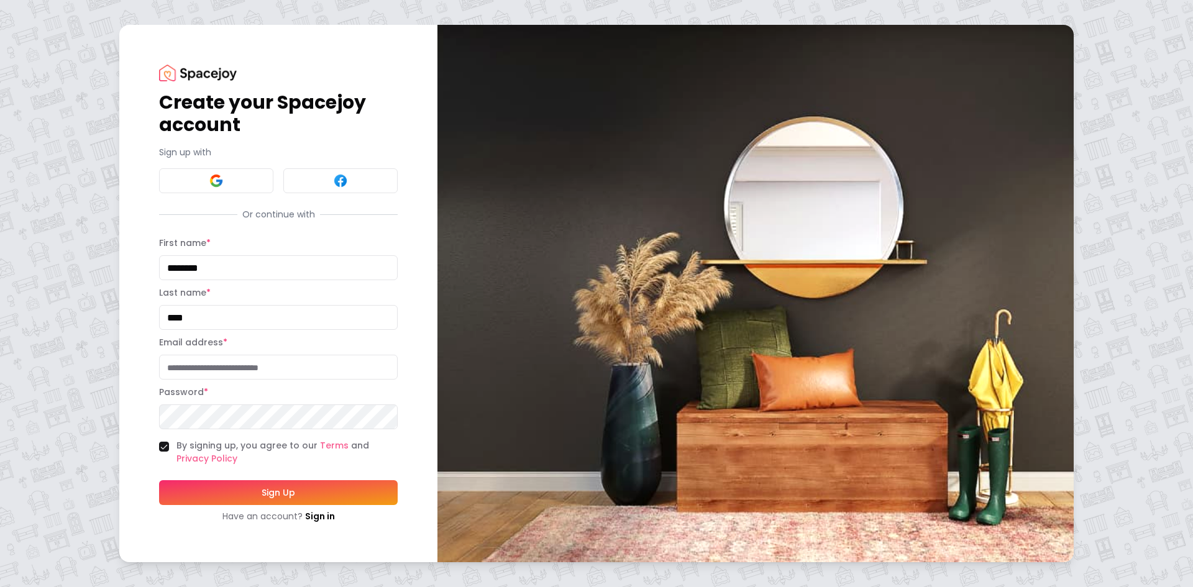
type input "****"
click at [230, 370] on input "Email address *" at bounding box center [278, 367] width 239 height 25
type input "**********"
click at [175, 483] on button "Sign Up" at bounding box center [278, 492] width 239 height 25
